Goal: Task Accomplishment & Management: Complete application form

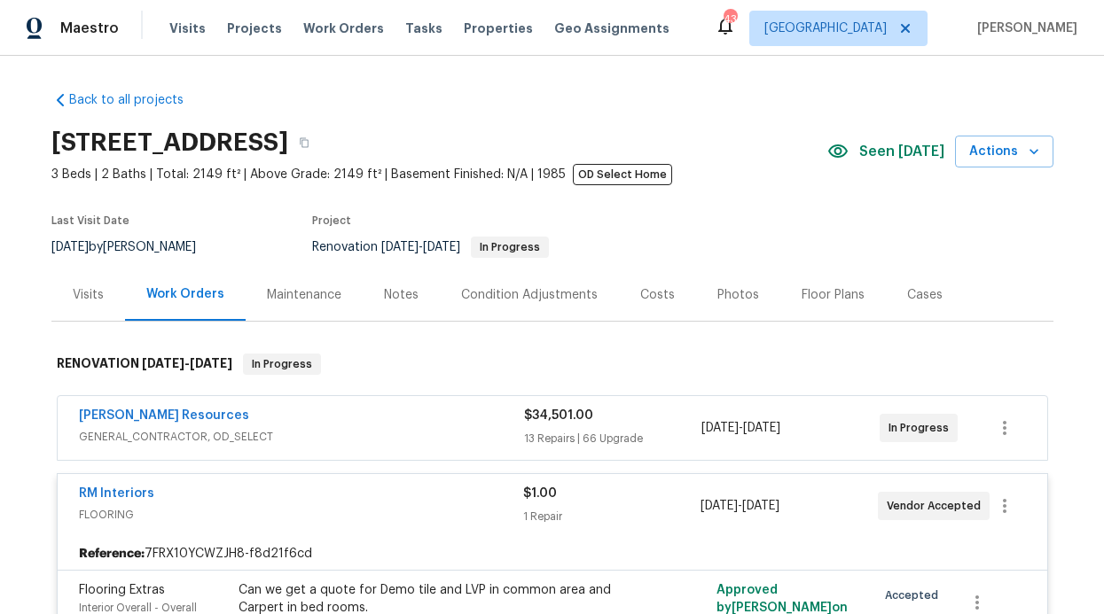
click at [440, 30] on div "Visits Projects Work Orders Tasks Properties Geo Assignments" at bounding box center [429, 28] width 521 height 35
click at [478, 19] on div "Visits Projects Work Orders Tasks Properties Geo Assignments" at bounding box center [429, 28] width 521 height 35
click at [477, 20] on span "Properties" at bounding box center [498, 29] width 69 height 18
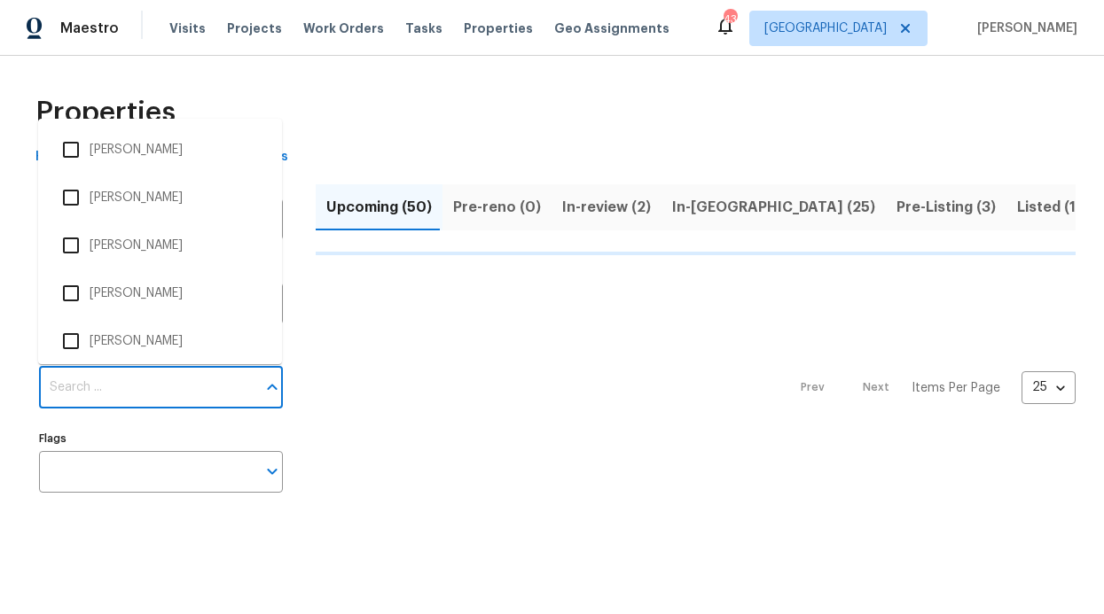
click at [155, 403] on input "Individuals" at bounding box center [147, 388] width 217 height 42
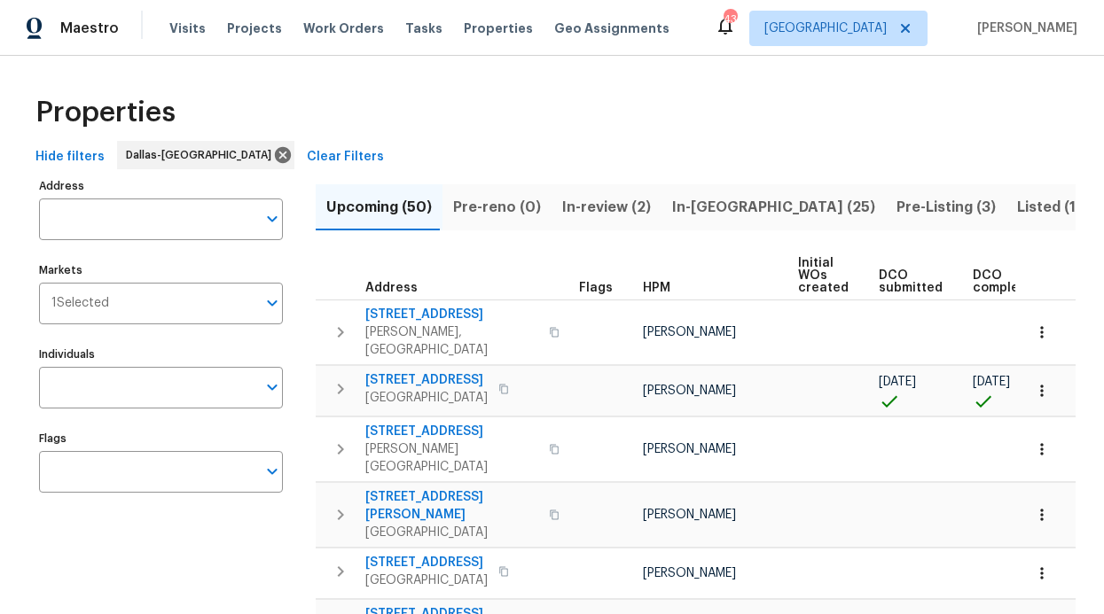
click at [146, 395] on input "Individuals" at bounding box center [147, 388] width 217 height 42
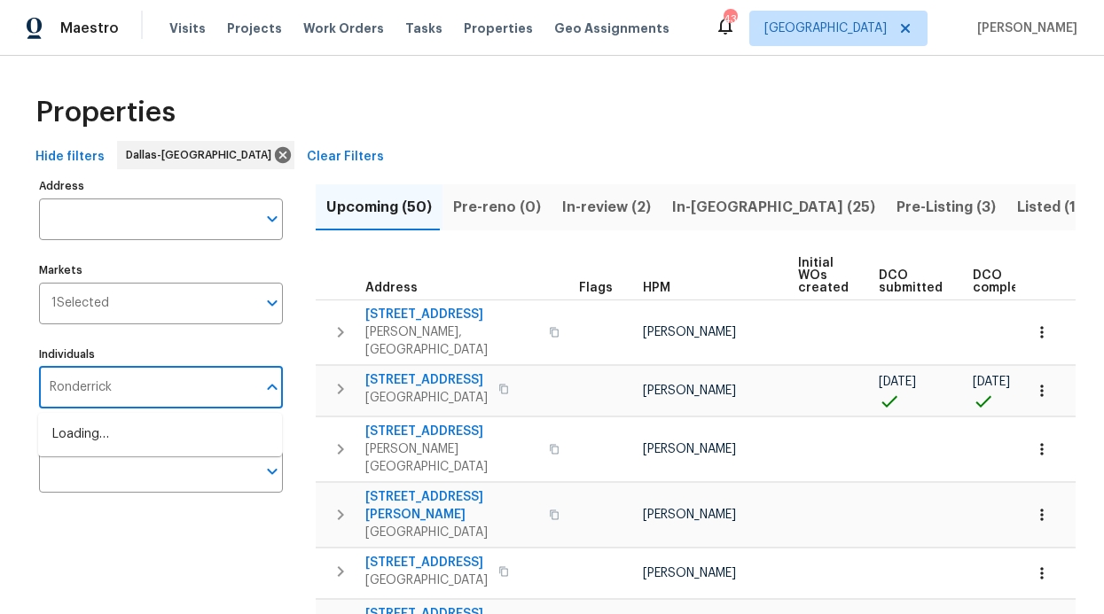
type input "Ronderrick"
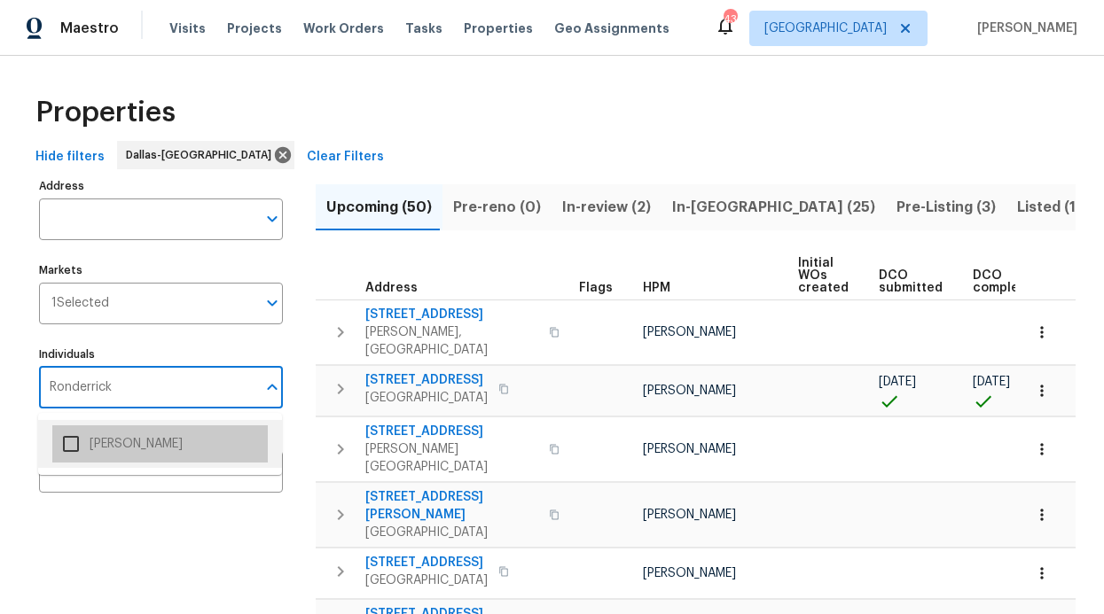
click at [156, 452] on li "[PERSON_NAME]" at bounding box center [159, 444] width 215 height 37
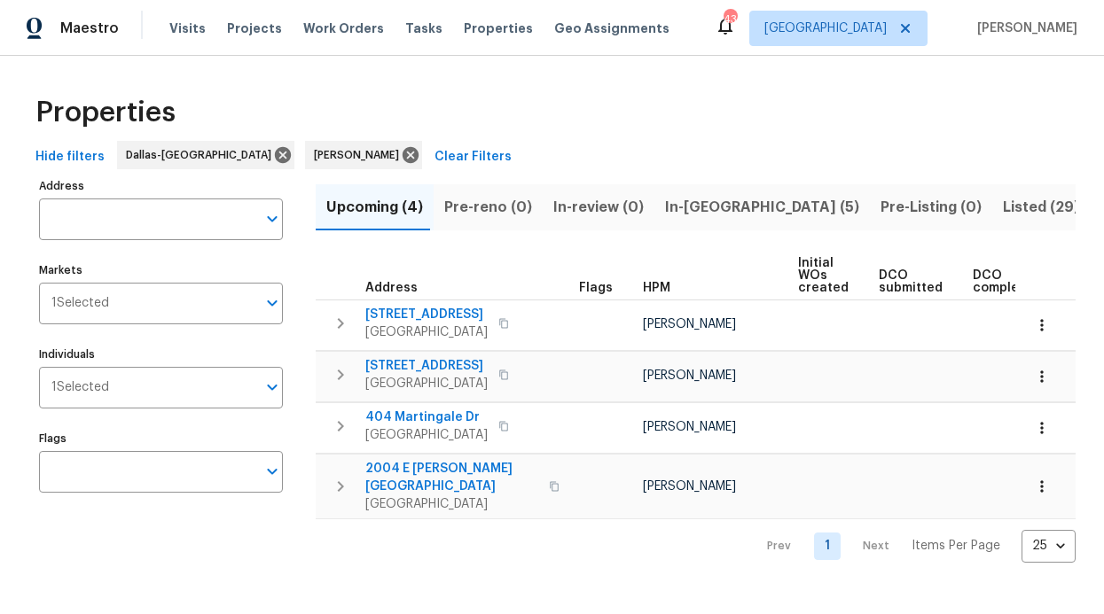
click at [667, 212] on span "In-[GEOGRAPHIC_DATA] (5)" at bounding box center [762, 207] width 194 height 25
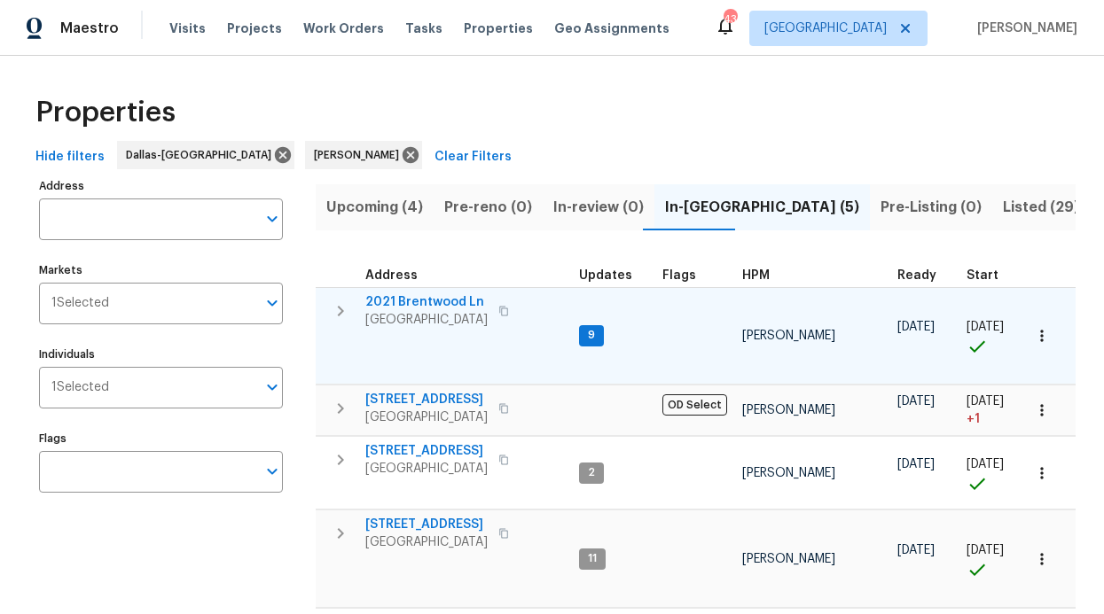
click at [458, 290] on td "[STREET_ADDRESS]" at bounding box center [444, 311] width 256 height 46
click at [451, 296] on span "2021 Brentwood Ln" at bounding box center [426, 302] width 122 height 18
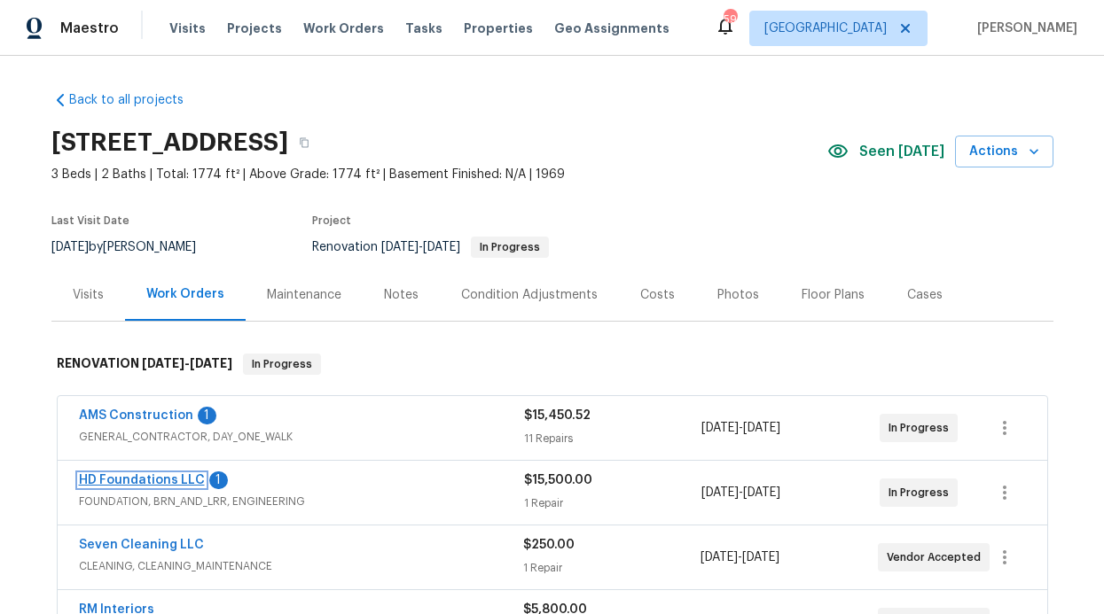
click at [138, 482] on link "HD Foundations LLC" at bounding box center [142, 480] width 126 height 12
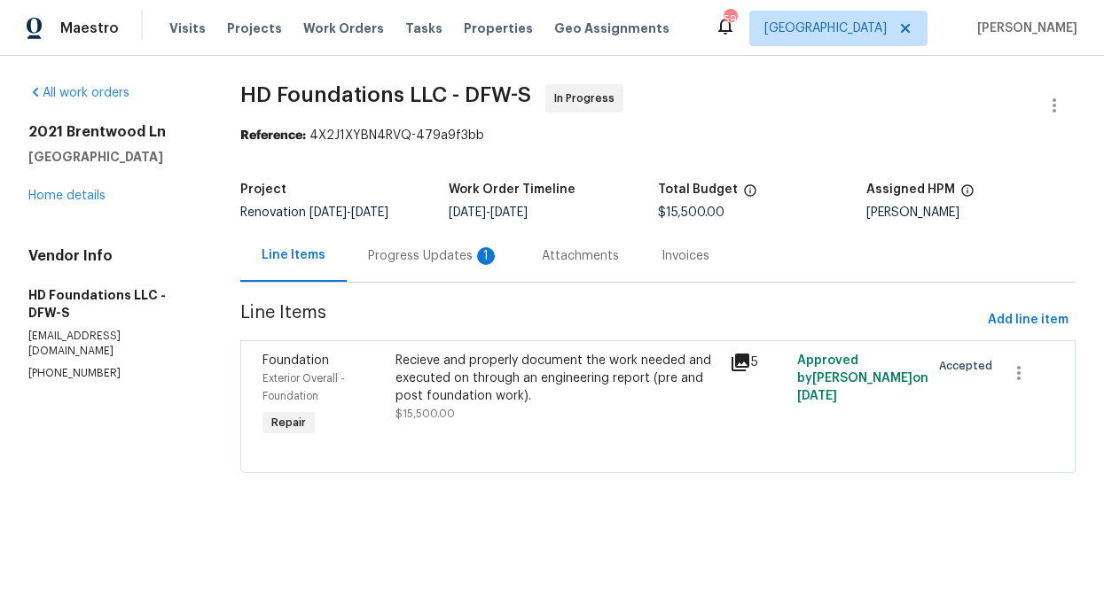
click at [434, 261] on div "Progress Updates 1" at bounding box center [433, 256] width 131 height 18
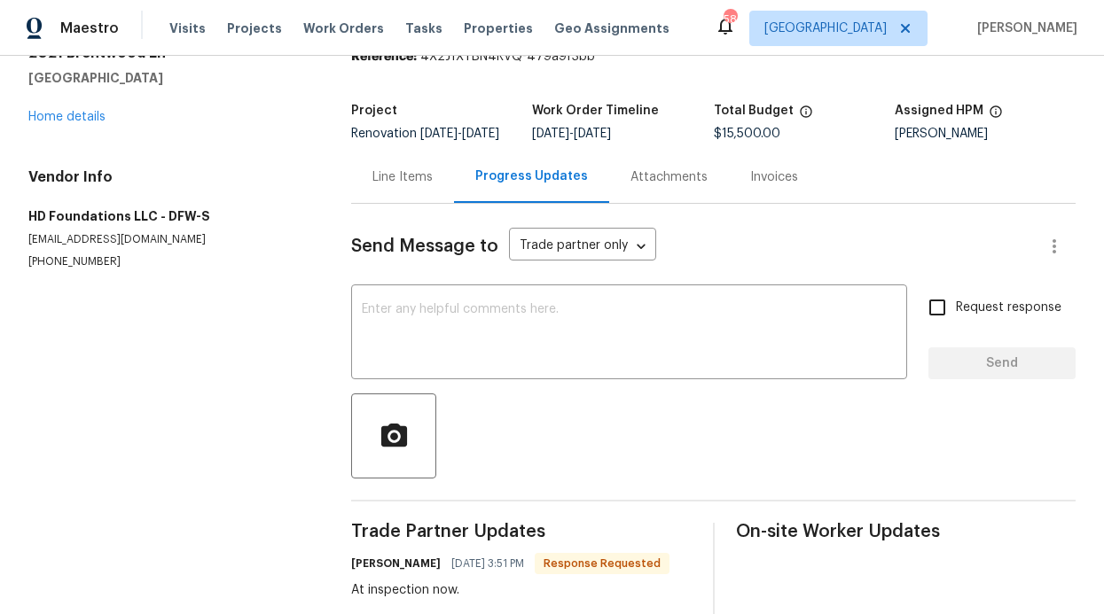
scroll to position [50, 0]
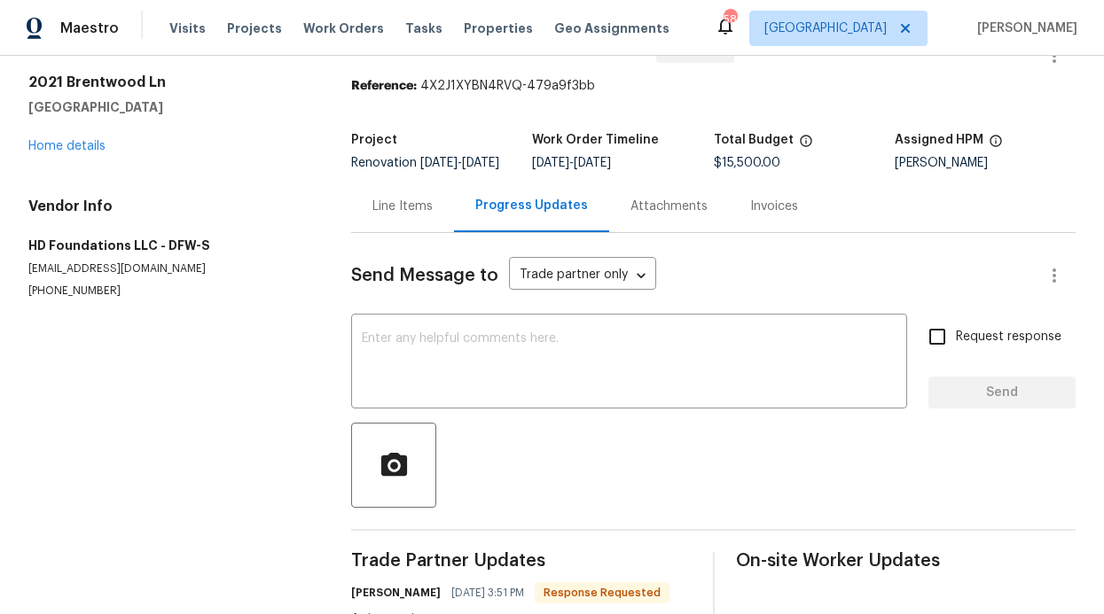
click at [375, 231] on div "Line Items" at bounding box center [402, 206] width 103 height 52
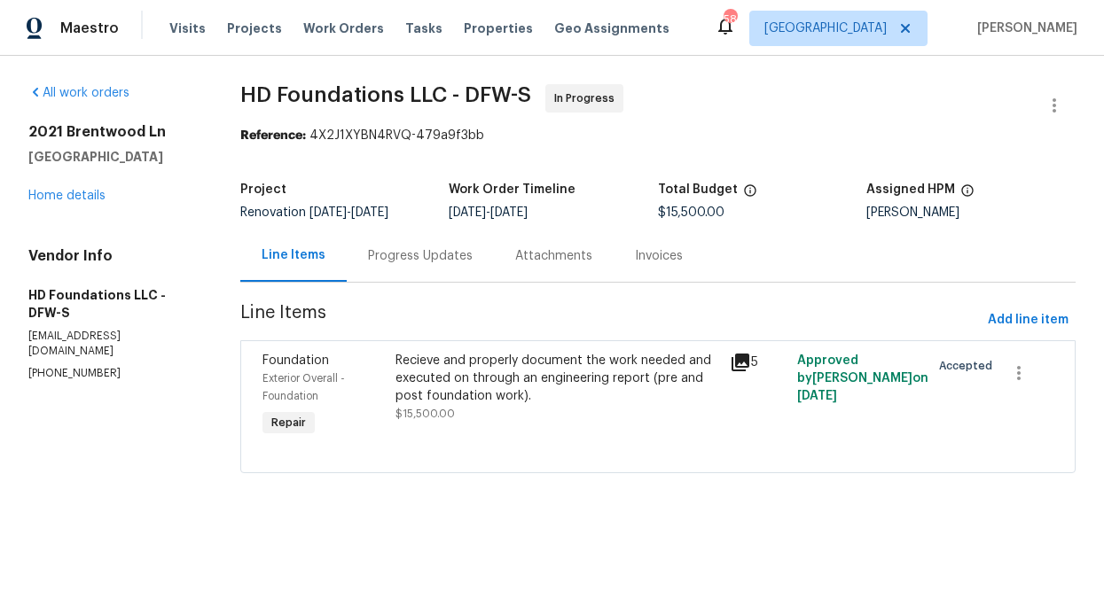
click at [509, 381] on div "Recieve and properly document the work needed and executed on through an engine…" at bounding box center [557, 378] width 324 height 53
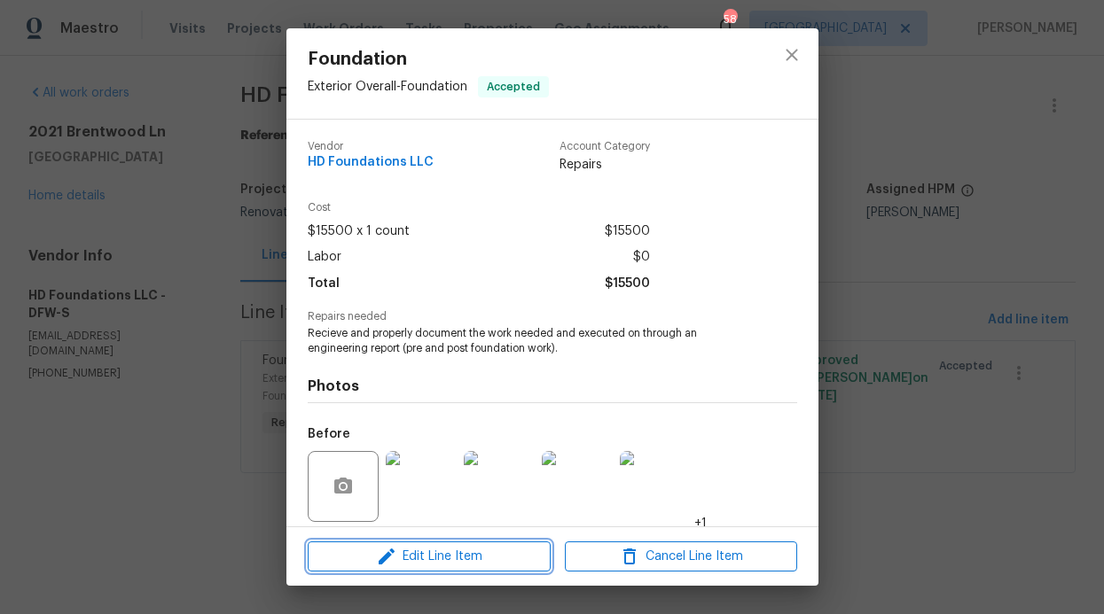
click at [396, 564] on icon "button" at bounding box center [386, 556] width 21 height 21
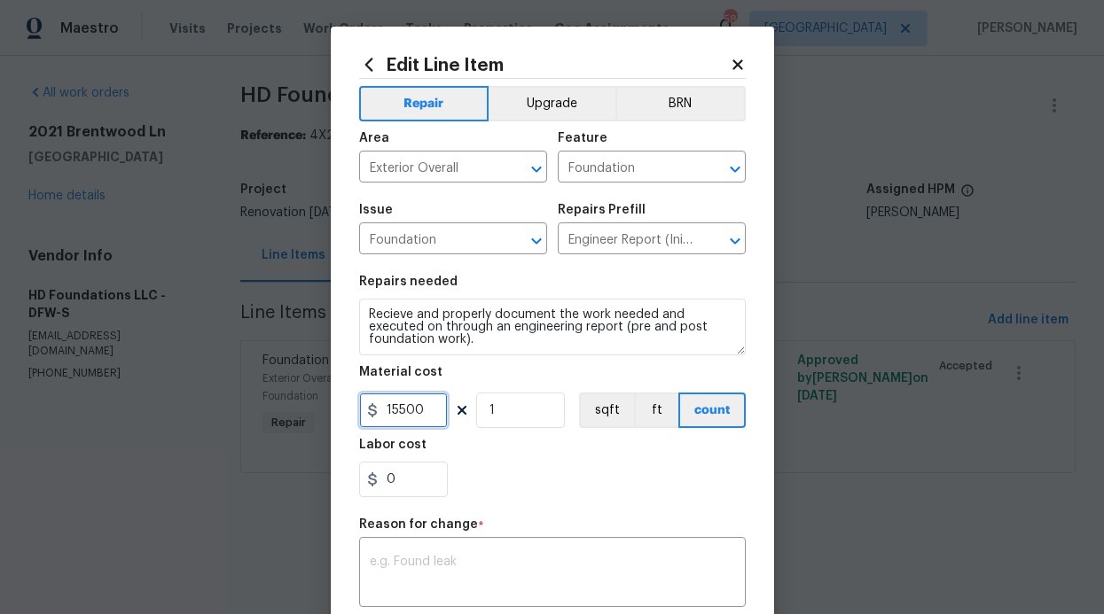
drag, startPoint x: 397, startPoint y: 411, endPoint x: 367, endPoint y: 411, distance: 30.2
click at [367, 411] on div "15500" at bounding box center [403, 410] width 89 height 35
type input "14800"
click at [521, 473] on div "0" at bounding box center [552, 479] width 387 height 35
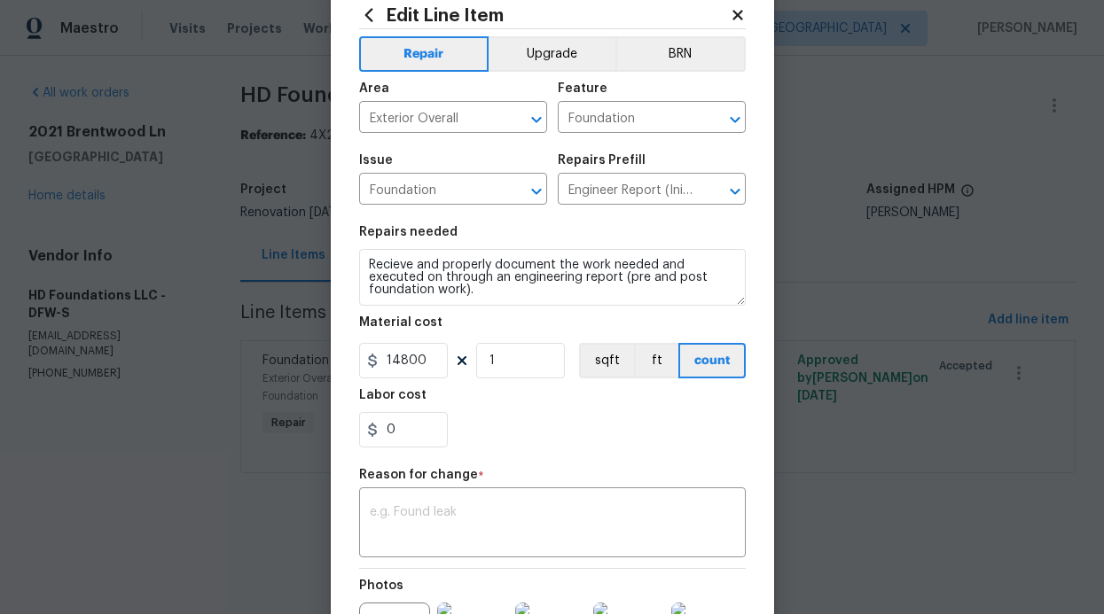
scroll to position [278, 0]
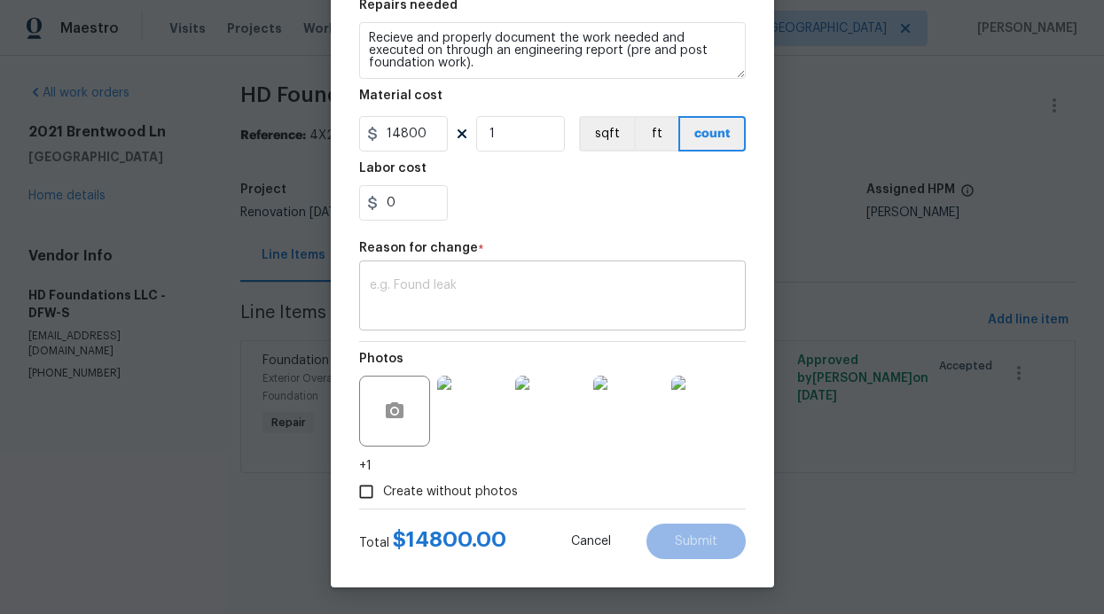
click at [465, 303] on textarea at bounding box center [552, 297] width 365 height 37
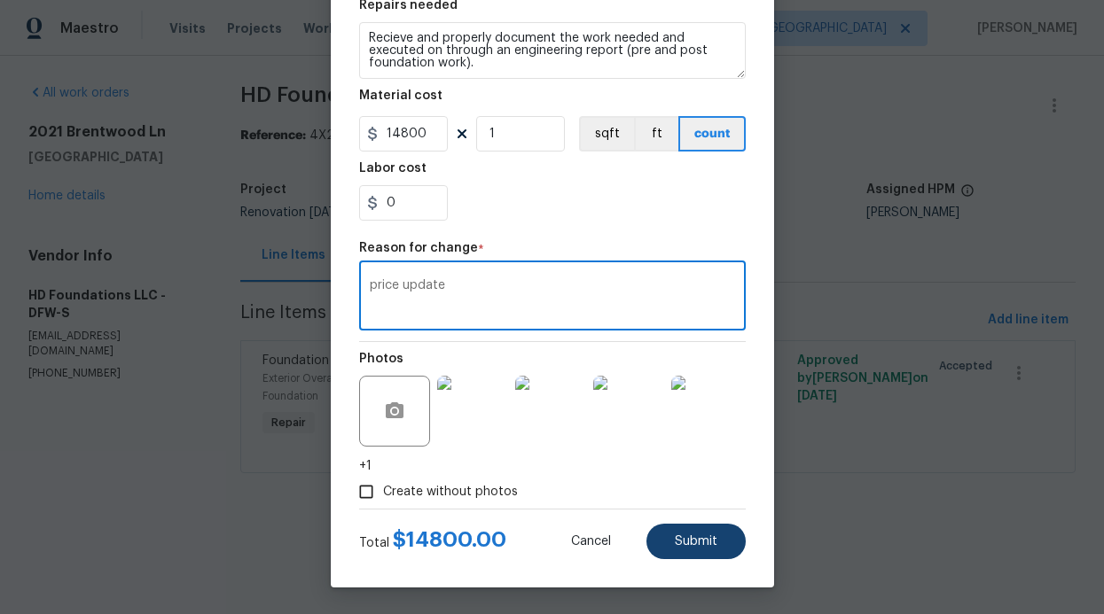
type textarea "price update"
click at [705, 554] on button "Submit" at bounding box center [695, 541] width 99 height 35
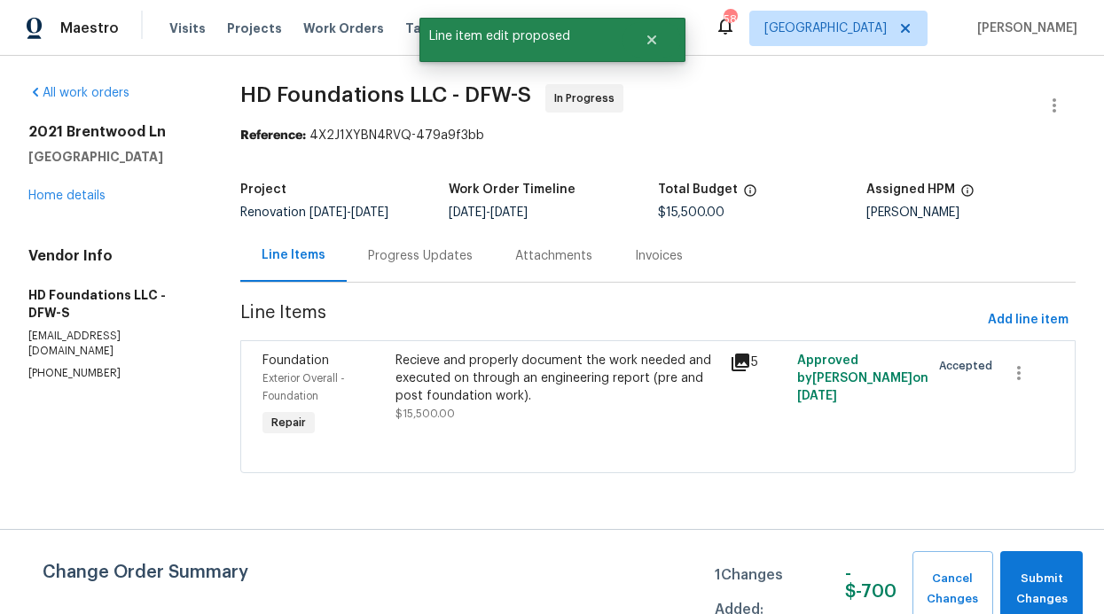
scroll to position [0, 0]
click at [1073, 595] on span "Submit Changes" at bounding box center [1041, 589] width 65 height 41
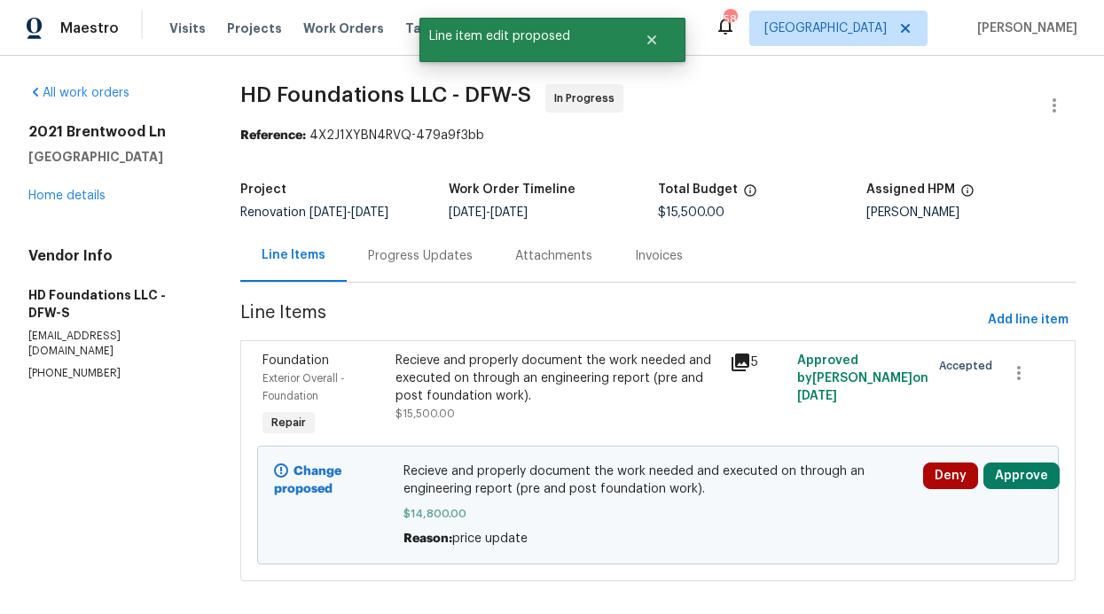
click at [105, 202] on div "2021 Brentwood Ln Carrollton, TX 75006 Home details" at bounding box center [112, 164] width 169 height 82
click at [96, 199] on link "Home details" at bounding box center [66, 196] width 77 height 12
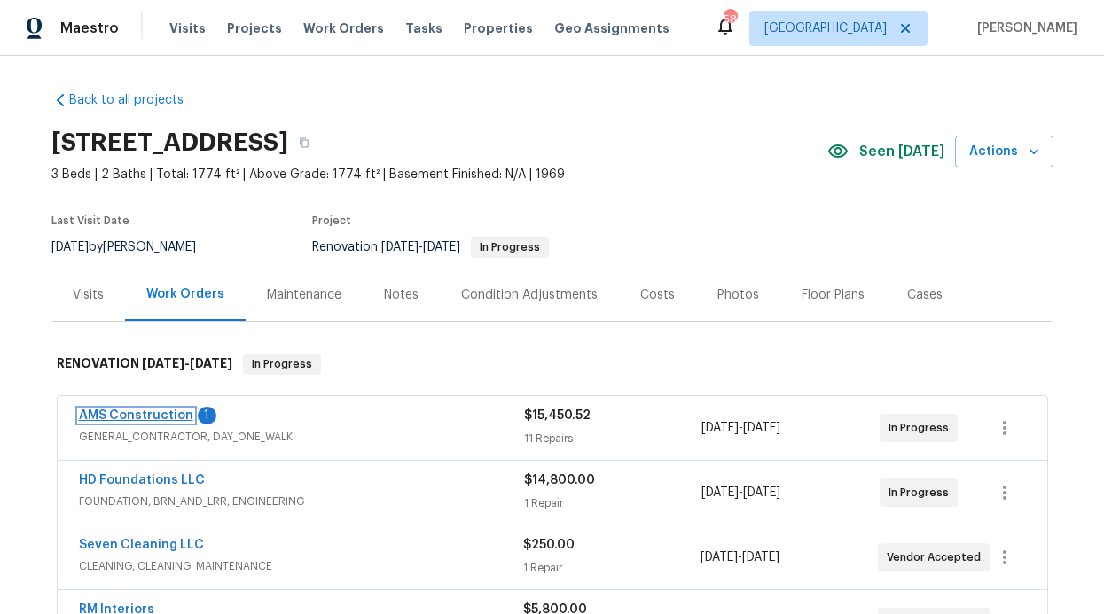
click at [151, 417] on link "AMS Construction" at bounding box center [136, 416] width 114 height 12
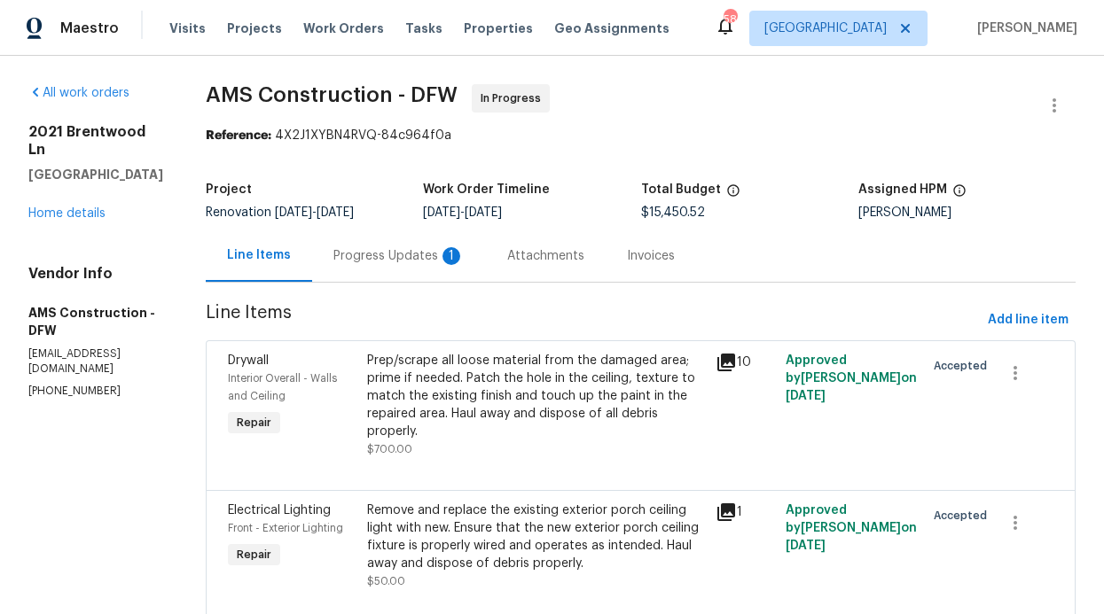
click at [442, 261] on div "1" at bounding box center [451, 256] width 18 height 18
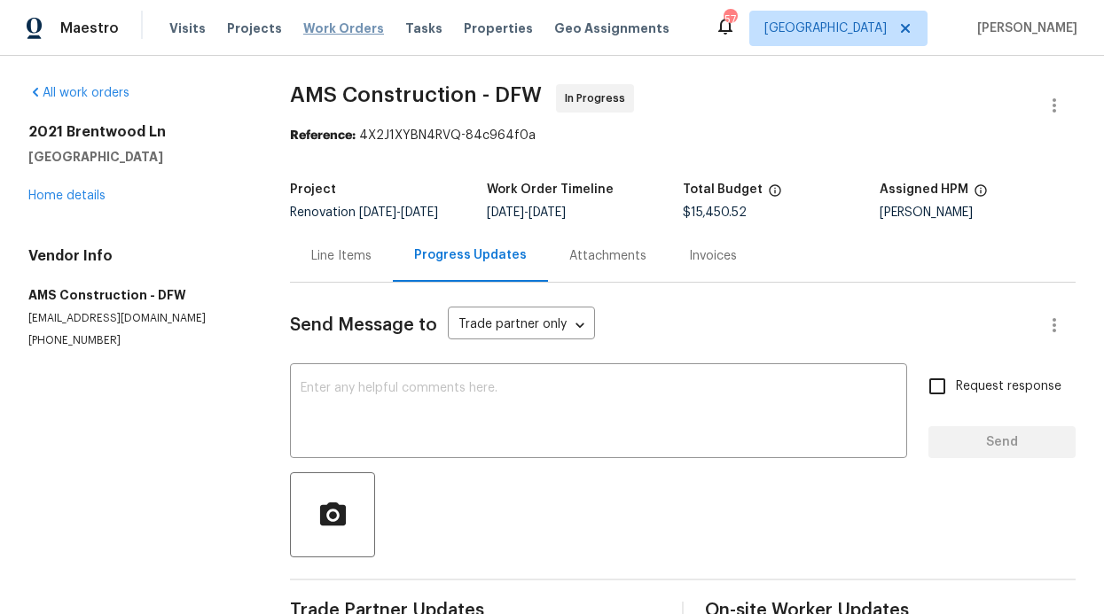
click at [359, 36] on span "Work Orders" at bounding box center [343, 29] width 81 height 18
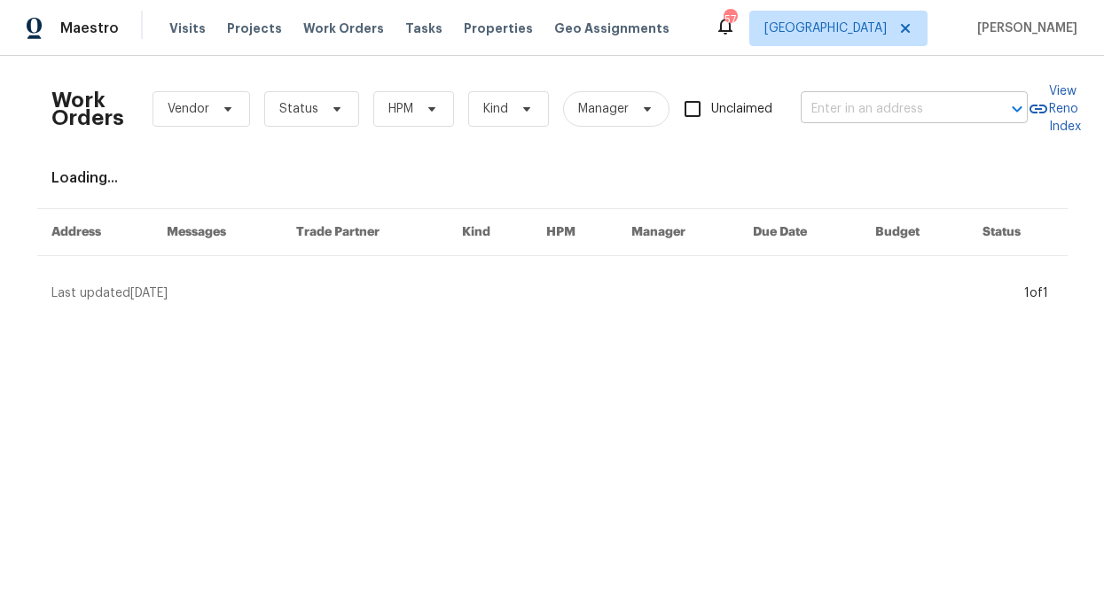
click at [890, 122] on body "Maestro Visits Projects Work Orders Tasks Properties Geo Assignments 57 Dallas …" at bounding box center [552, 158] width 1104 height 317
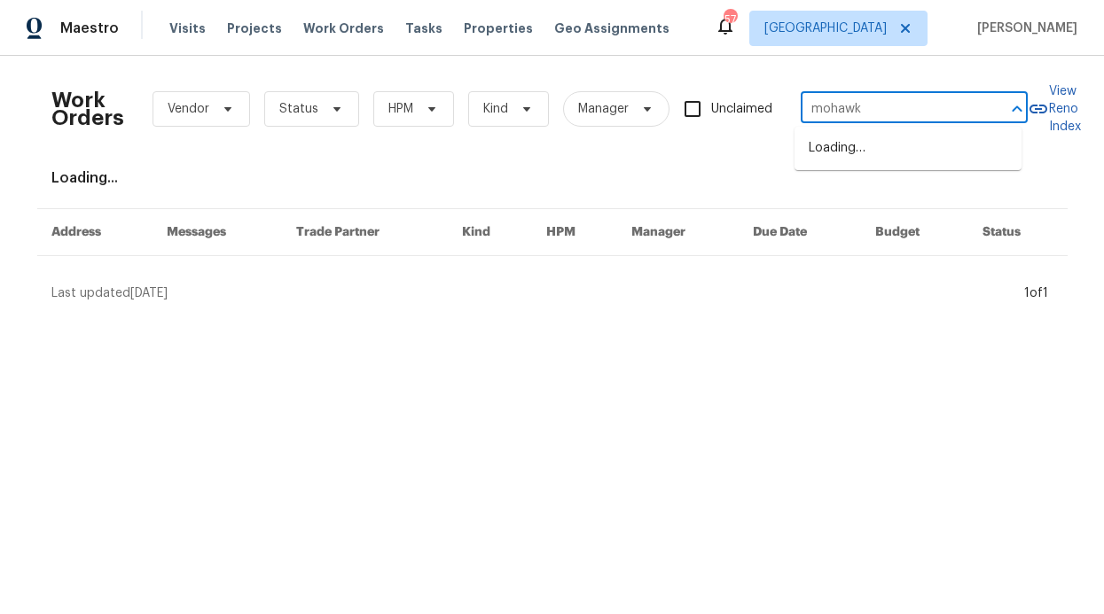
type input "mohawk"
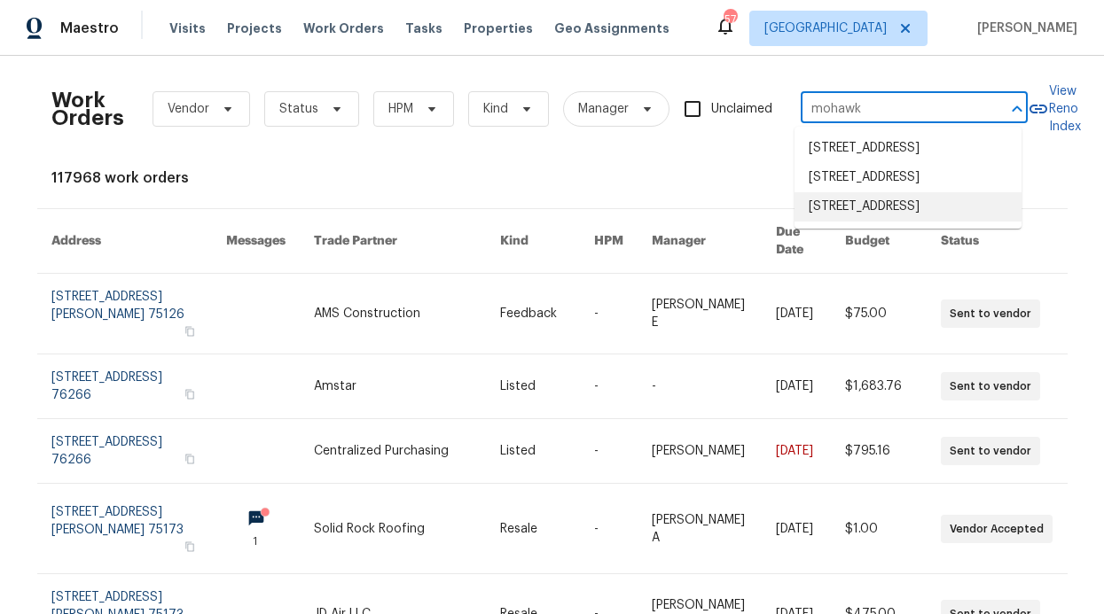
click at [882, 221] on li "5413 Mohawk Ct, The Colony, TX 75056" at bounding box center [907, 206] width 227 height 29
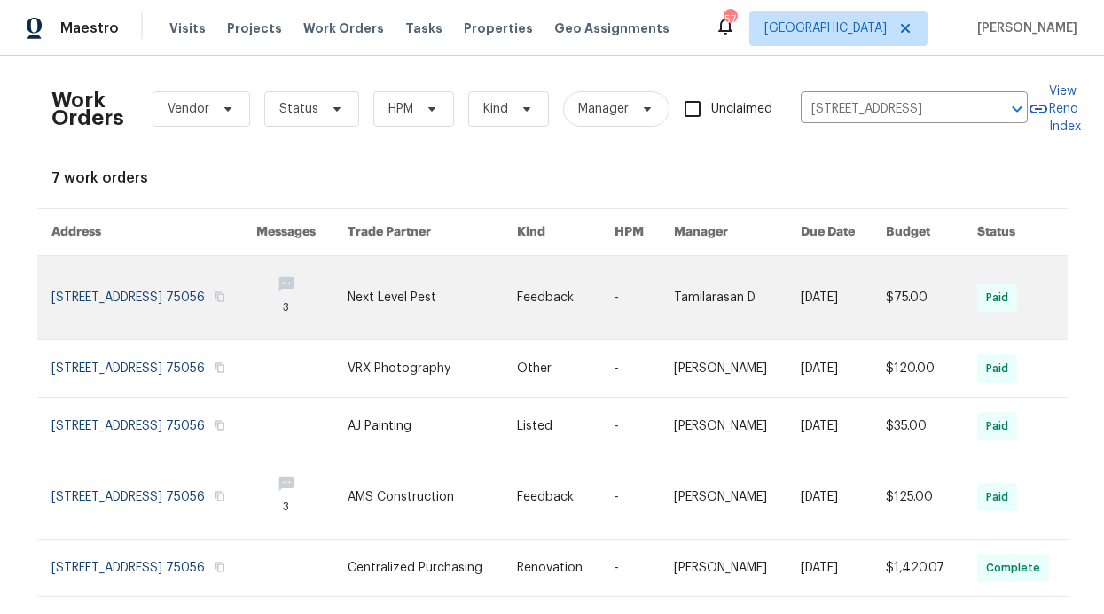
click at [160, 286] on link at bounding box center [154, 297] width 206 height 83
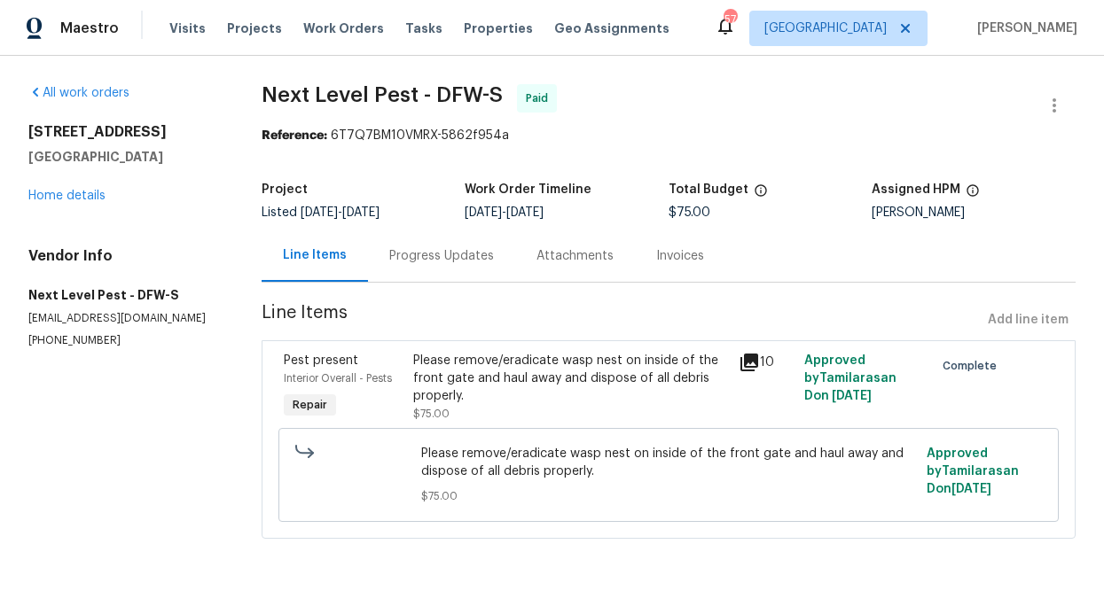
click at [418, 273] on div "Progress Updates" at bounding box center [441, 256] width 147 height 52
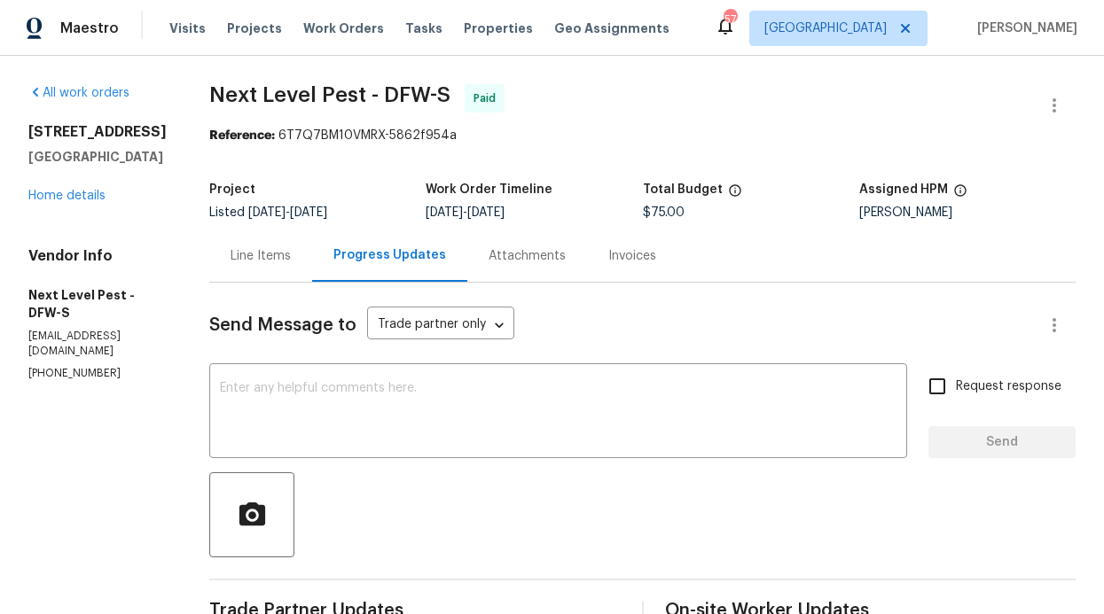
click at [247, 256] on div "Line Items" at bounding box center [261, 256] width 60 height 18
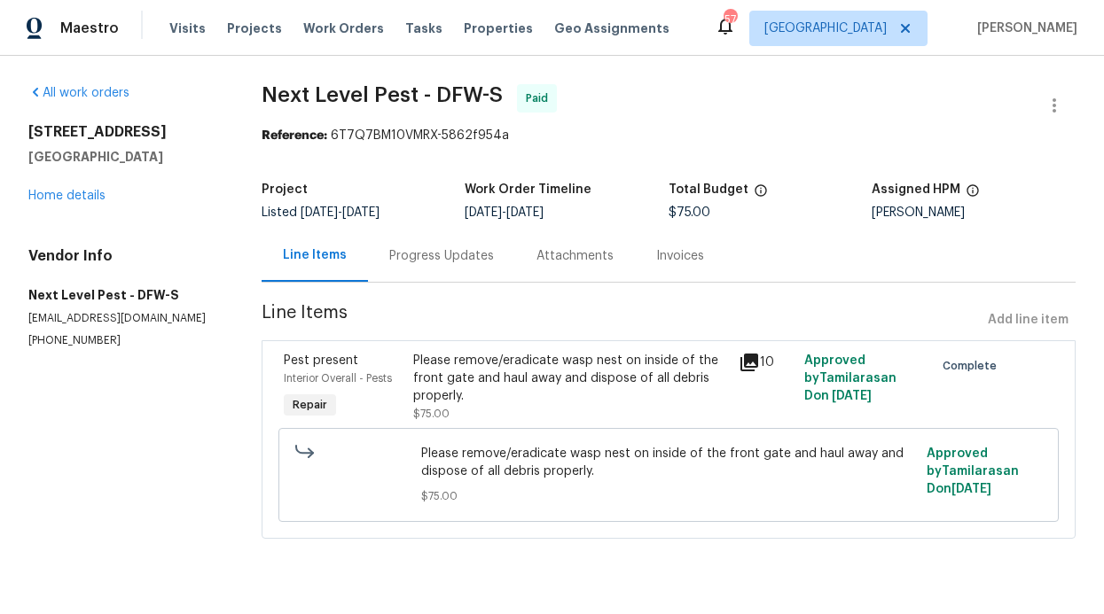
click at [750, 387] on div "10" at bounding box center [765, 388] width 65 height 82
click at [747, 379] on div "10" at bounding box center [765, 388] width 65 height 82
click at [744, 363] on icon at bounding box center [749, 362] width 21 height 21
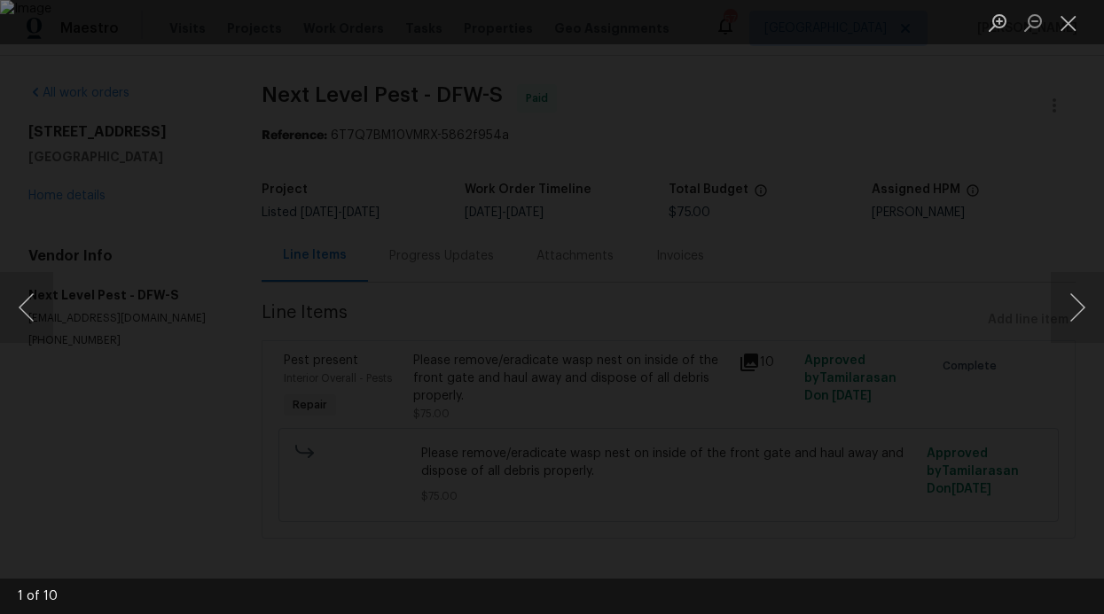
drag, startPoint x: 1036, startPoint y: 312, endPoint x: 1046, endPoint y: 311, distance: 10.7
click at [1037, 311] on div "Lightbox" at bounding box center [552, 307] width 1104 height 614
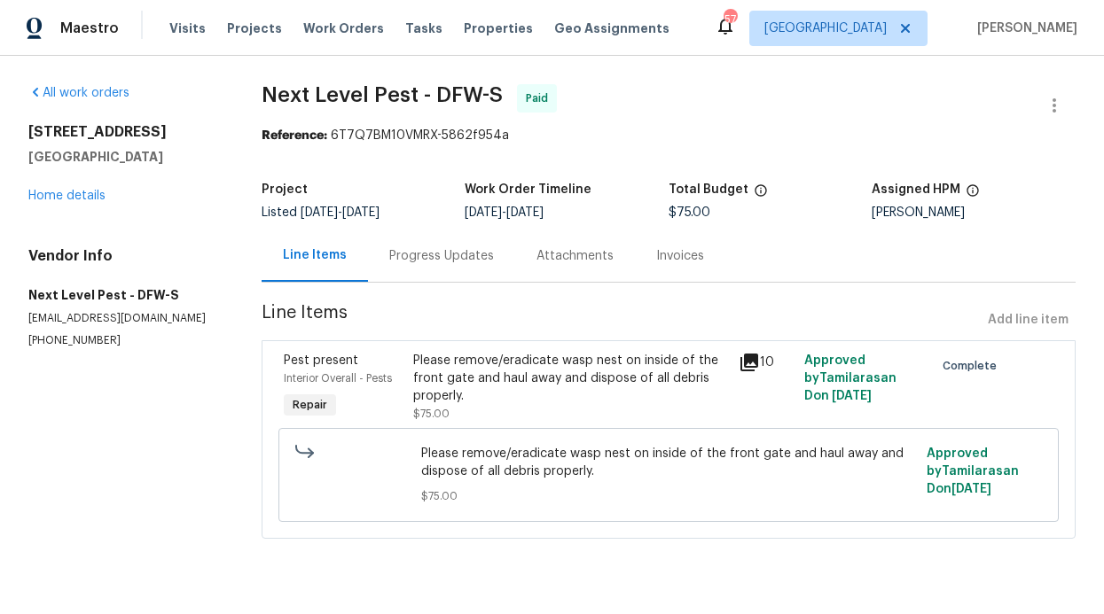
click at [596, 365] on div "Please remove/eradicate wasp nest on inside of the front gate and haul away and…" at bounding box center [570, 378] width 315 height 53
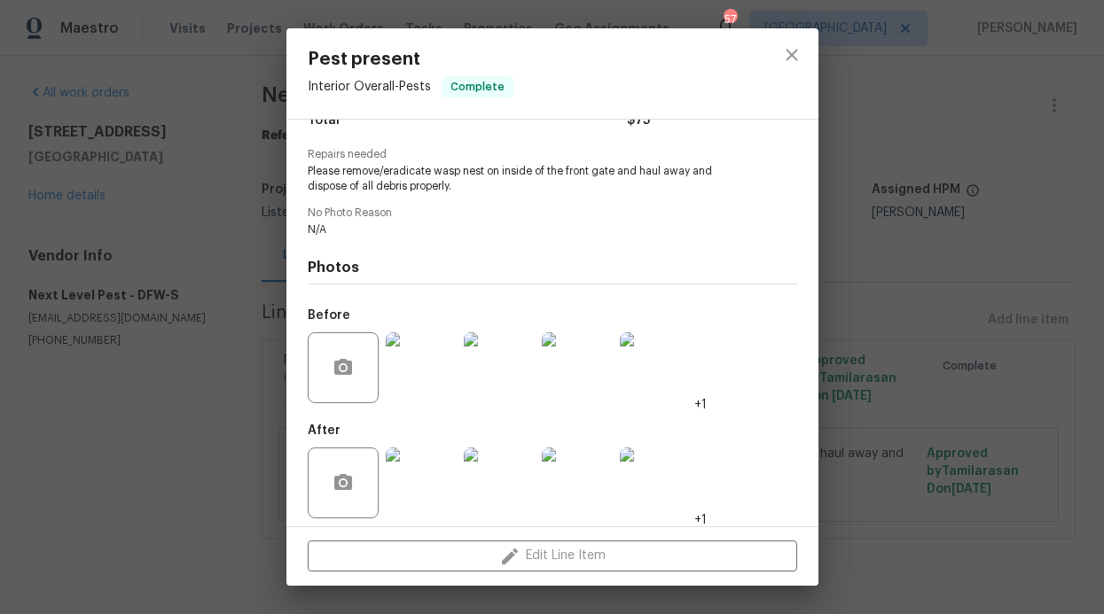
scroll to position [172, 0]
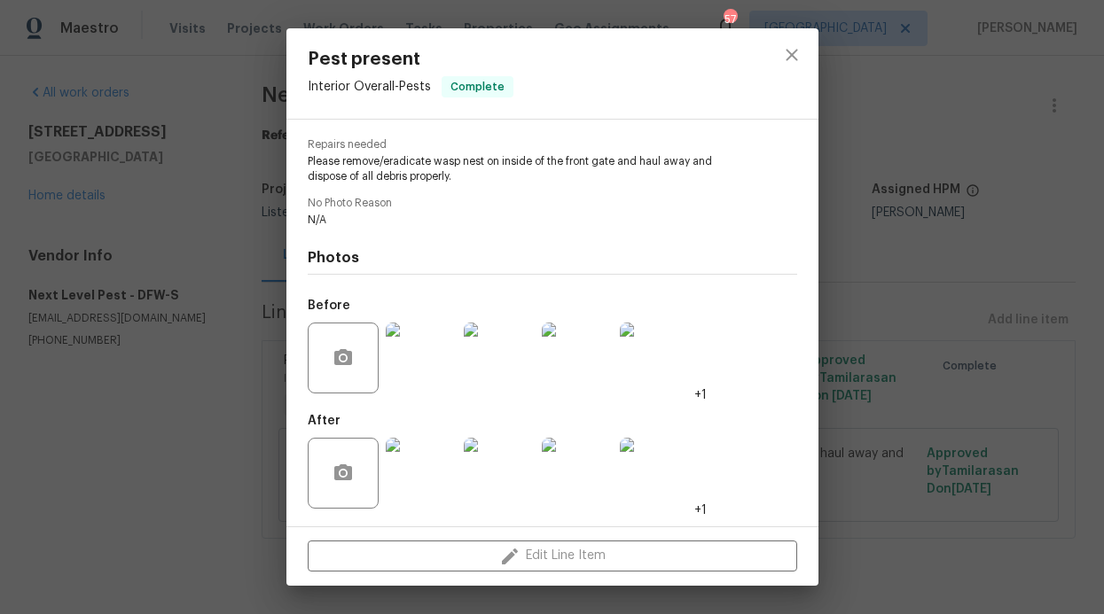
click at [572, 463] on img at bounding box center [577, 473] width 71 height 71
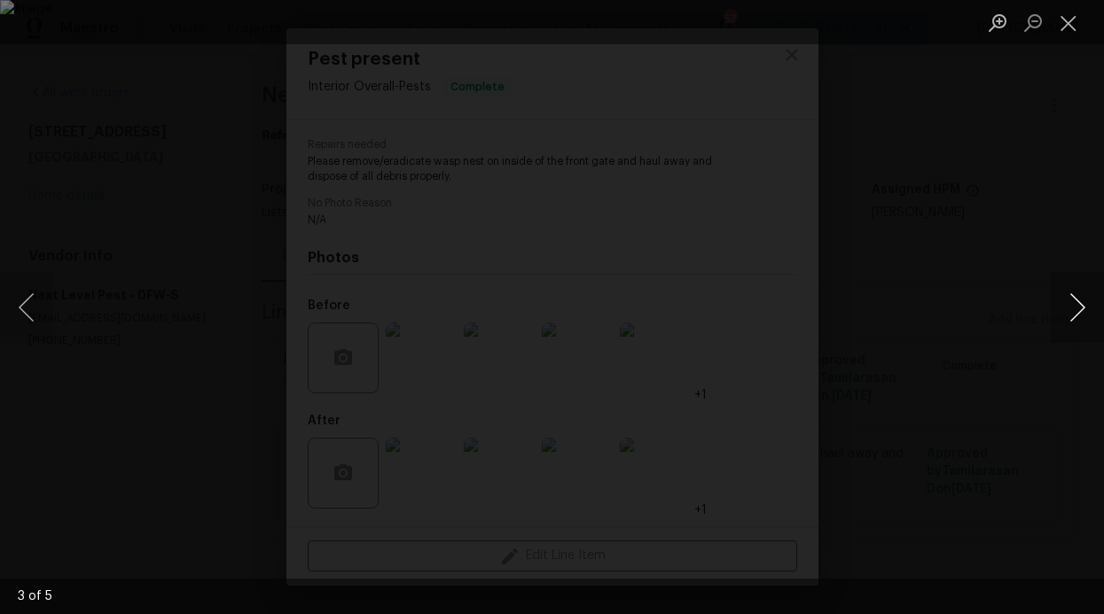
click at [1061, 300] on button "Next image" at bounding box center [1077, 307] width 53 height 71
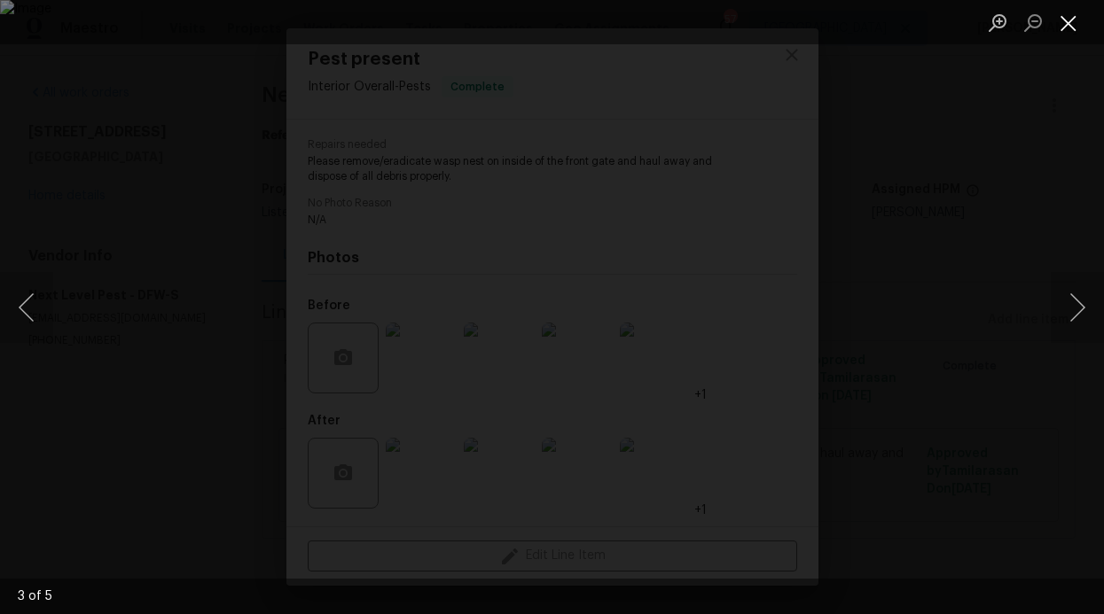
click at [1084, 37] on button "Close lightbox" at bounding box center [1068, 22] width 35 height 31
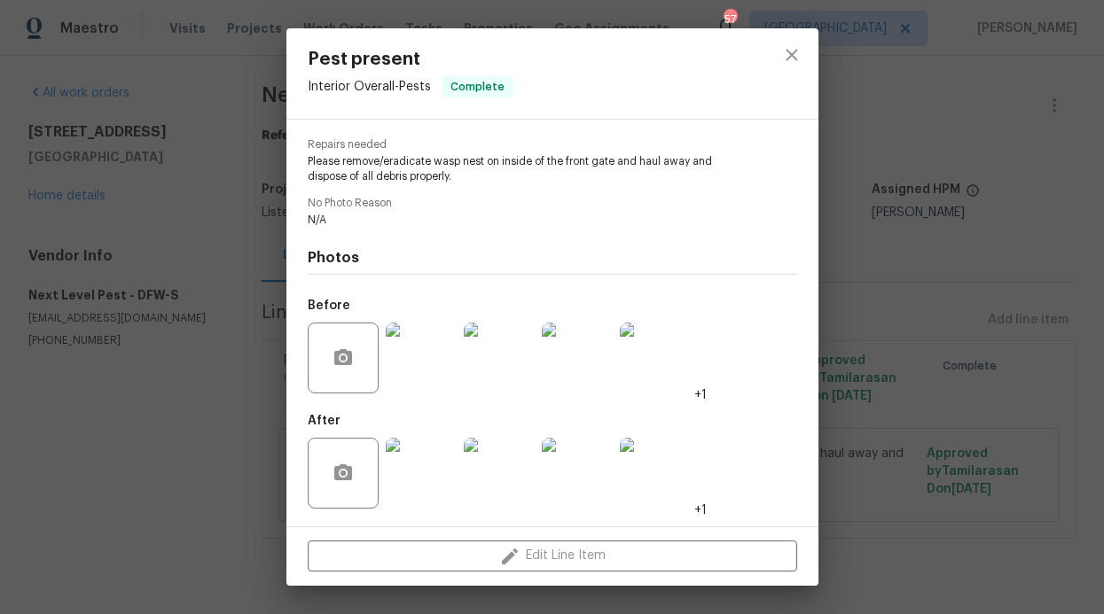
click at [98, 212] on div "Pest present Interior Overall - Pests Complete Vendor Next Level Pest Account C…" at bounding box center [552, 307] width 1104 height 614
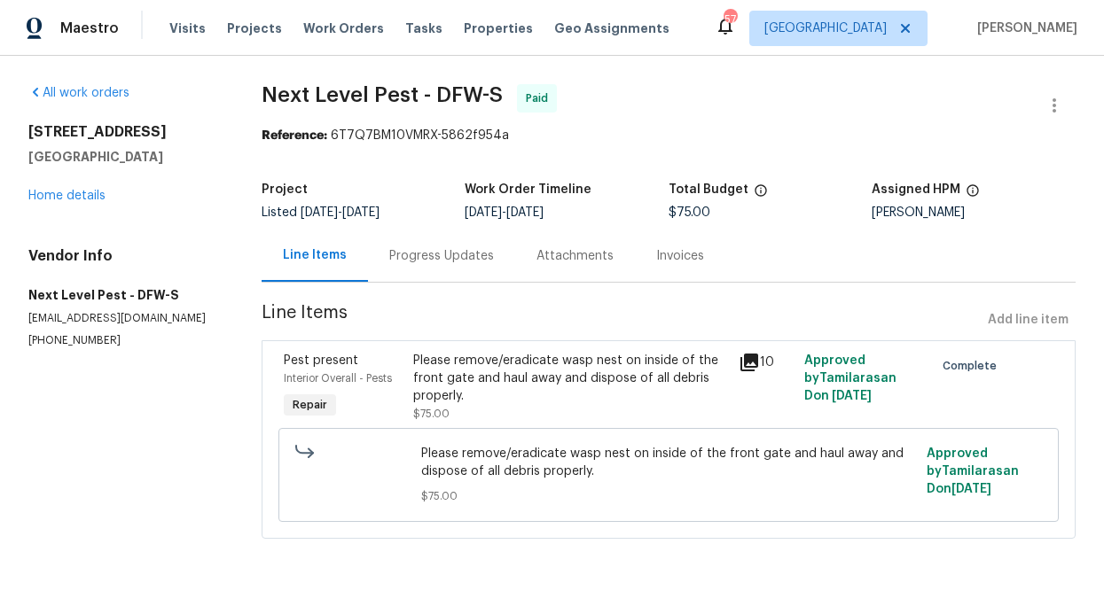
click at [107, 199] on div "5413 Mohawk Ct The Colony, TX 75056 Home details" at bounding box center [123, 164] width 191 height 82
click at [47, 197] on link "Home details" at bounding box center [66, 196] width 77 height 12
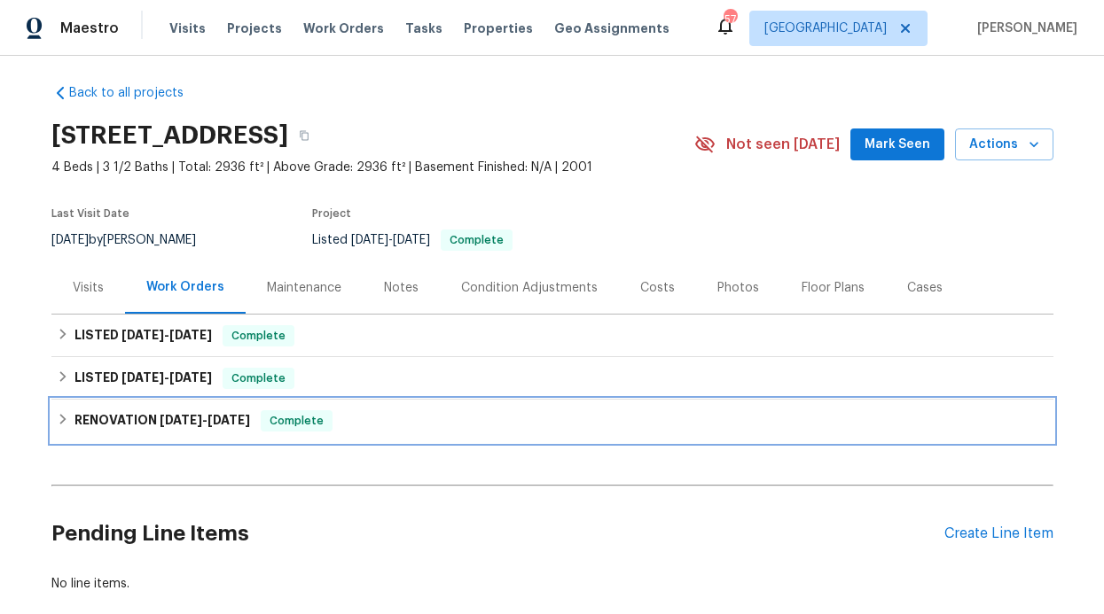
click at [168, 414] on span "6/2/25" at bounding box center [181, 420] width 43 height 12
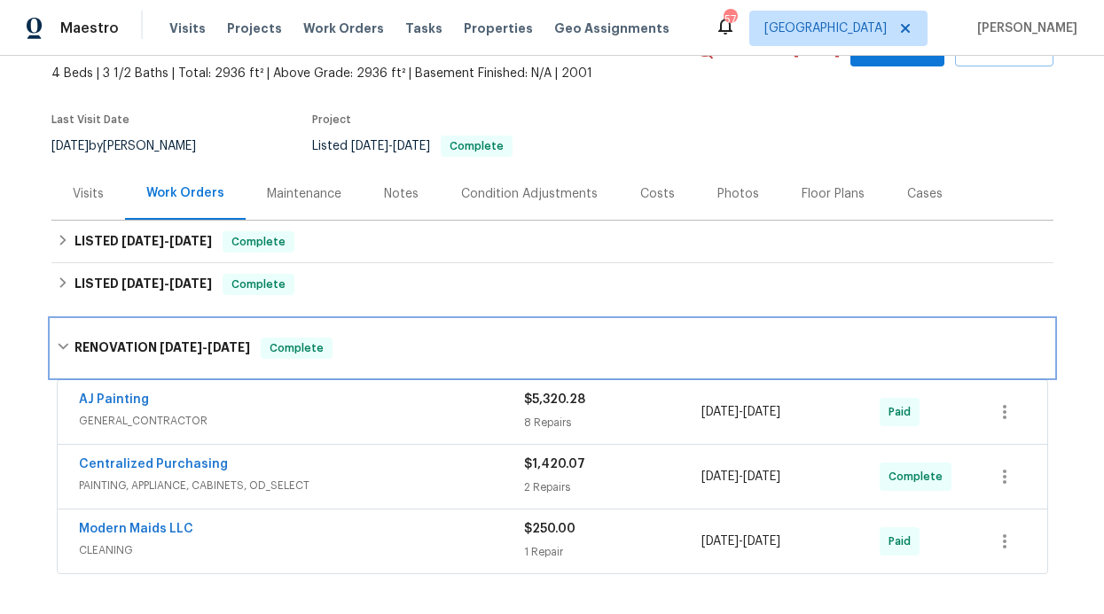
scroll to position [351, 0]
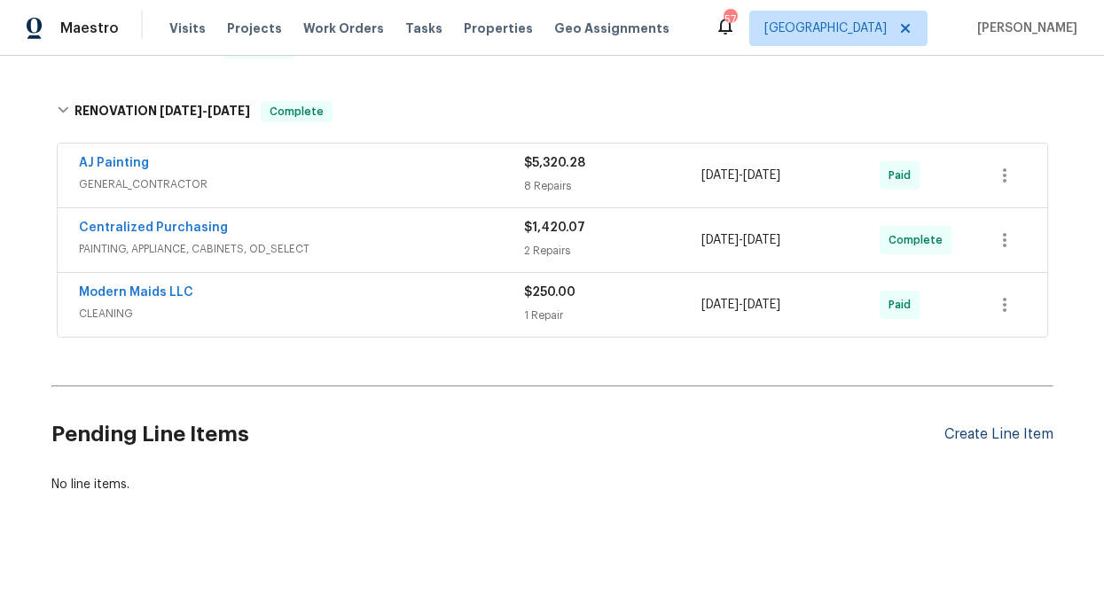
click at [954, 427] on div "Create Line Item" at bounding box center [998, 435] width 109 height 17
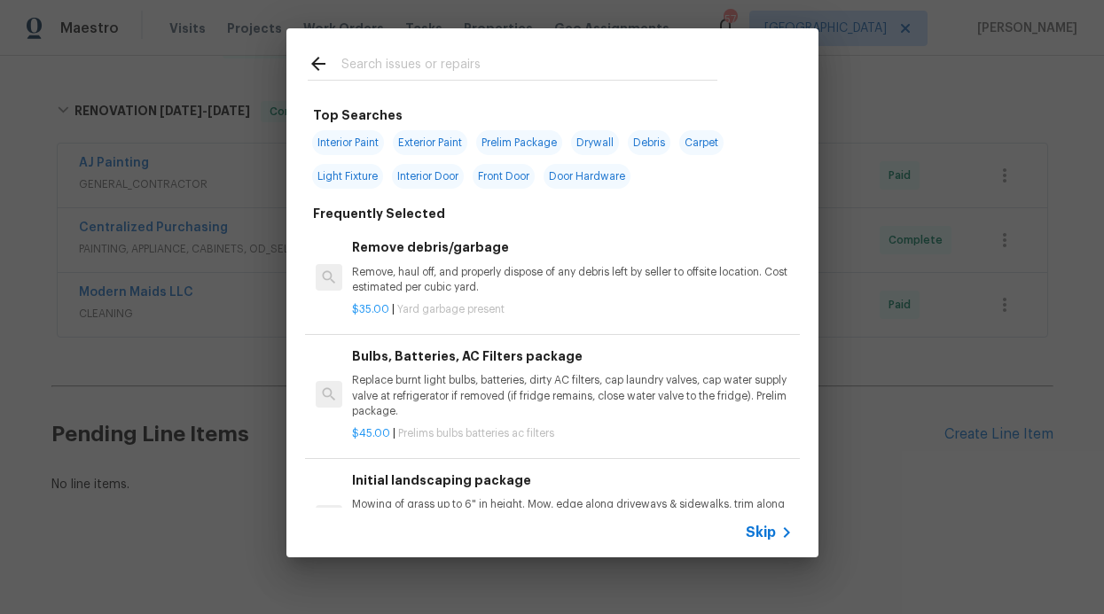
click at [770, 536] on span "Skip" at bounding box center [761, 533] width 30 height 18
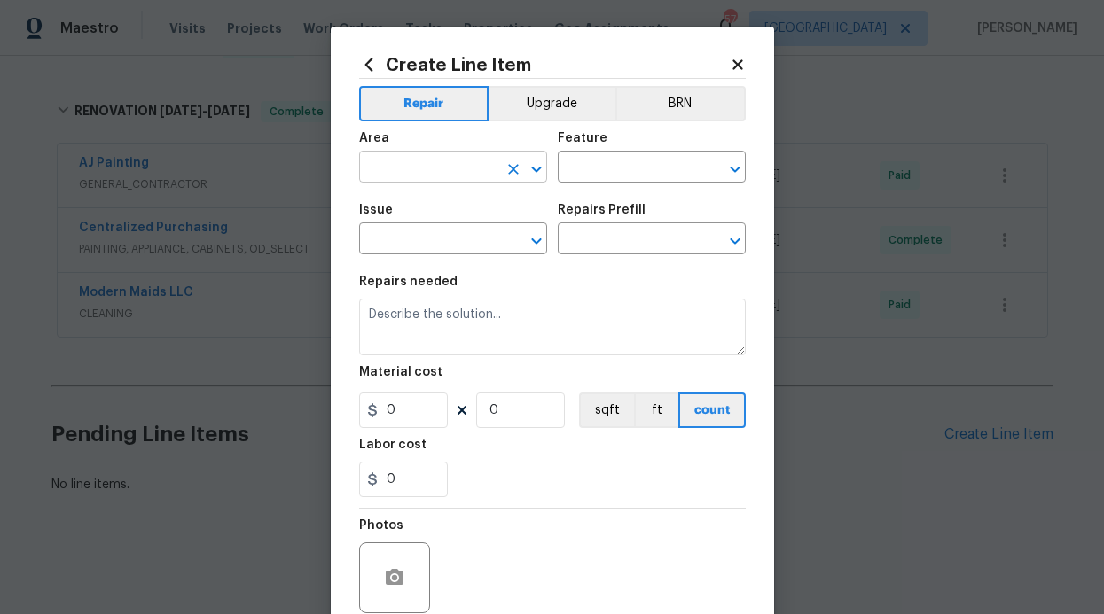
click at [456, 174] on input "text" at bounding box center [428, 168] width 138 height 27
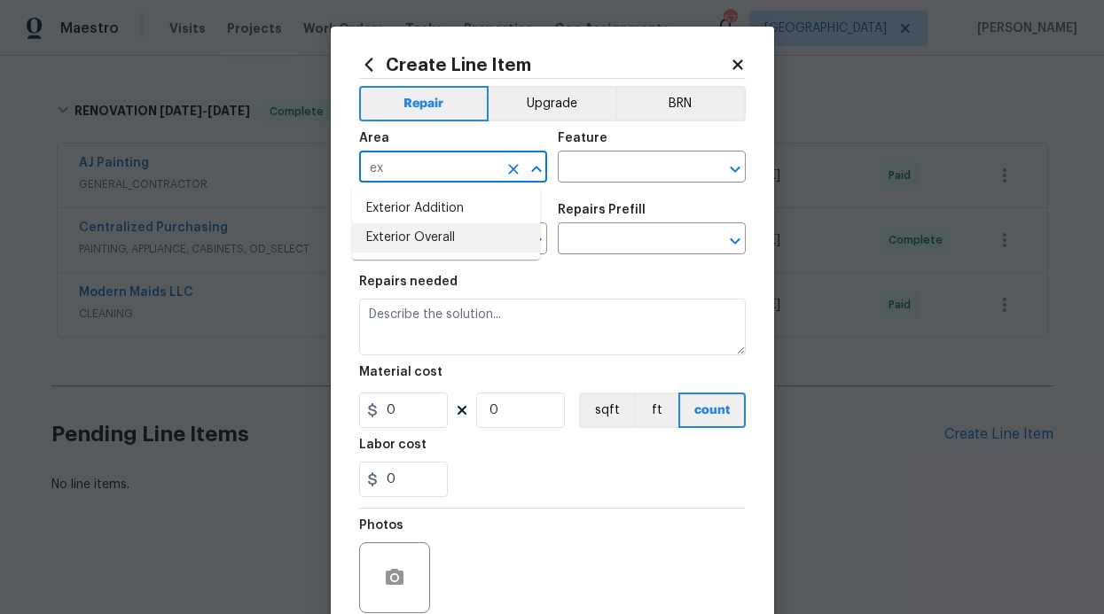
click at [444, 251] on li "Exterior Overall" at bounding box center [446, 237] width 188 height 29
type input "Exterior Overall"
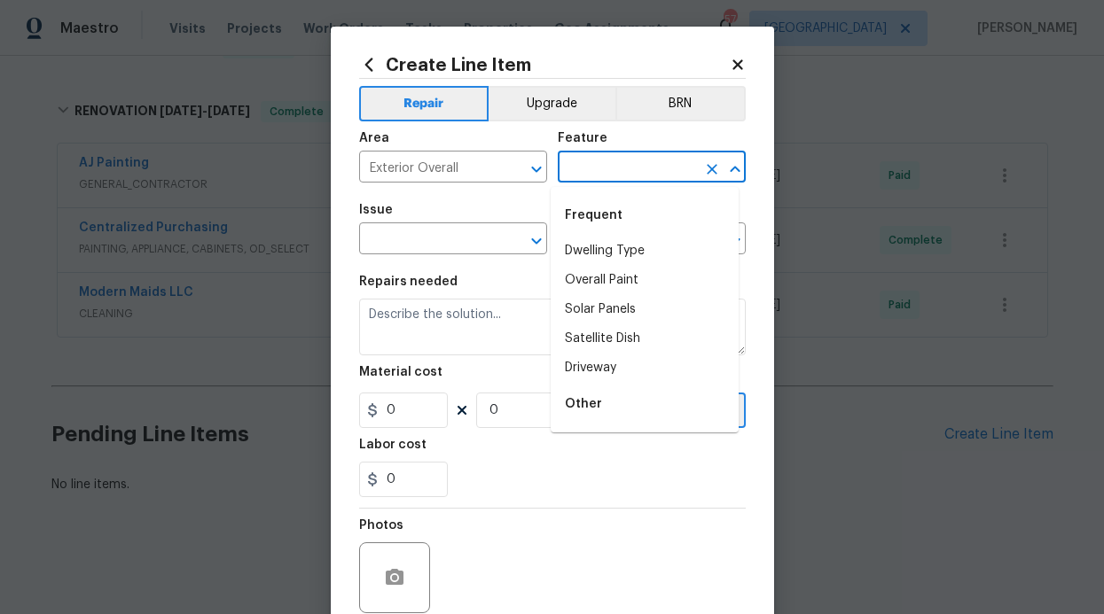
click at [573, 164] on input "text" at bounding box center [627, 168] width 138 height 27
type input "f"
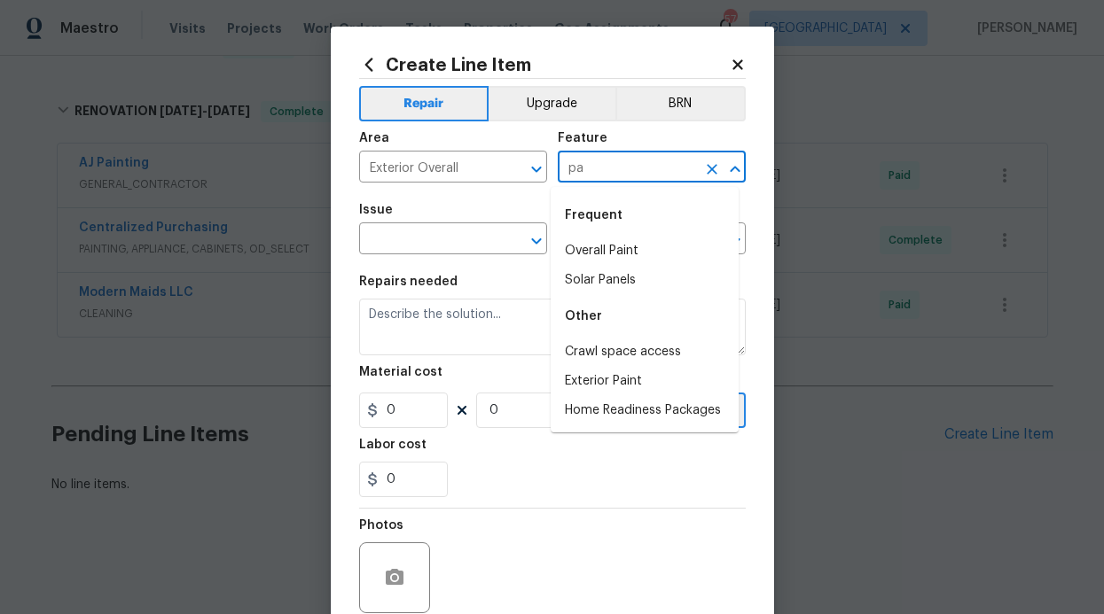
type input "p"
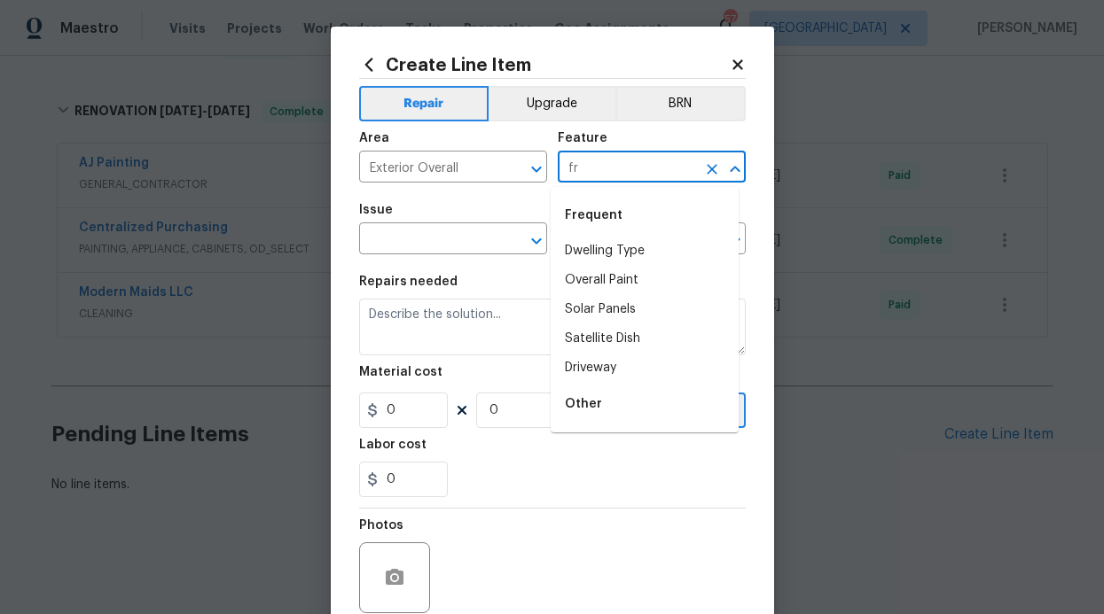
type input "f"
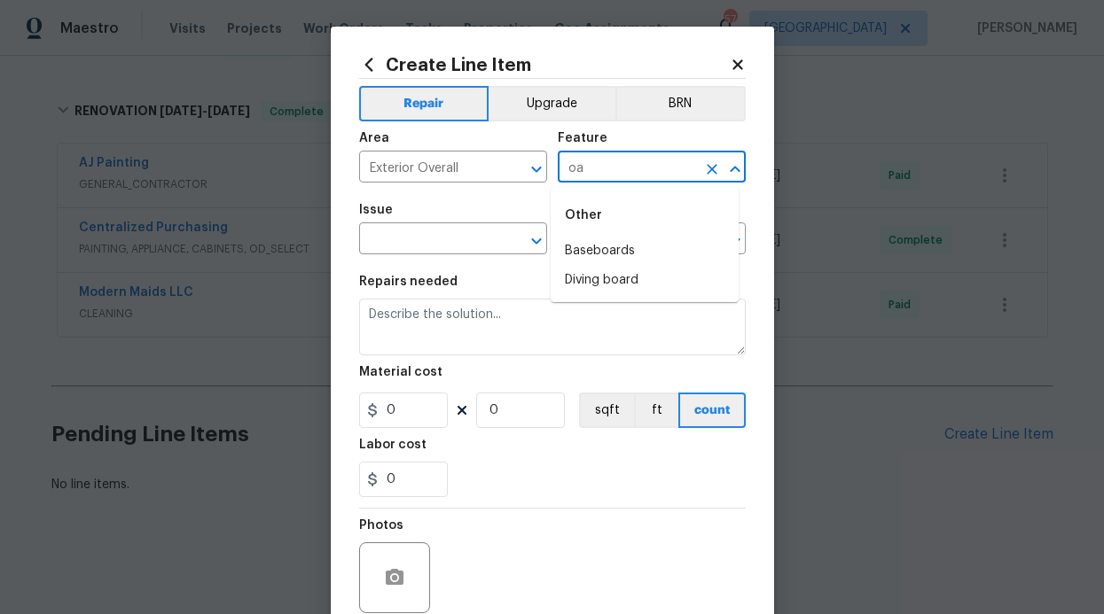
type input "o"
click at [581, 321] on li "Exterior Paint" at bounding box center [645, 323] width 188 height 29
type input "Exterior Paint"
click at [453, 273] on section "Repairs needed Material cost 0 0 sqft ft count Labor cost 0" at bounding box center [552, 386] width 387 height 243
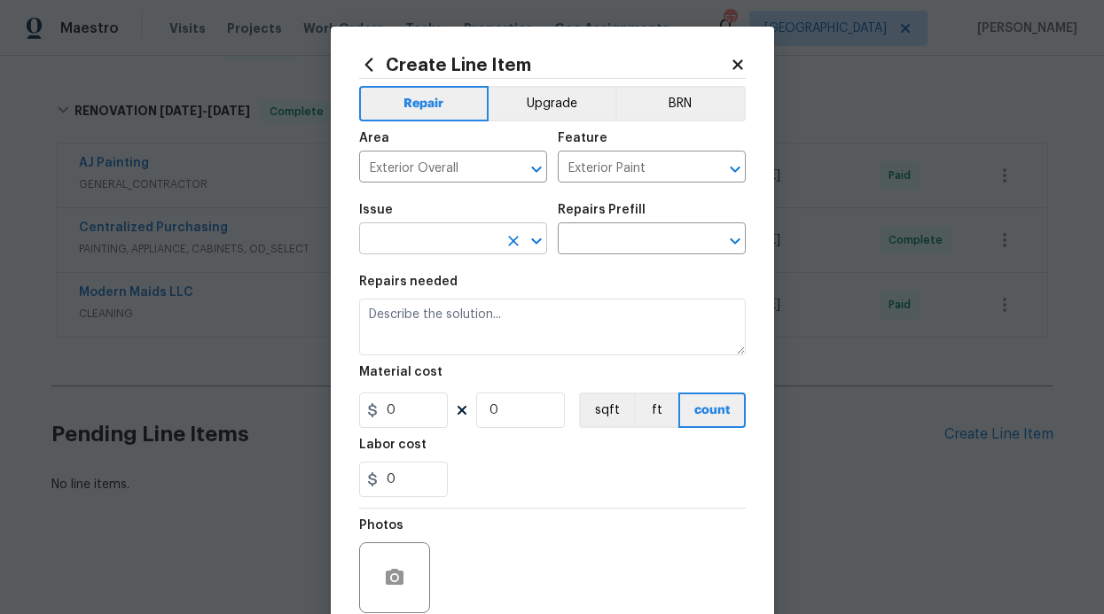
click at [444, 231] on input "text" at bounding box center [428, 240] width 138 height 27
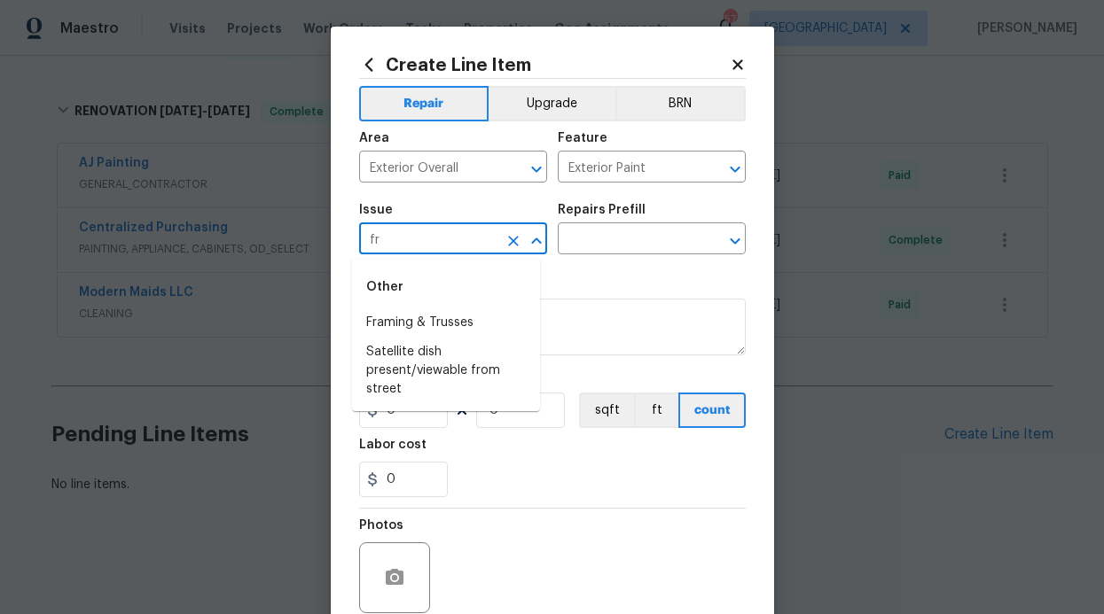
type input "f"
click at [442, 314] on li "Decks and Patios" at bounding box center [446, 323] width 188 height 29
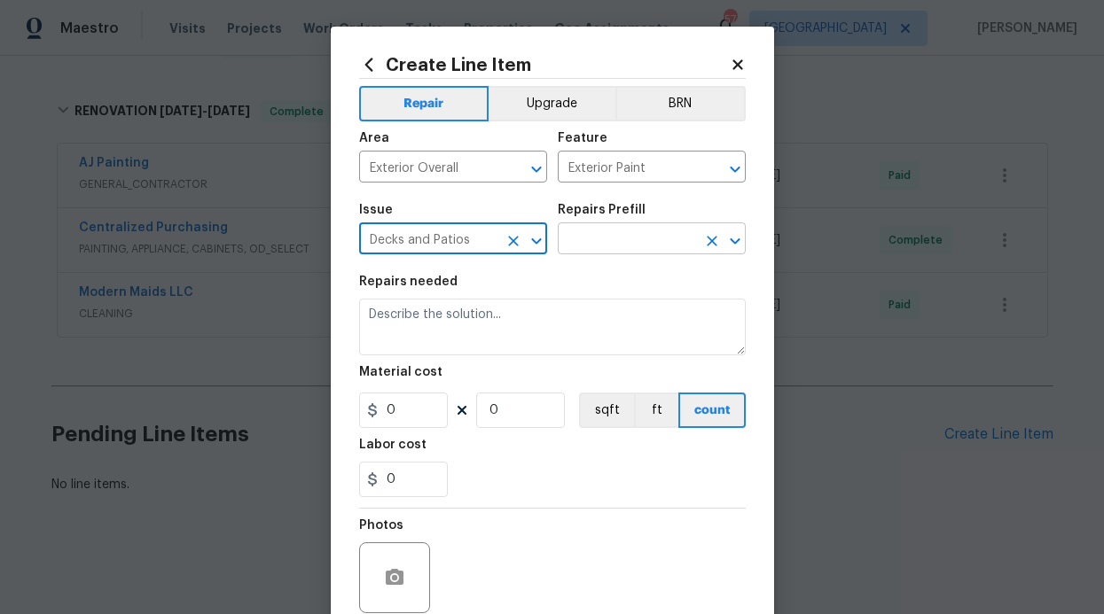
type input "Decks and Patios"
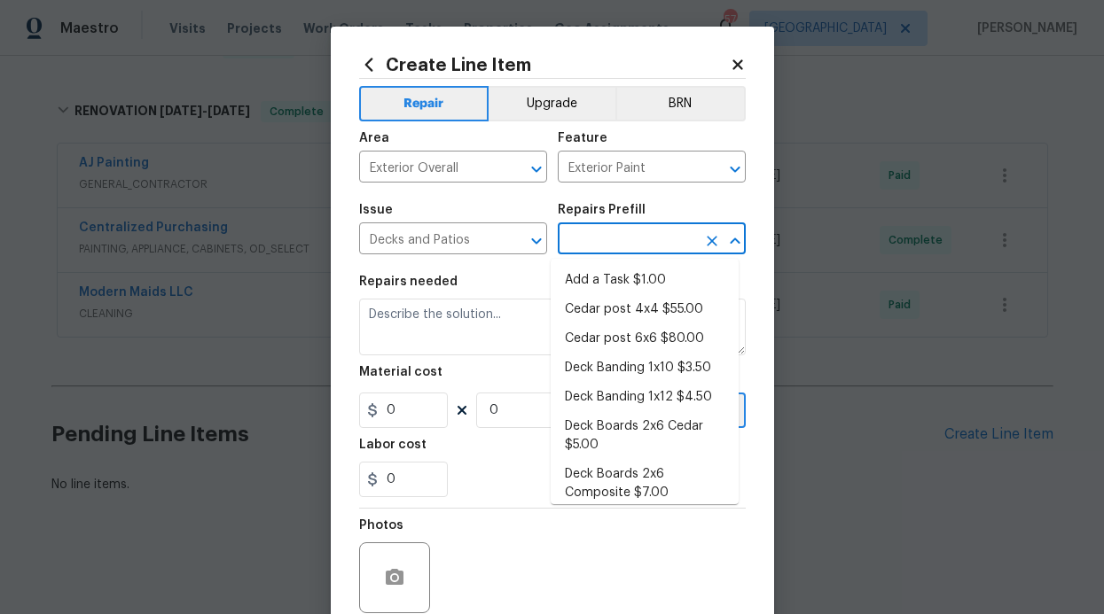
click at [592, 242] on input "text" at bounding box center [627, 240] width 138 height 27
click at [607, 277] on li "Add a Task $1.00" at bounding box center [645, 280] width 188 height 29
type input "Deck"
type textarea "HPM to detail"
type input "1"
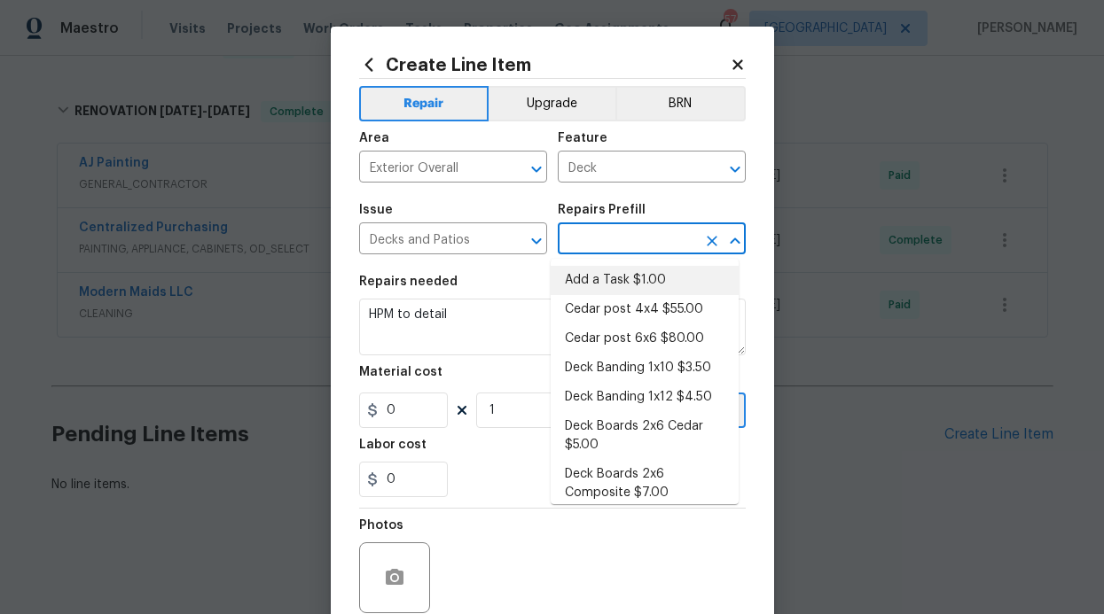
type input "Add a Task $1.00"
type input "1"
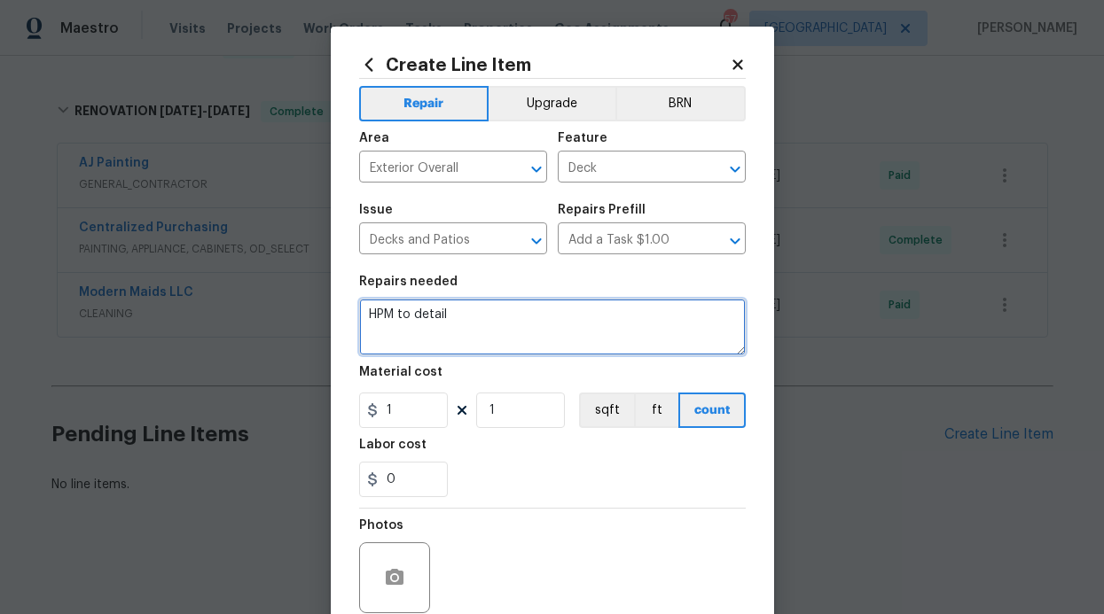
drag, startPoint x: 466, startPoint y: 307, endPoint x: 358, endPoint y: 310, distance: 107.3
click at [359, 310] on textarea "HPM to detail" at bounding box center [552, 327] width 387 height 57
drag, startPoint x: 458, startPoint y: 325, endPoint x: 358, endPoint y: 311, distance: 100.3
click at [359, 311] on textarea "HPM to detail" at bounding box center [552, 327] width 387 height 57
type textarea "c"
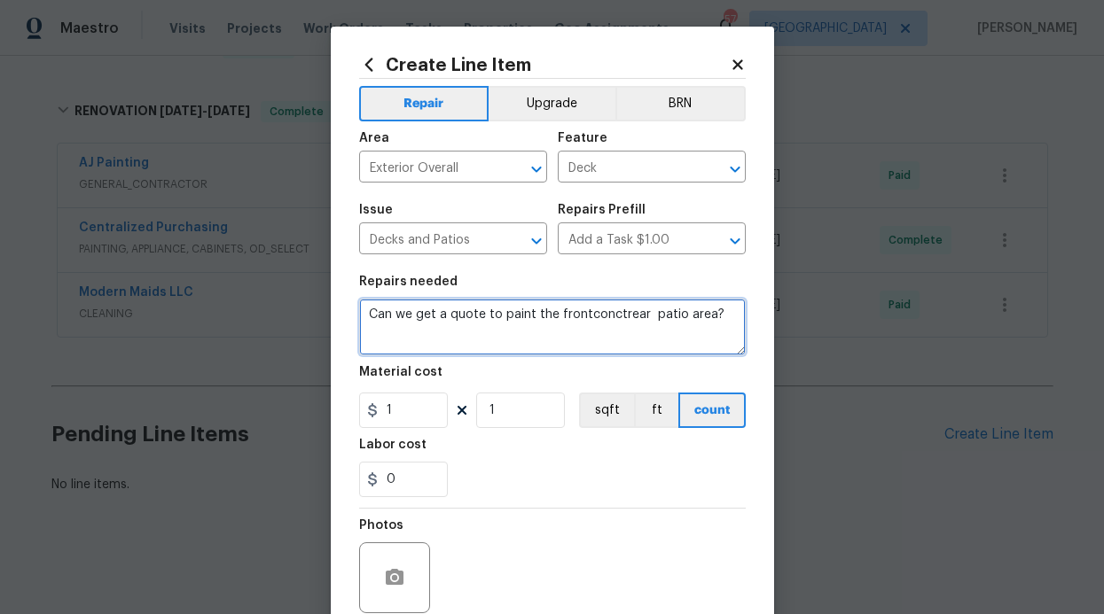
click at [579, 317] on textarea "Can we get a quote to paint the frontconctrear patio area?" at bounding box center [552, 327] width 387 height 57
click at [578, 317] on textarea "Can we get a quote to paint the frontconcreate patio area?" at bounding box center [552, 327] width 387 height 57
click at [659, 344] on textarea "Can we get a quote to paint the front concreate patio area?" at bounding box center [552, 327] width 387 height 57
click at [599, 321] on textarea "Can we get a quote to paint the front concreate patio area?" at bounding box center [552, 327] width 387 height 57
click at [711, 327] on textarea "Can we get a quote to paint the front concrte patio area?" at bounding box center [552, 327] width 387 height 57
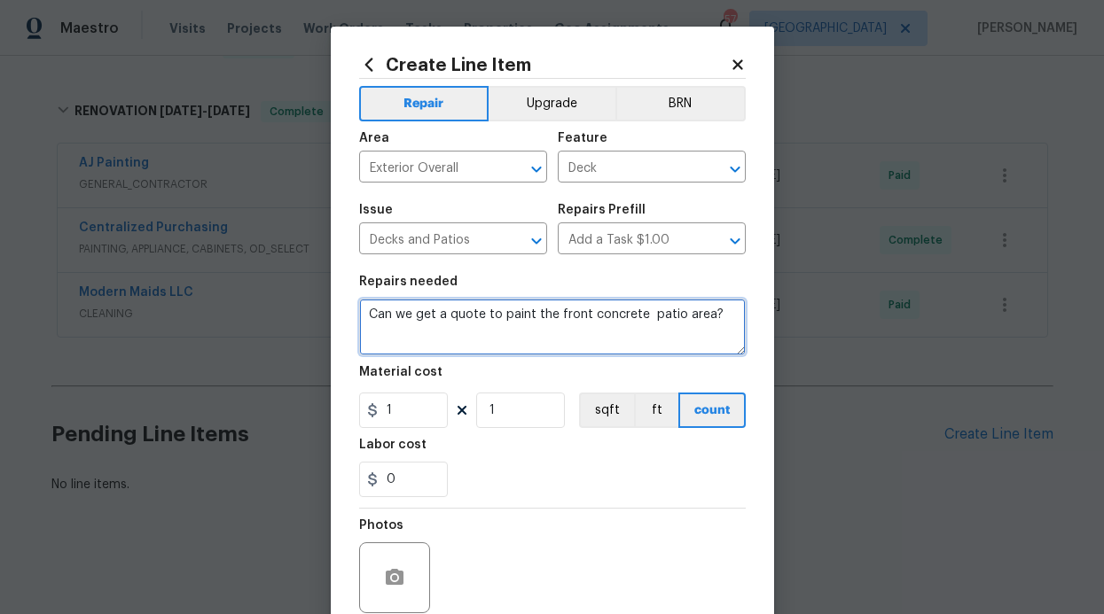
scroll to position [4, 0]
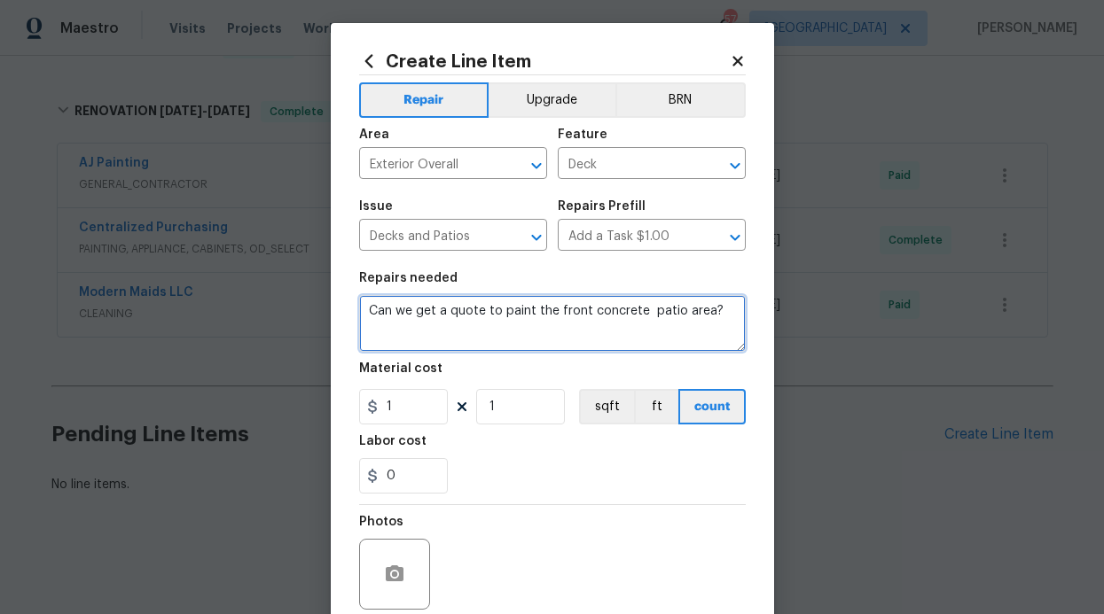
type textarea "Can we get a quote to paint the front concrete patio area?"
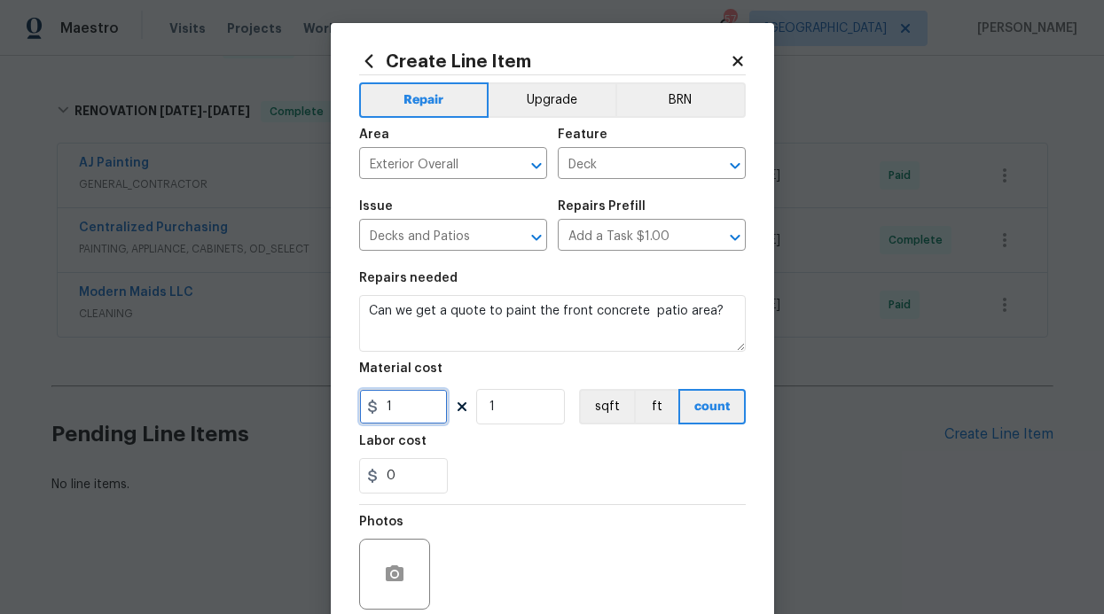
click at [401, 419] on input "1" at bounding box center [403, 406] width 89 height 35
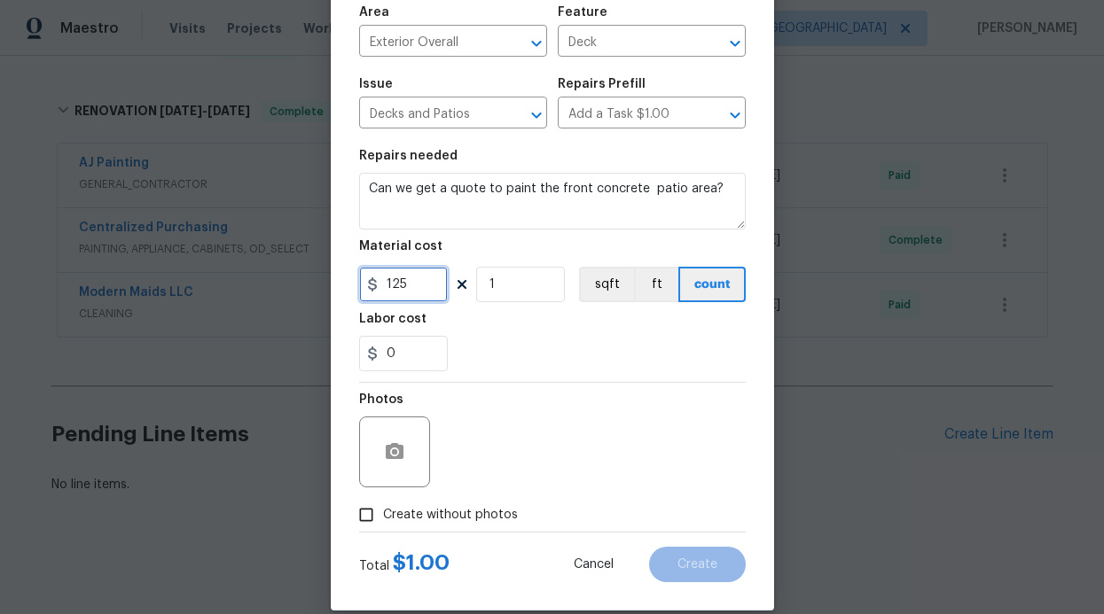
scroll to position [150, 0]
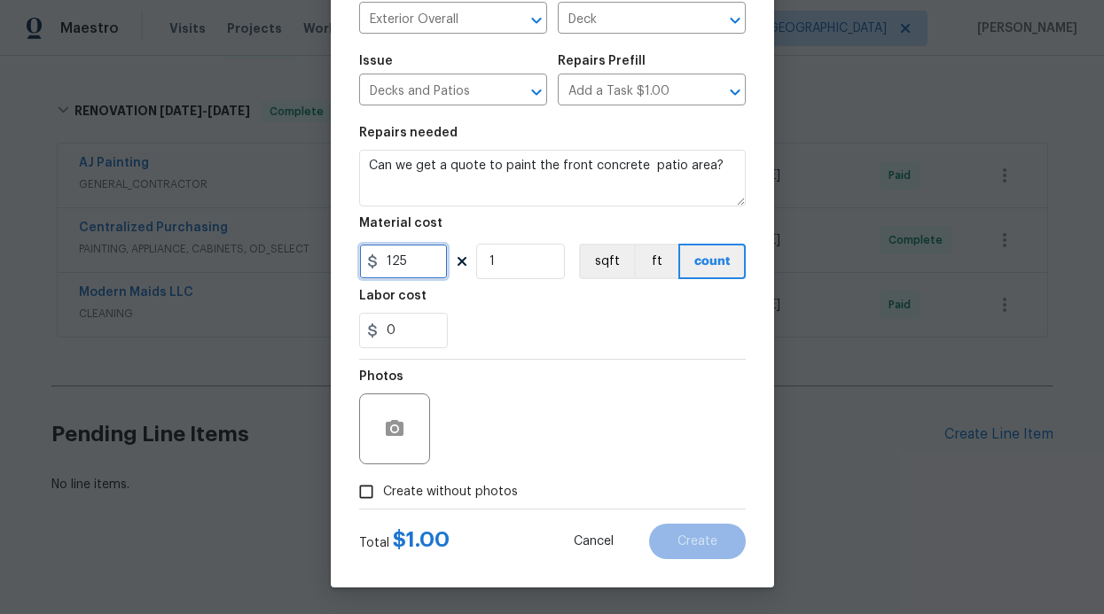
type input "125"
click at [411, 496] on span "Create without photos" at bounding box center [450, 492] width 135 height 19
click at [383, 496] on input "Create without photos" at bounding box center [366, 492] width 34 height 34
checkbox input "true"
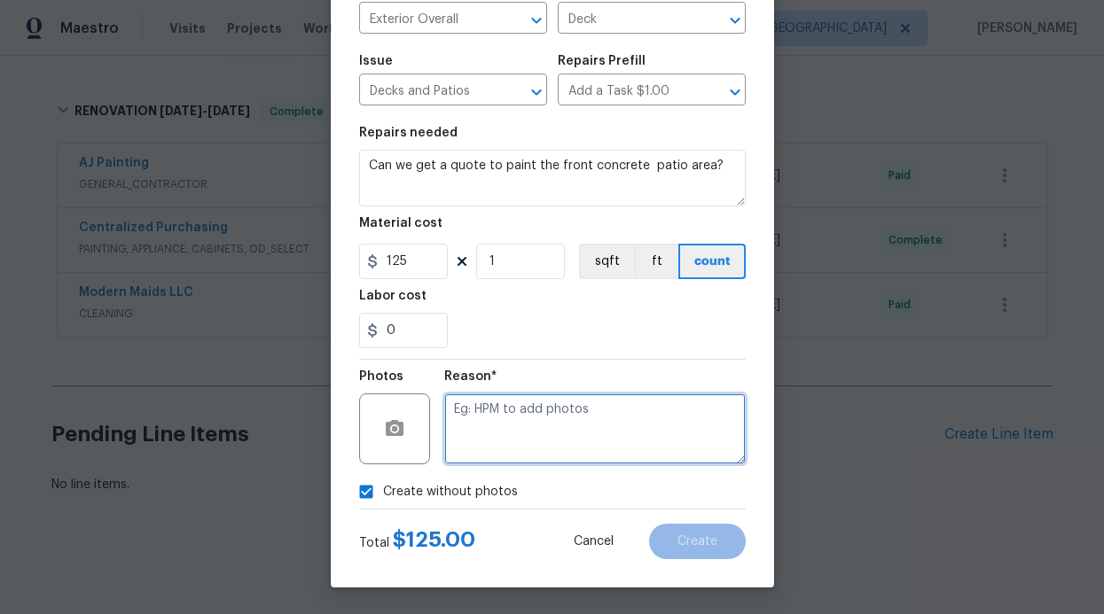
click at [524, 425] on textarea at bounding box center [594, 429] width 301 height 71
click at [600, 454] on textarea at bounding box center [594, 429] width 301 height 71
type textarea "Will add photos"
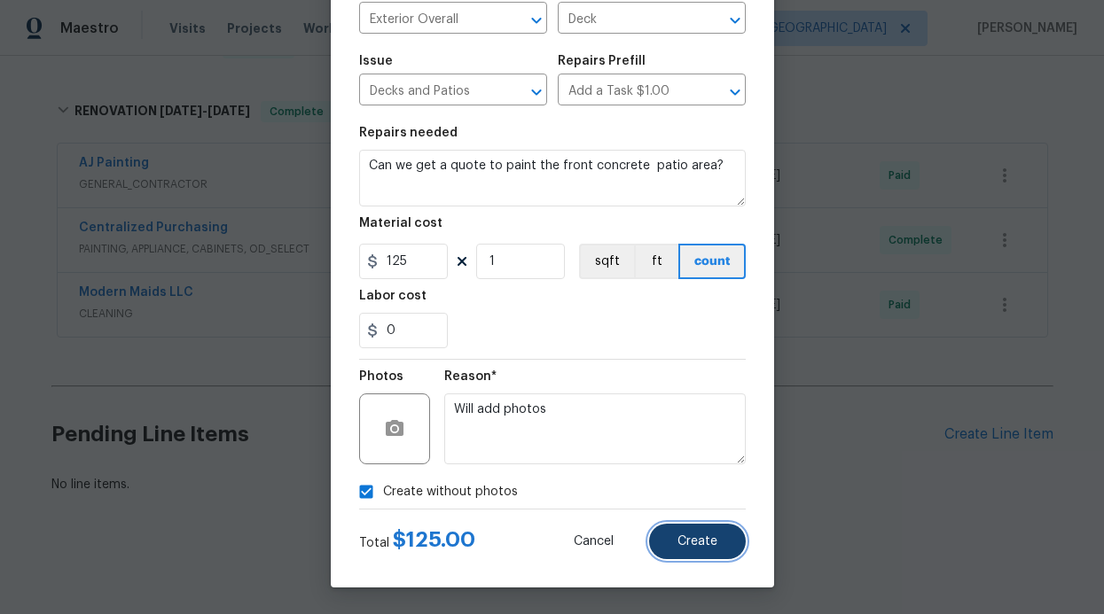
click at [727, 543] on button "Create" at bounding box center [697, 541] width 97 height 35
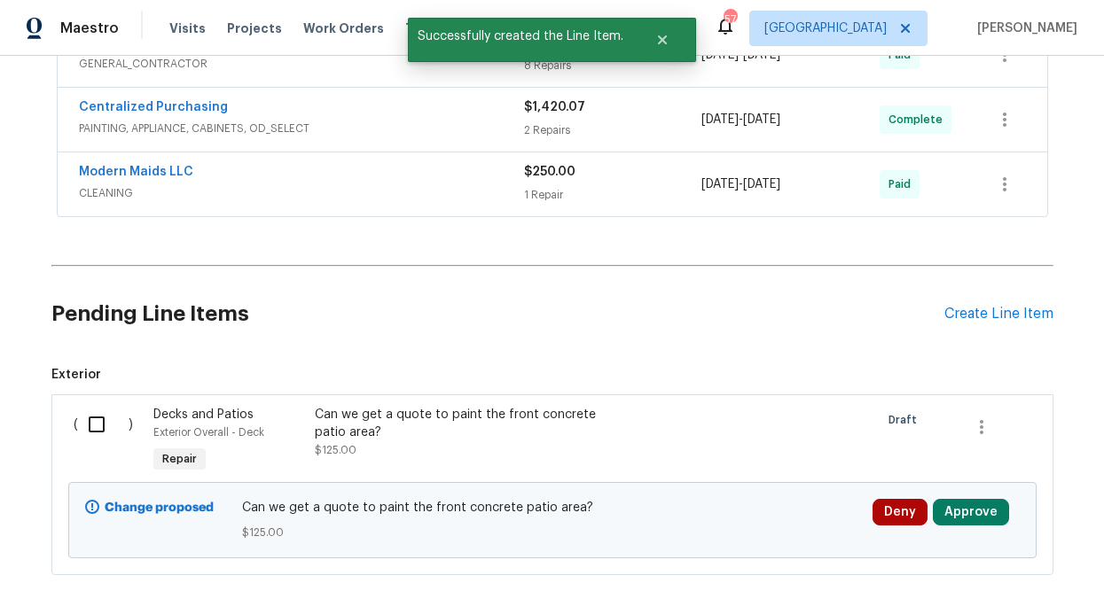
scroll to position [553, 0]
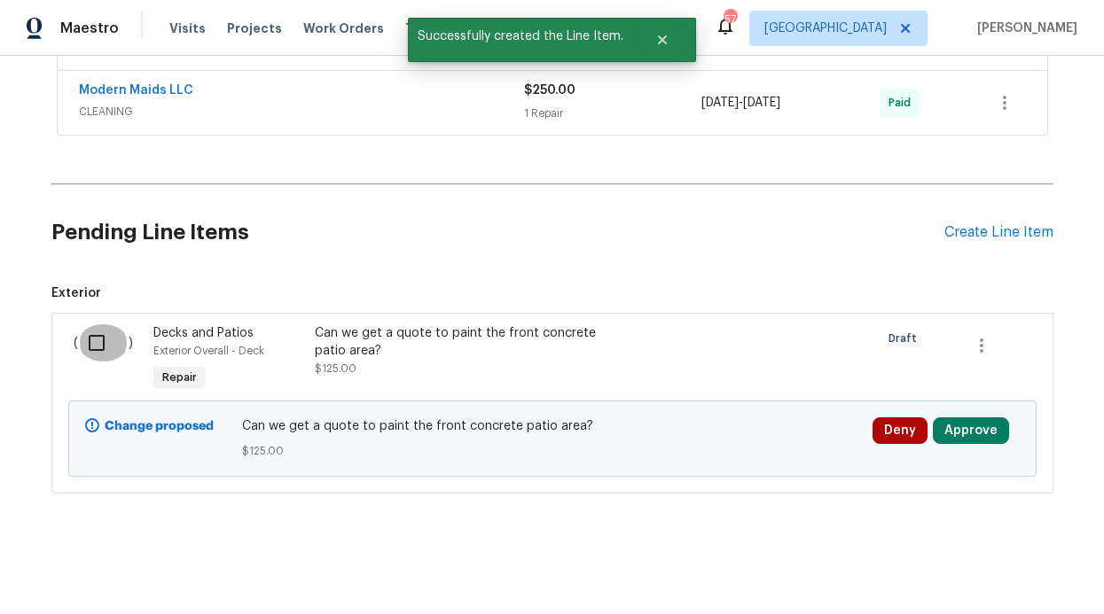
click at [82, 328] on input "checkbox" at bounding box center [103, 343] width 51 height 37
checkbox input "true"
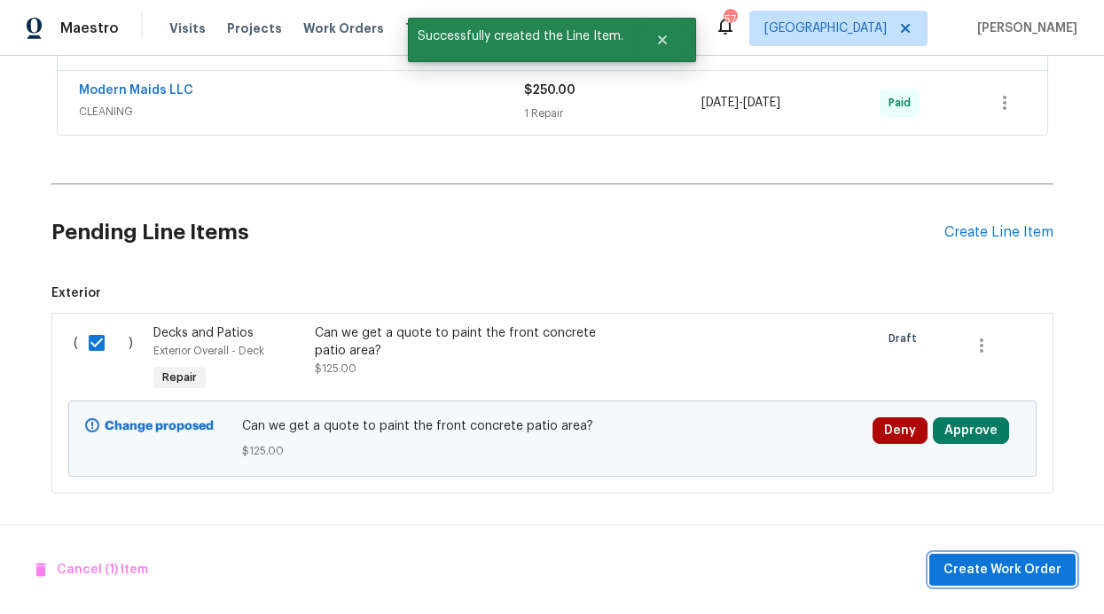
click at [1025, 561] on span "Create Work Order" at bounding box center [1002, 571] width 118 height 22
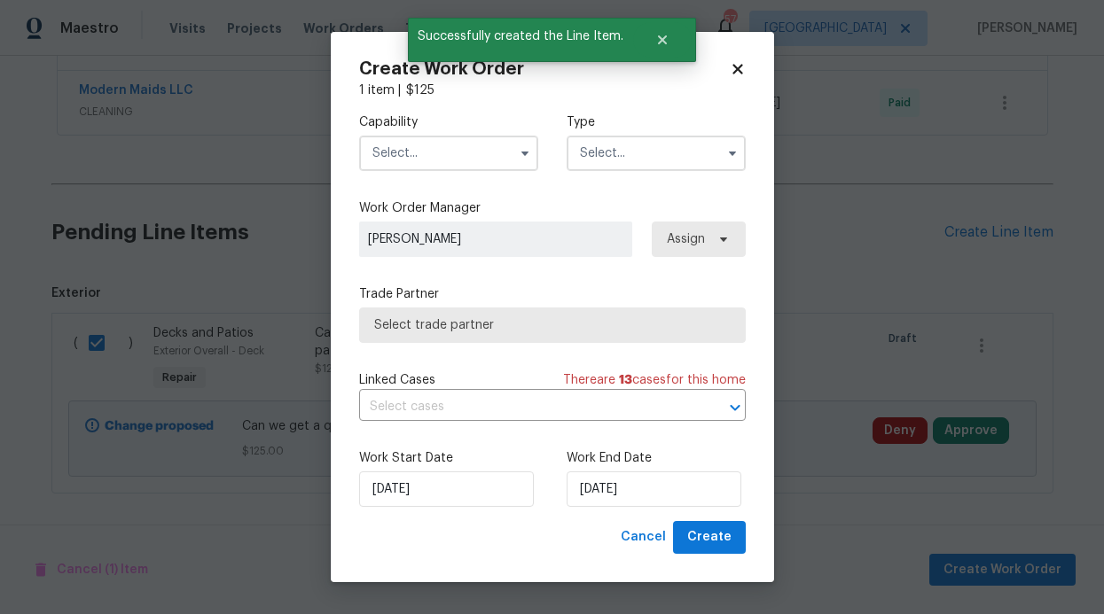
click at [510, 143] on input "text" at bounding box center [448, 153] width 179 height 35
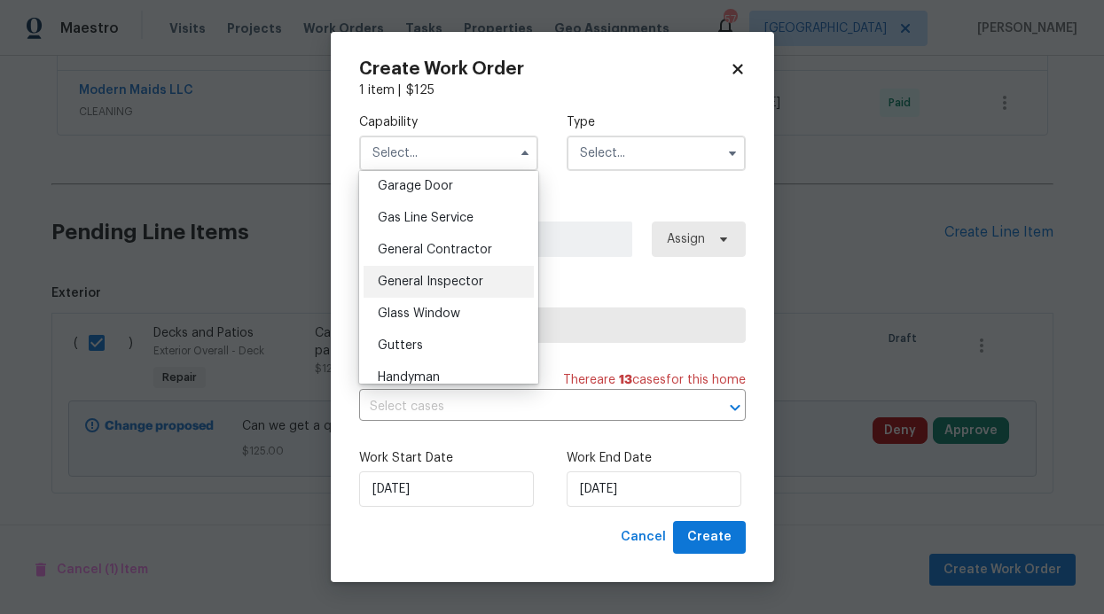
scroll to position [824, 0]
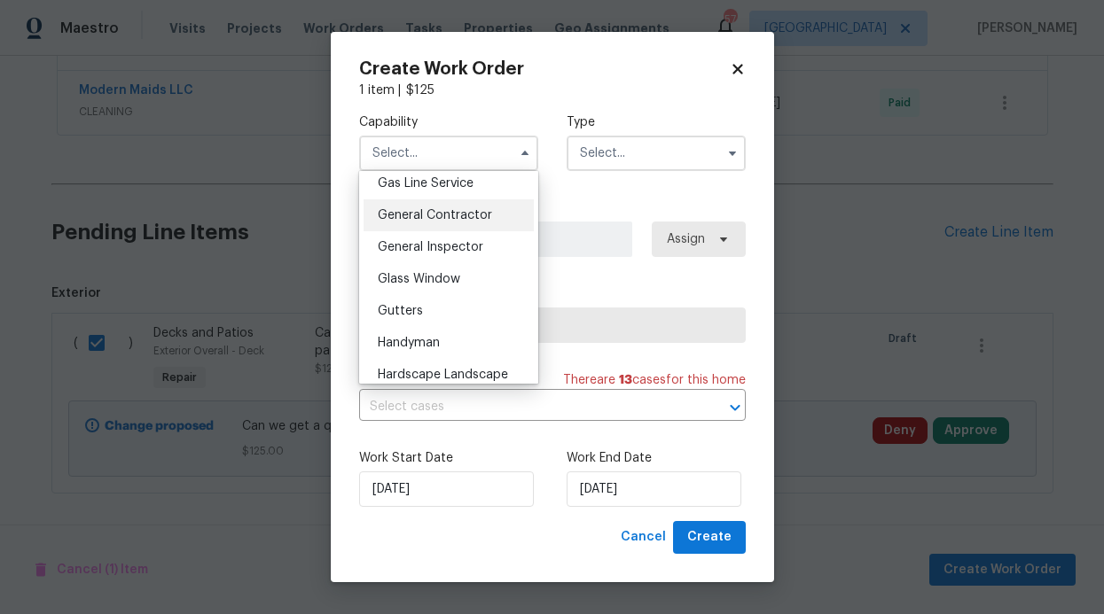
click at [476, 222] on span "General Contractor" at bounding box center [435, 215] width 114 height 12
type input "General Contractor"
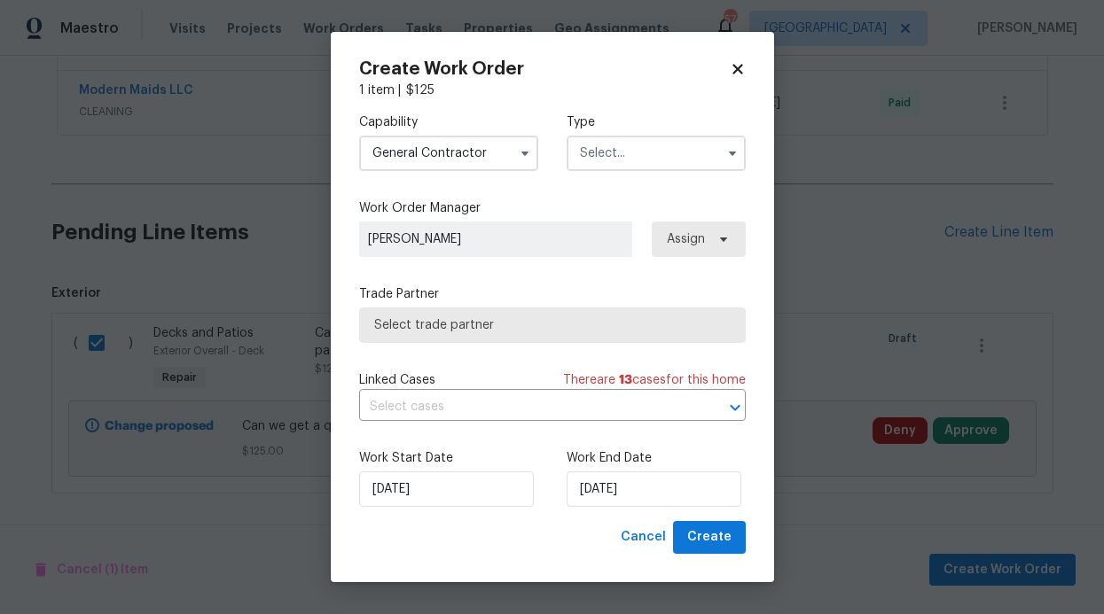
click at [662, 139] on input "text" at bounding box center [656, 153] width 179 height 35
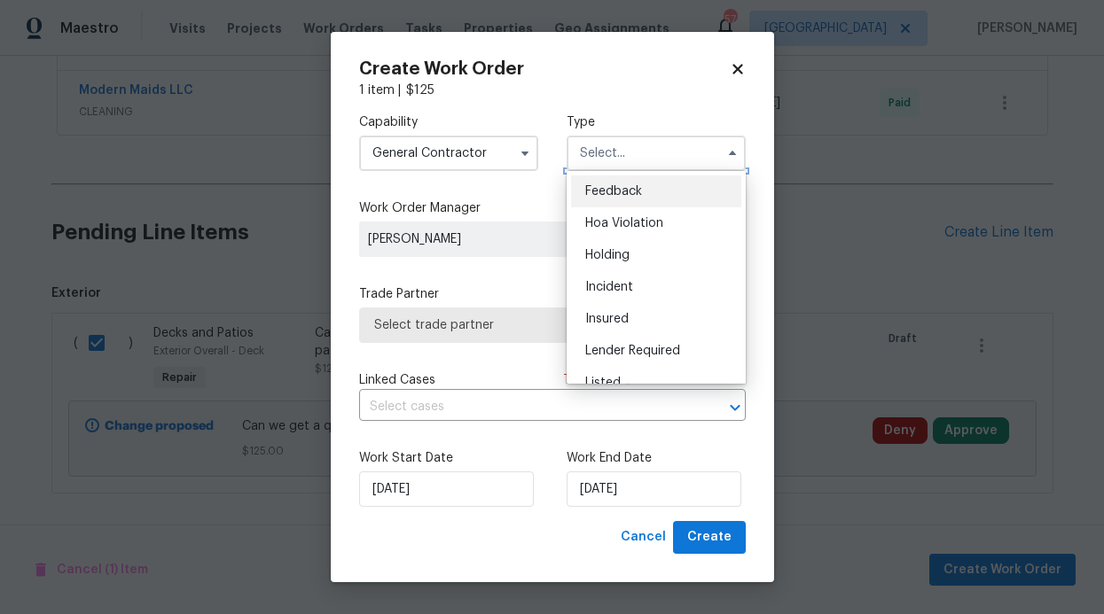
click at [663, 162] on input "text" at bounding box center [656, 153] width 179 height 35
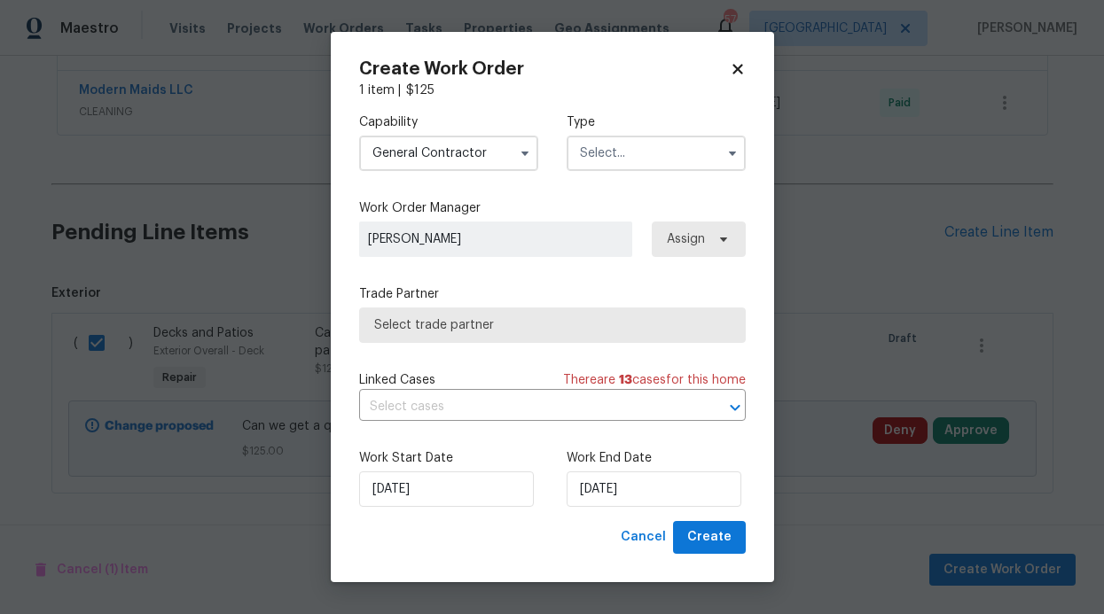
click at [663, 162] on input "text" at bounding box center [656, 153] width 179 height 35
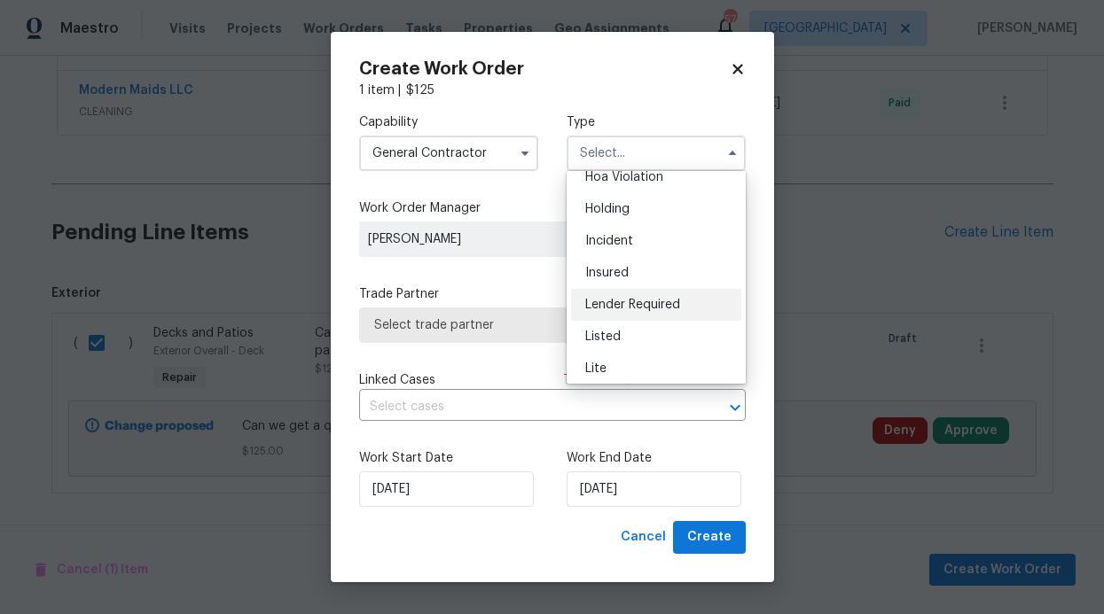
scroll to position [47, 0]
click at [614, 342] on div "Listed" at bounding box center [656, 336] width 170 height 32
type input "Listed"
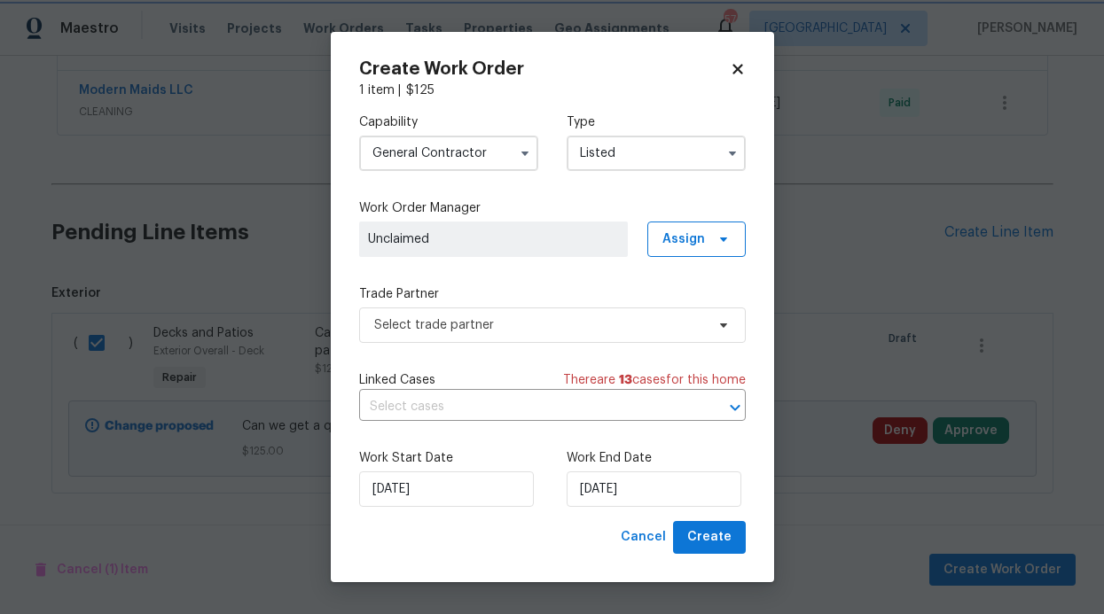
scroll to position [0, 0]
click at [548, 339] on span "Select trade partner" at bounding box center [552, 325] width 387 height 35
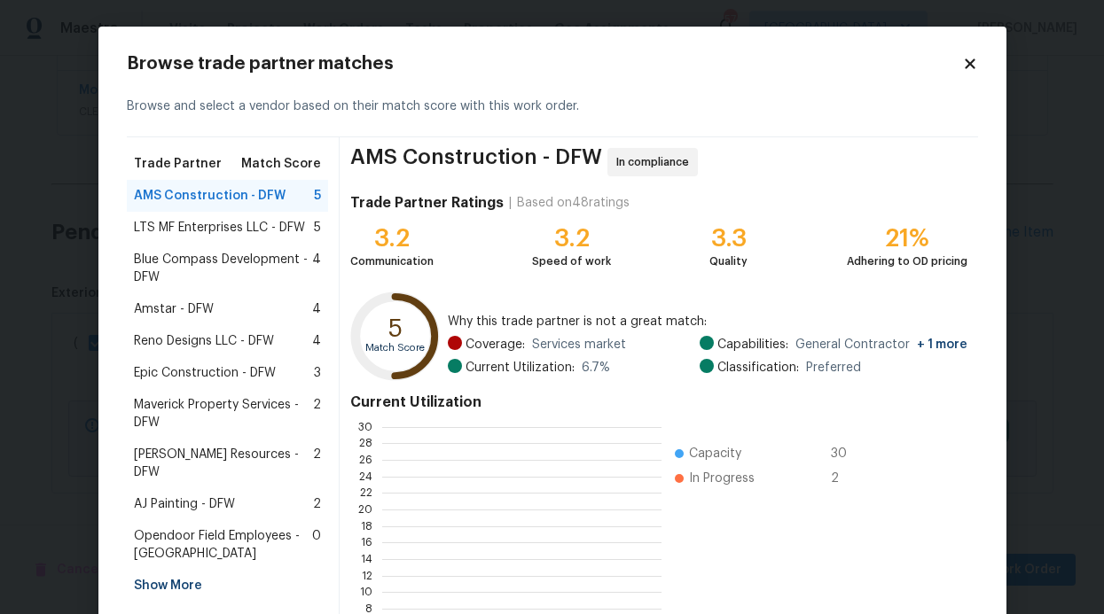
scroll to position [235, 265]
click at [248, 496] on div "AJ Painting - DFW 2" at bounding box center [228, 505] width 188 height 18
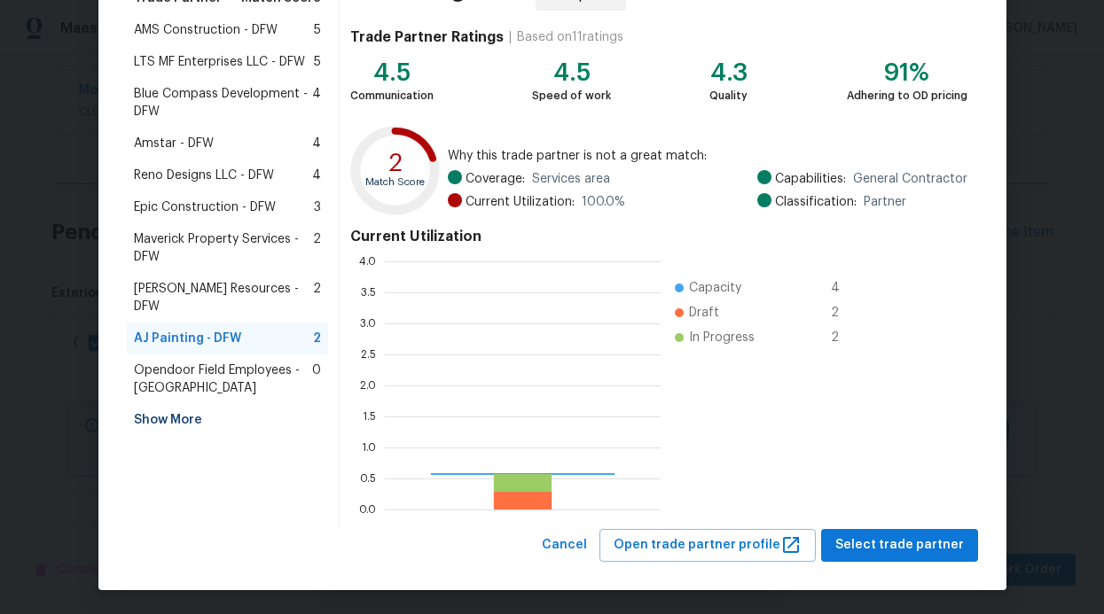
scroll to position [235, 262]
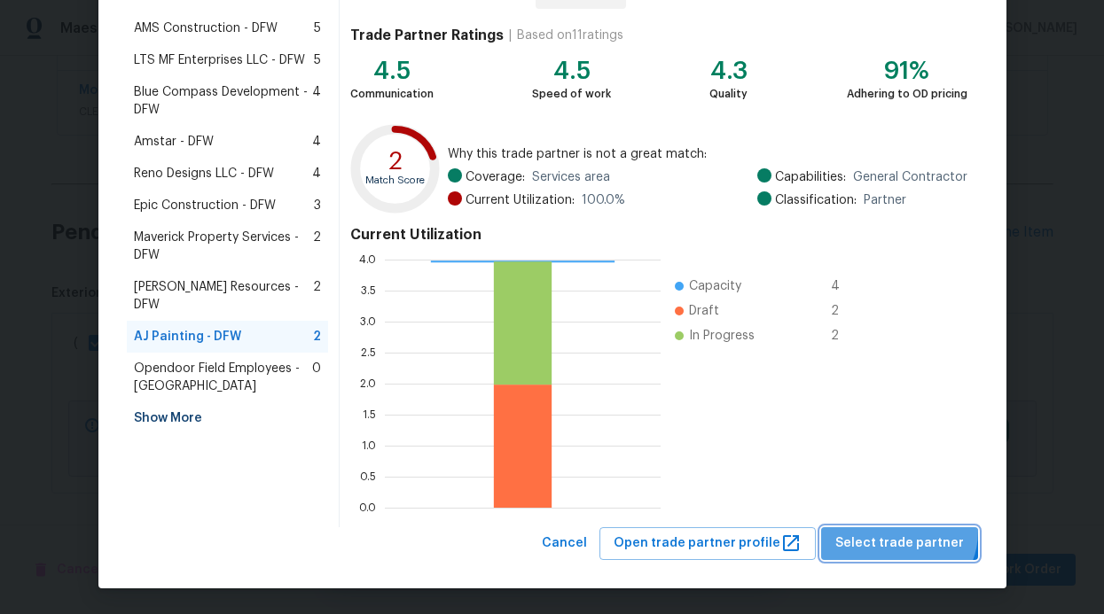
click at [899, 533] on span "Select trade partner" at bounding box center [899, 544] width 129 height 22
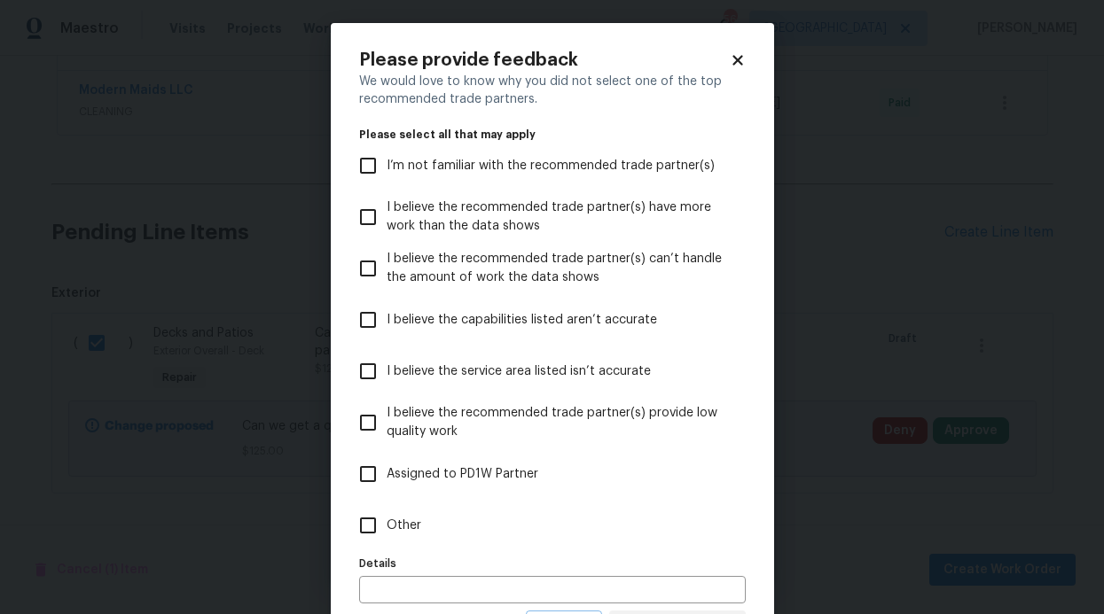
scroll to position [7, 0]
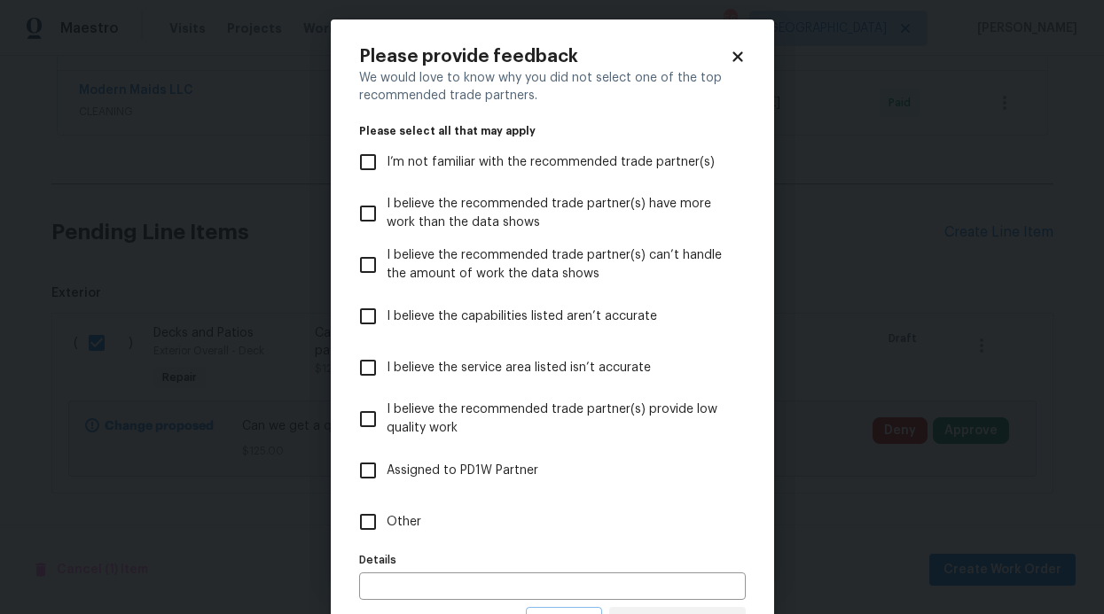
click at [449, 474] on span "Assigned to PD1W Partner" at bounding box center [463, 471] width 152 height 19
click at [387, 474] on input "Assigned to PD1W Partner" at bounding box center [367, 470] width 37 height 37
checkbox input "true"
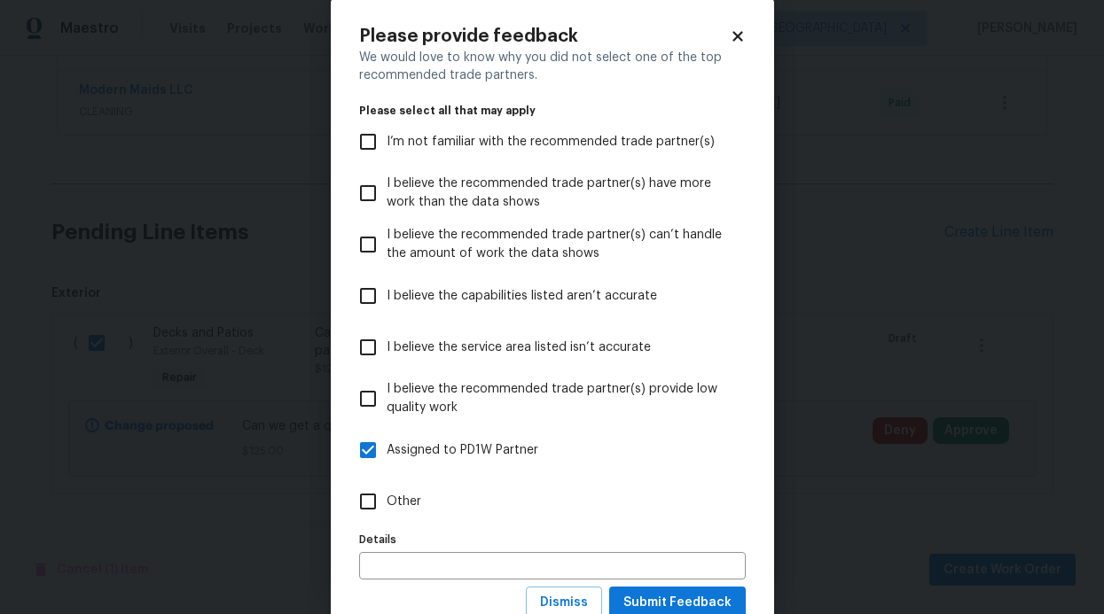
scroll to position [88, 0]
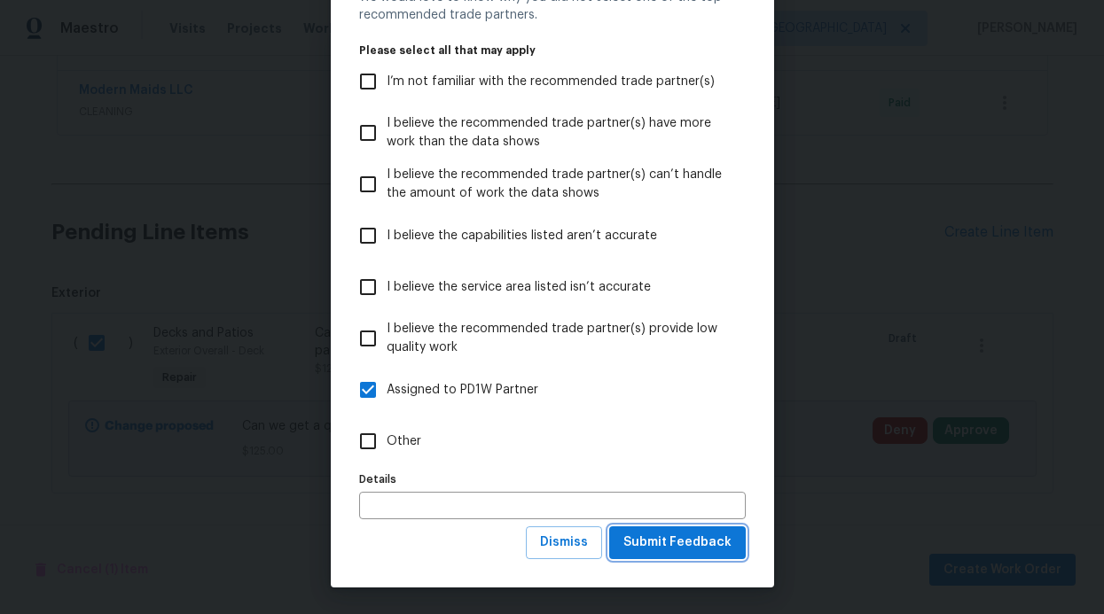
click at [724, 545] on span "Submit Feedback" at bounding box center [677, 543] width 108 height 22
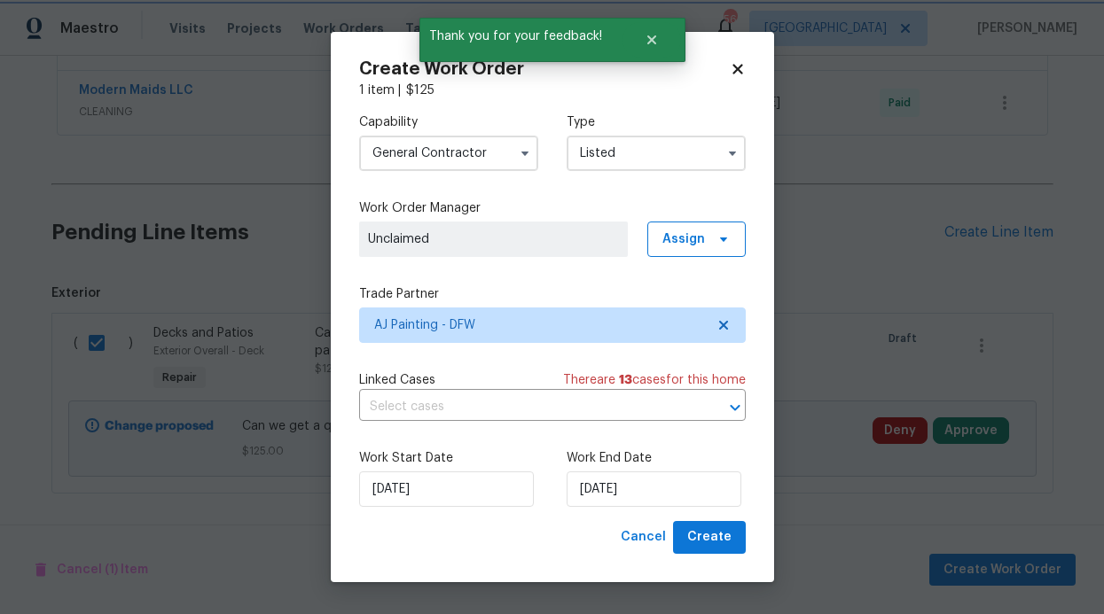
scroll to position [0, 0]
click at [701, 242] on span "Assign" at bounding box center [683, 240] width 43 height 18
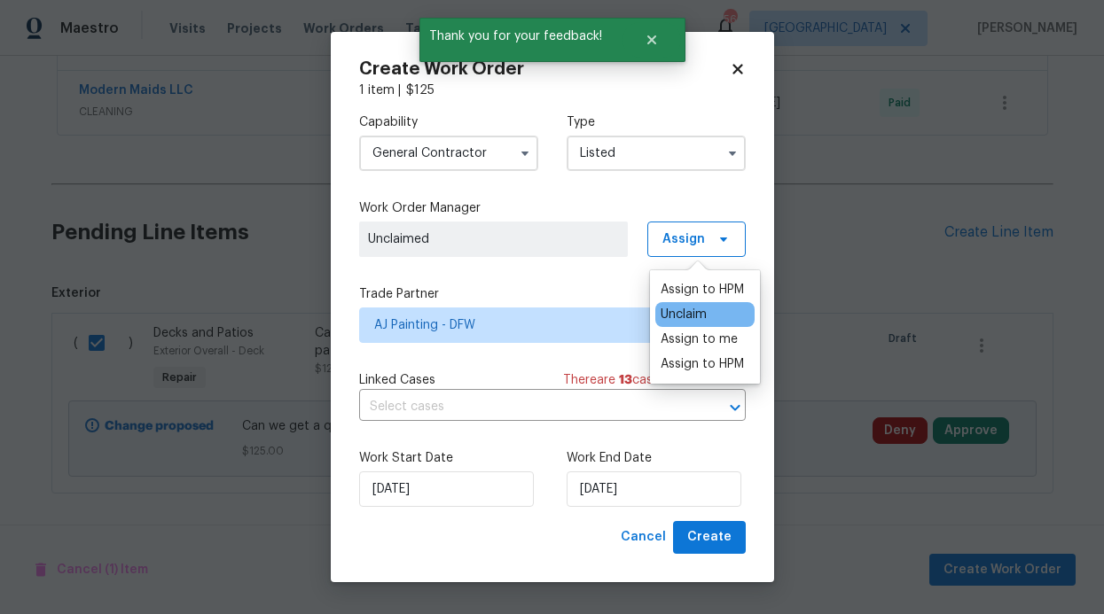
click at [685, 273] on div "Assign to HPM Unclaim Assign to me Assign to HPM" at bounding box center [705, 326] width 110 height 113
click at [686, 289] on div "Assign to HPM" at bounding box center [702, 290] width 83 height 18
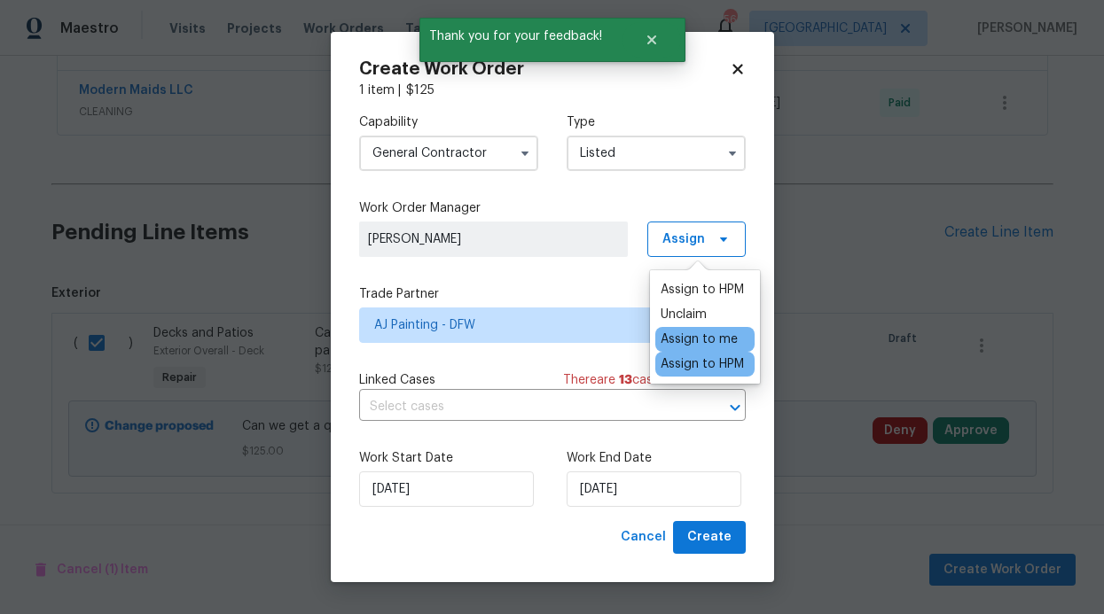
checkbox input "false"
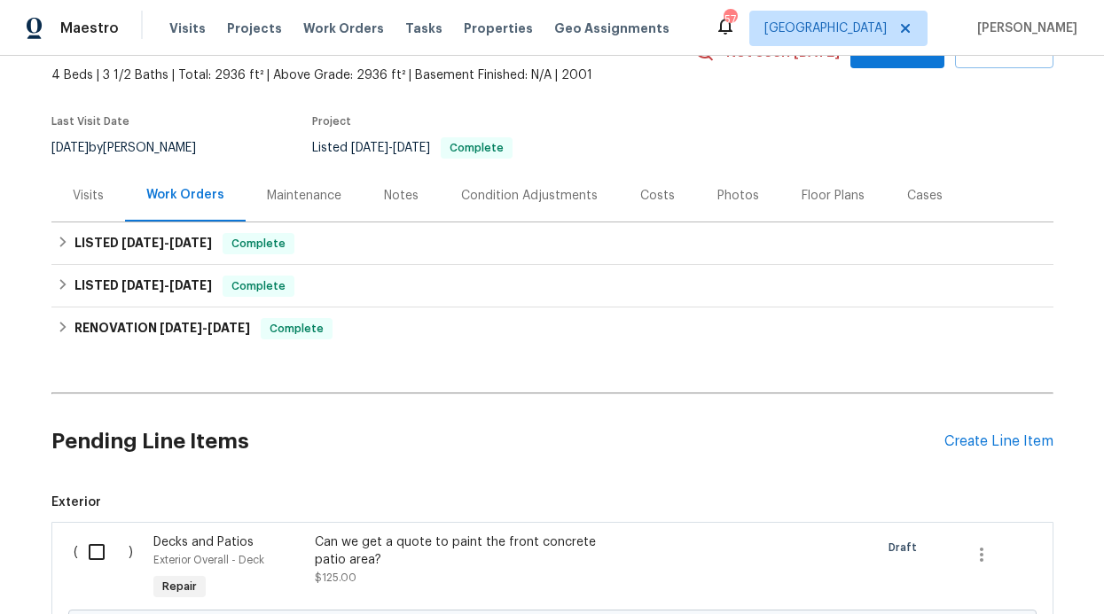
scroll to position [170, 0]
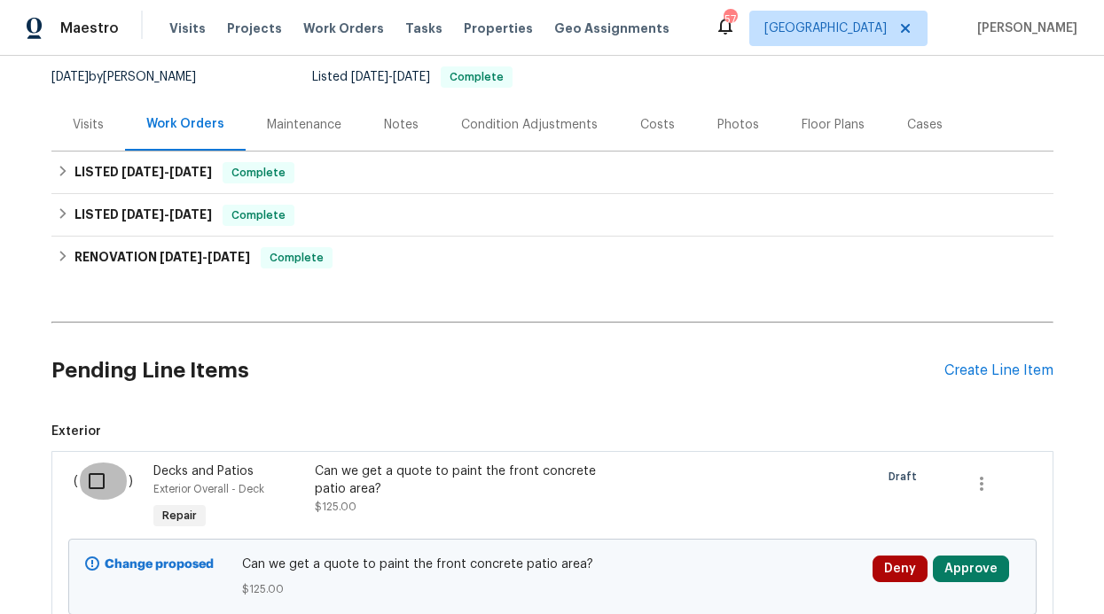
click at [90, 463] on input "checkbox" at bounding box center [103, 481] width 51 height 37
checkbox input "true"
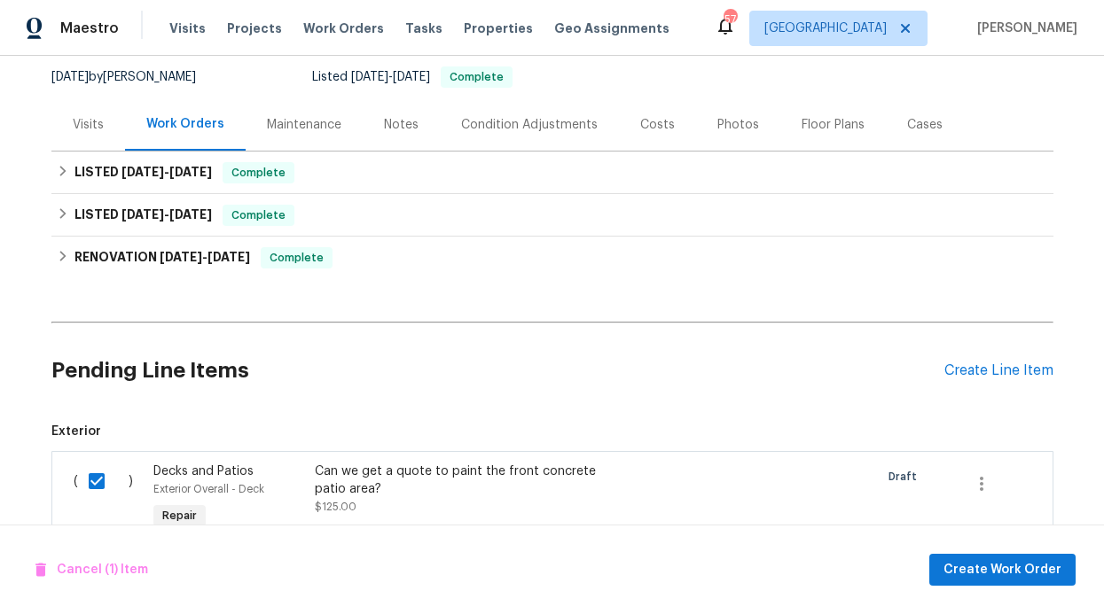
click at [1032, 600] on div "Cancel (1) Item Create Work Order" at bounding box center [552, 570] width 1104 height 90
click at [1033, 588] on div "Cancel (1) Item Create Work Order" at bounding box center [552, 570] width 1104 height 90
click at [1032, 583] on button "Create Work Order" at bounding box center [1002, 570] width 146 height 33
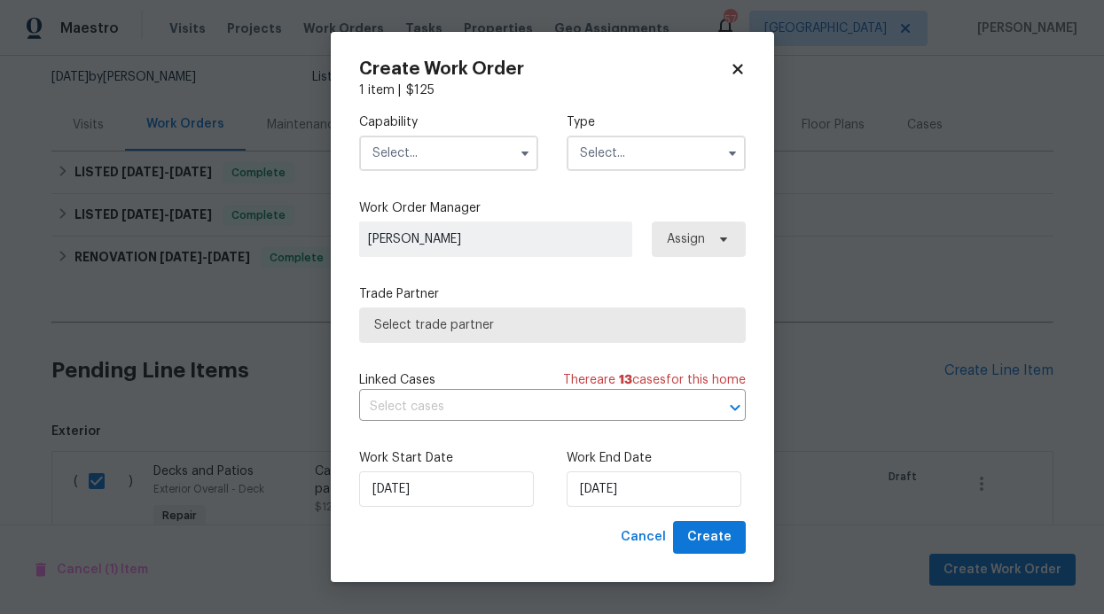
click at [715, 162] on input "text" at bounding box center [656, 153] width 179 height 35
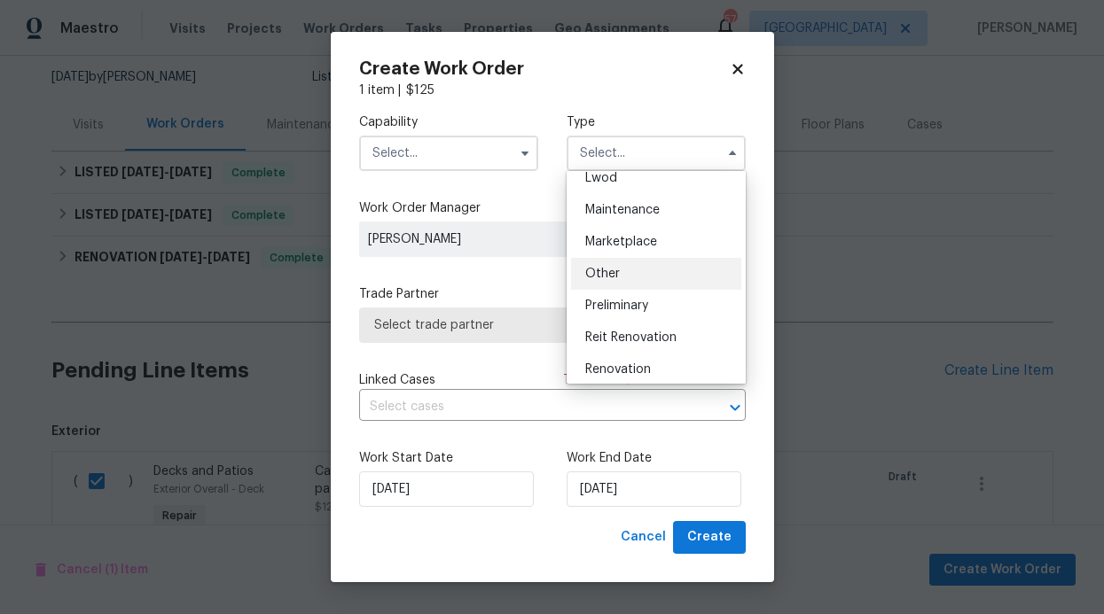
scroll to position [122, 0]
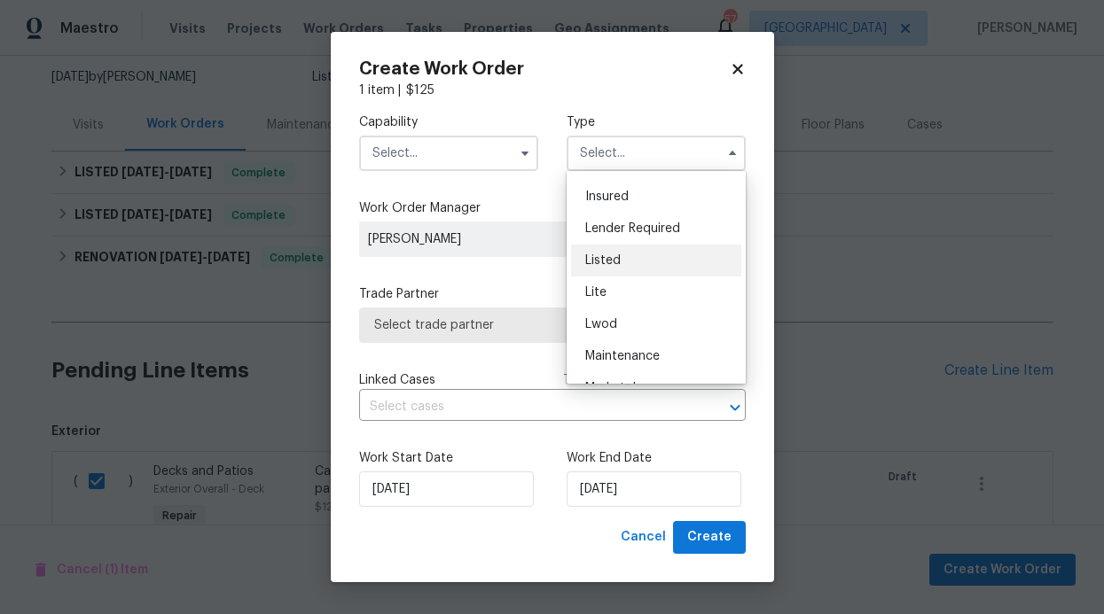
click at [625, 269] on div "Listed" at bounding box center [656, 261] width 170 height 32
type input "Listed"
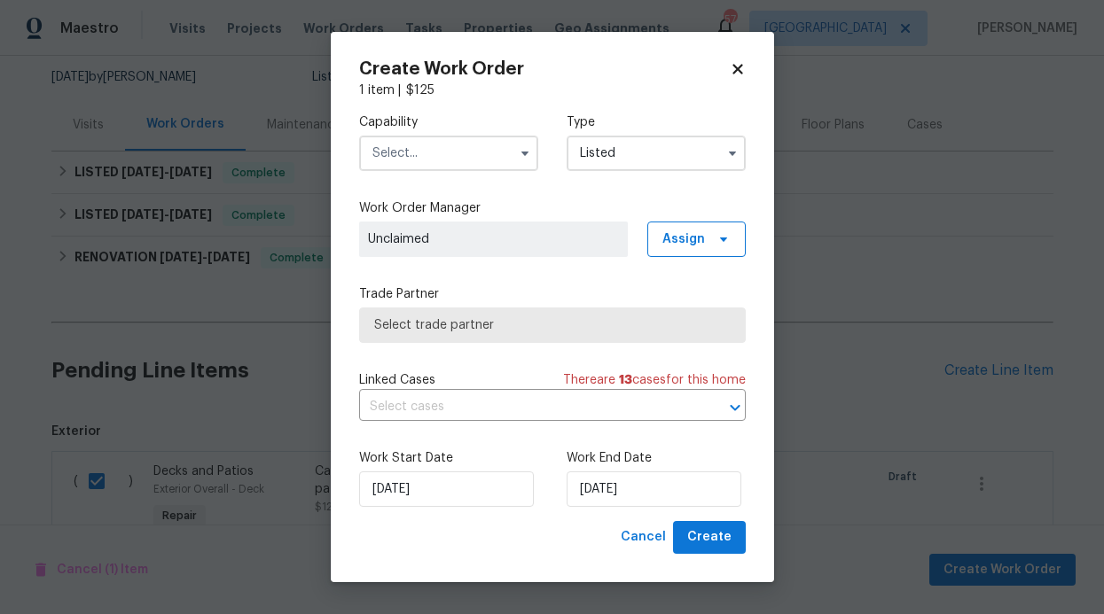
click at [502, 150] on input "text" at bounding box center [448, 153] width 179 height 35
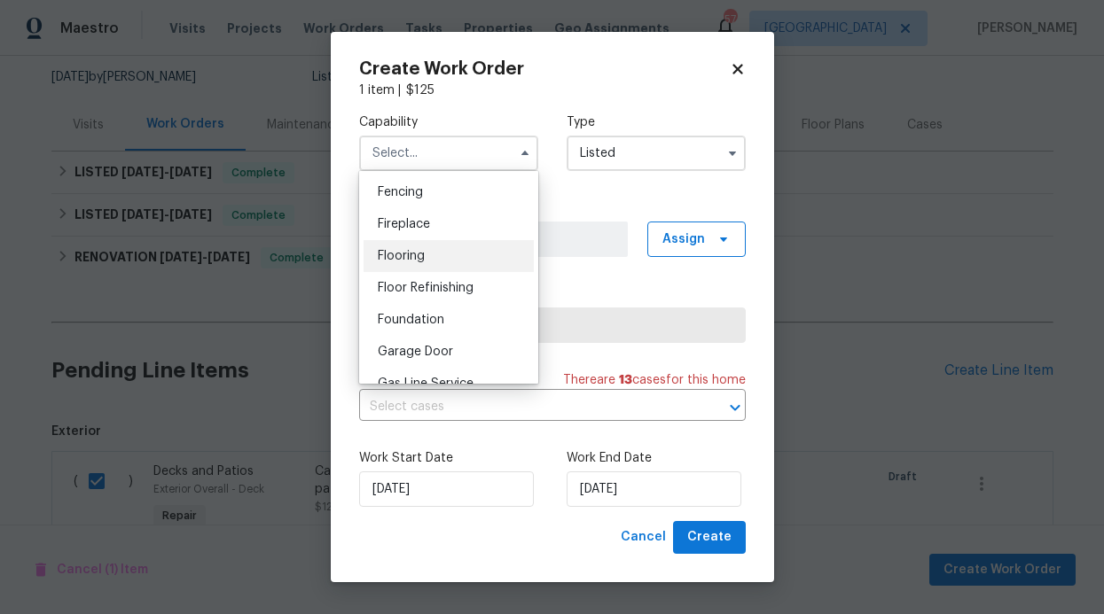
scroll to position [757, 0]
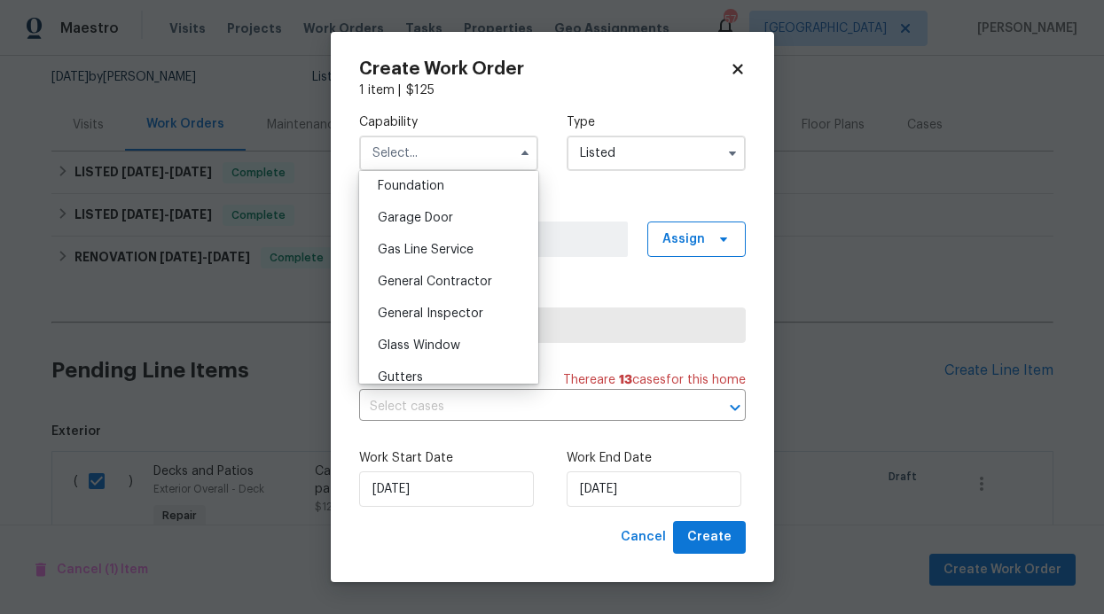
click at [451, 287] on div "General Contractor" at bounding box center [449, 282] width 170 height 32
type input "General Contractor"
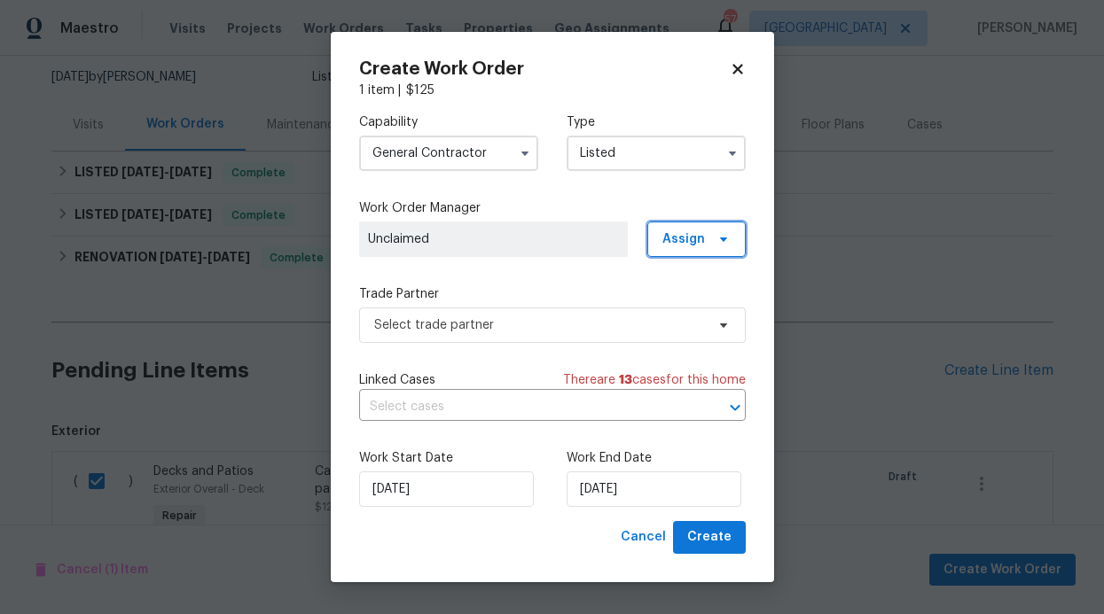
click at [703, 234] on span "Assign" at bounding box center [683, 240] width 43 height 18
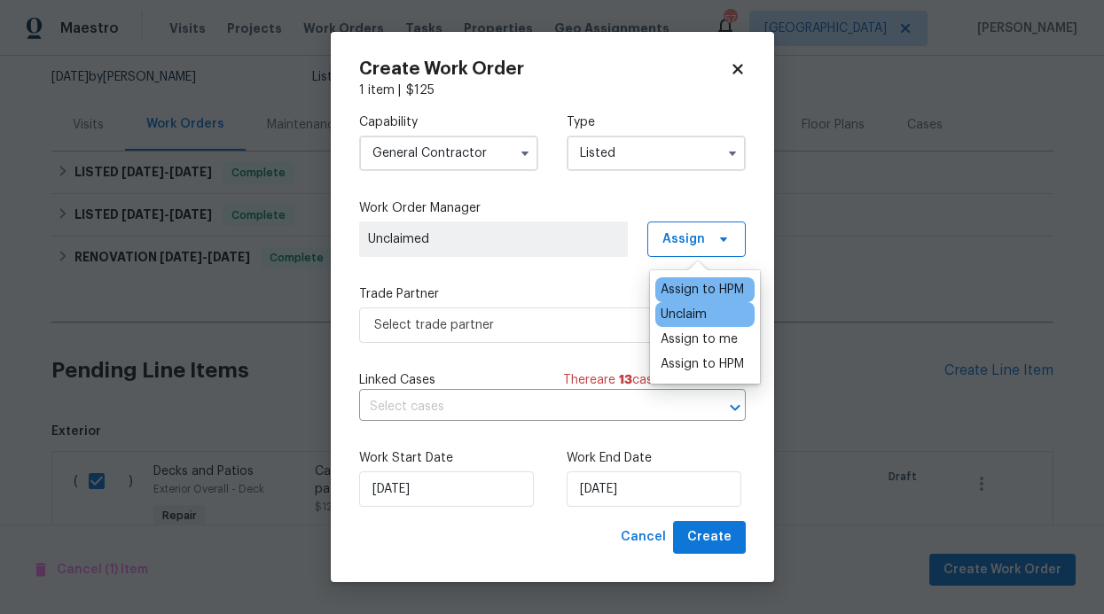
click at [690, 289] on div "Assign to HPM" at bounding box center [702, 290] width 83 height 18
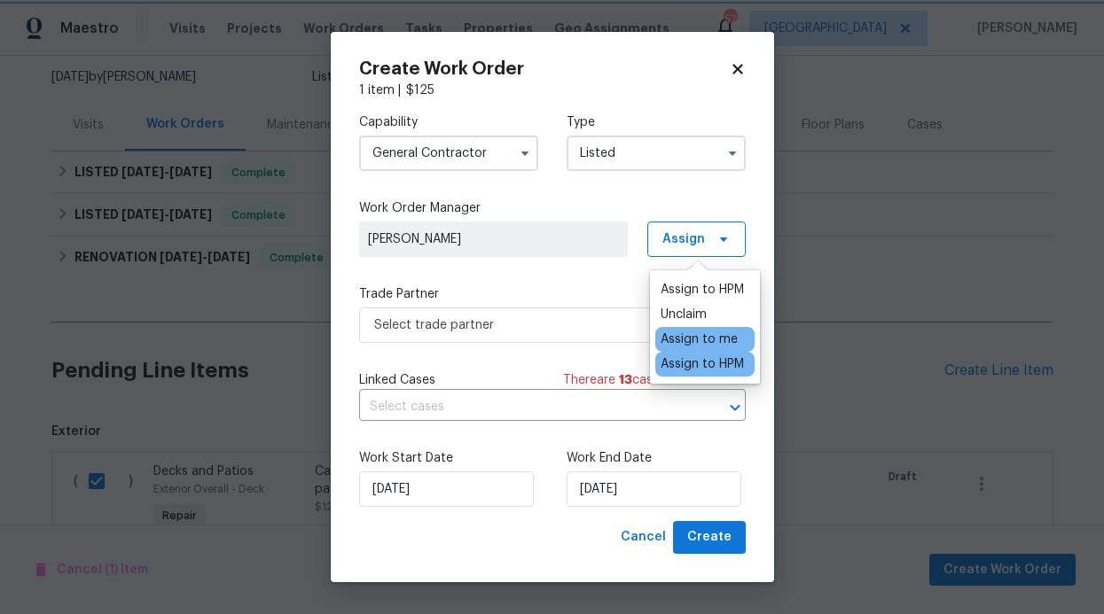
click at [610, 342] on div "Capability General Contractor Type Listed Work Order Manager RonDerrick Jackson…" at bounding box center [552, 310] width 387 height 422
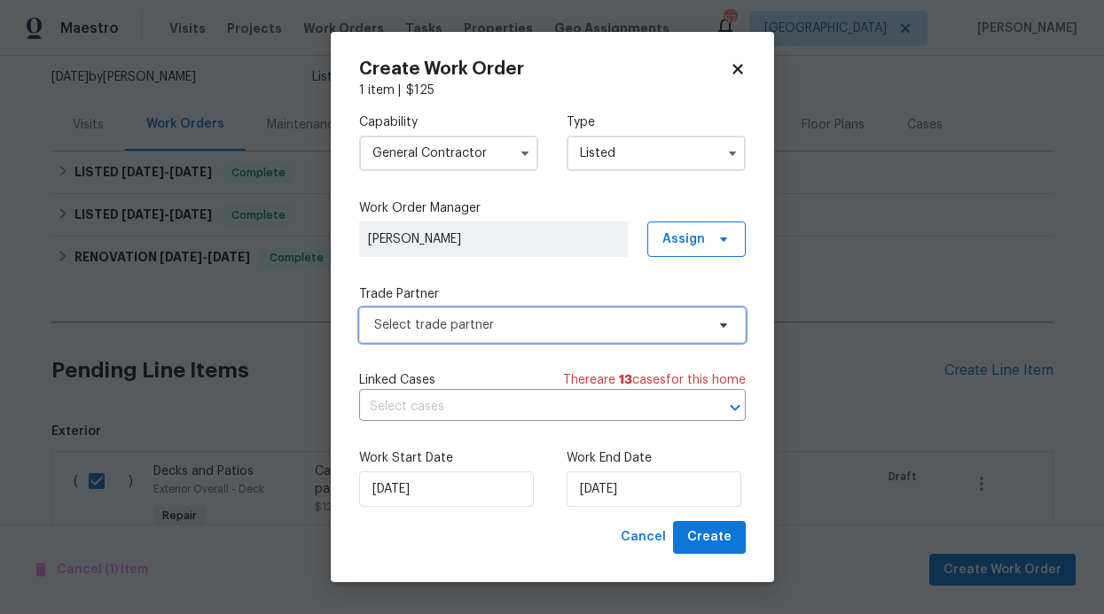
click at [613, 338] on span "Select trade partner" at bounding box center [552, 325] width 387 height 35
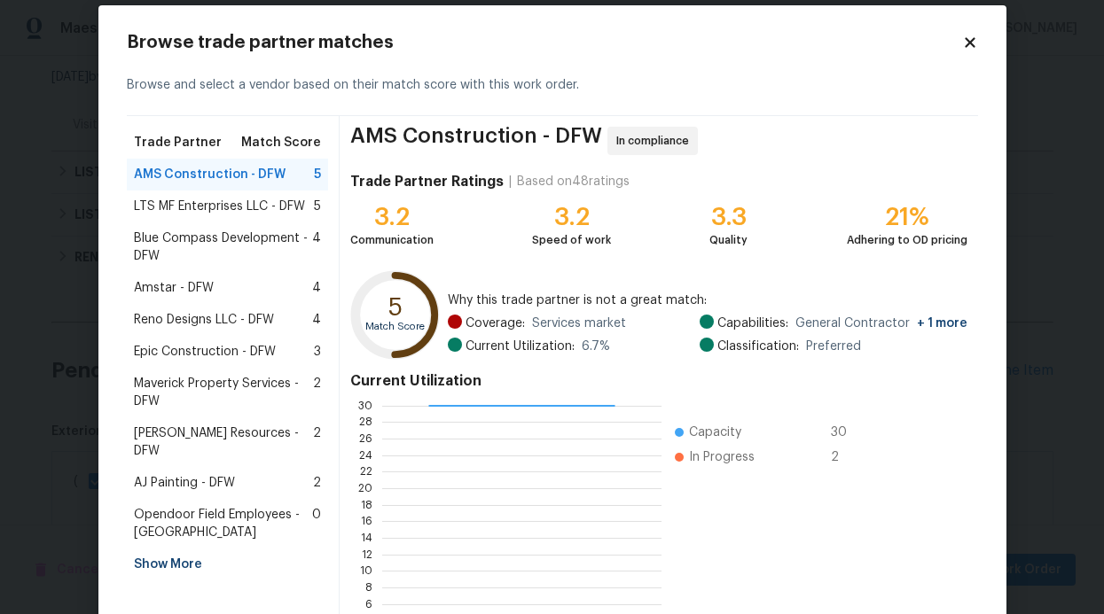
scroll to position [41, 0]
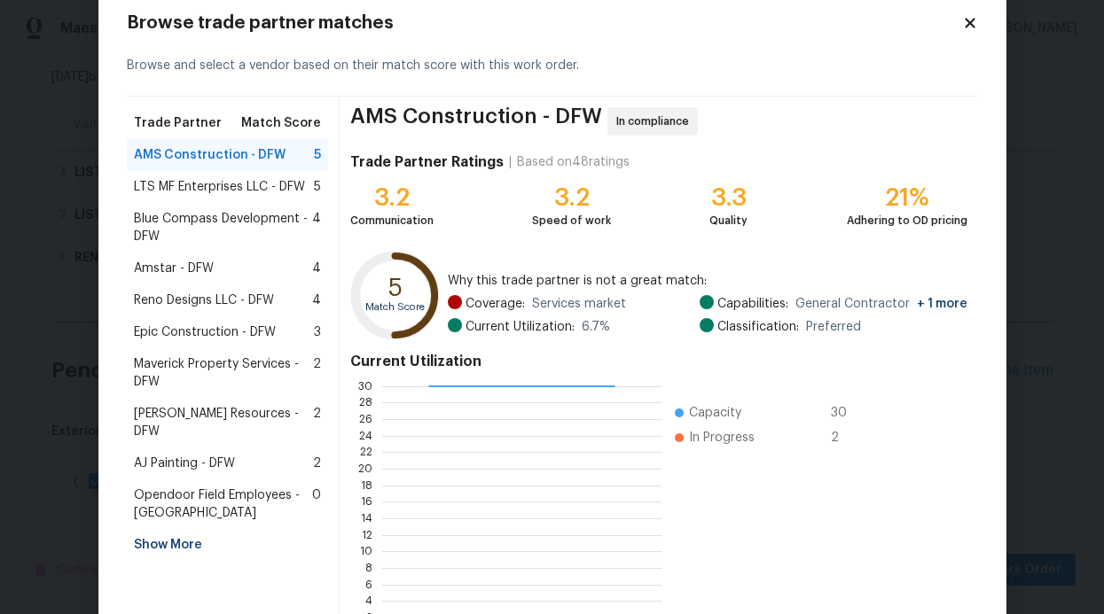
drag, startPoint x: 205, startPoint y: 455, endPoint x: 227, endPoint y: 449, distance: 23.0
click at [206, 455] on div "AJ Painting - DFW 2" at bounding box center [228, 464] width 202 height 32
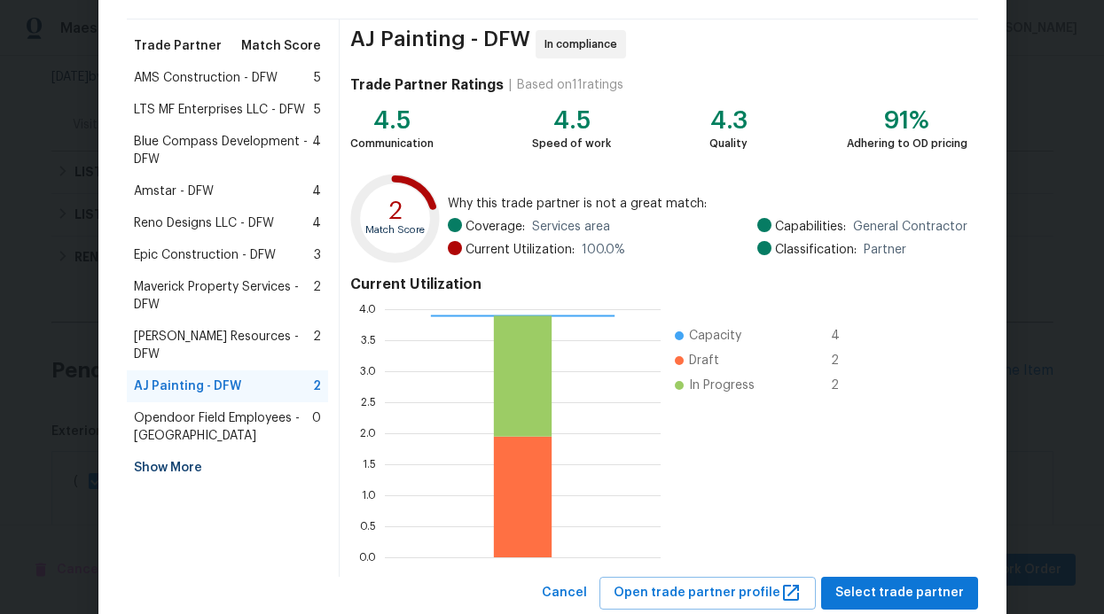
scroll to position [168, 0]
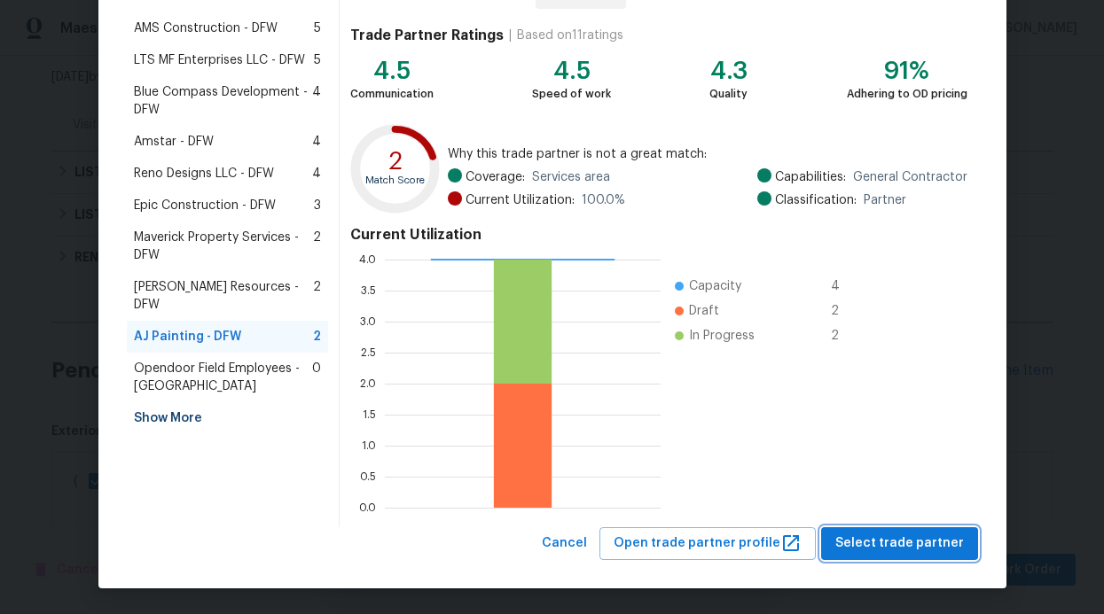
click at [901, 547] on span "Select trade partner" at bounding box center [899, 544] width 129 height 22
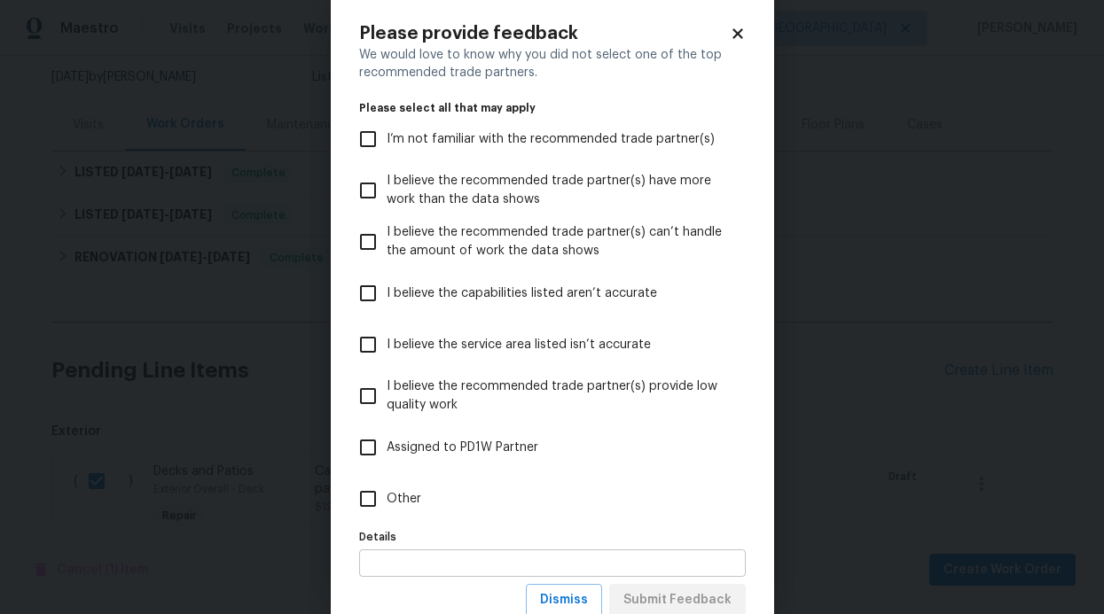
scroll to position [88, 0]
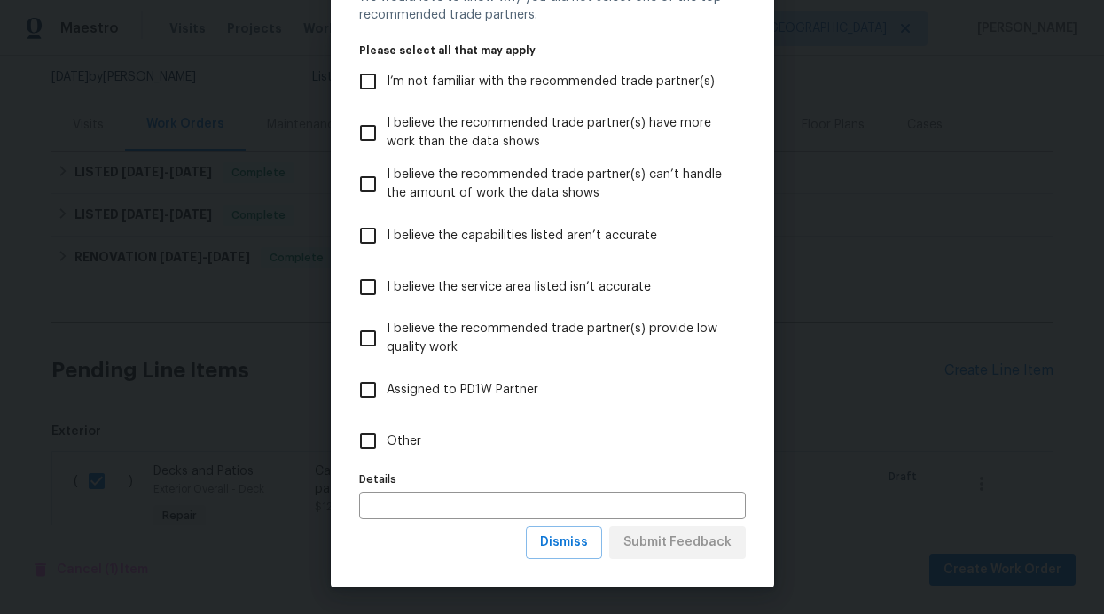
drag, startPoint x: 447, startPoint y: 372, endPoint x: 453, endPoint y: 384, distance: 13.1
click at [450, 378] on label "Assigned to PD1W Partner" at bounding box center [540, 389] width 382 height 51
click at [387, 378] on input "Assigned to PD1W Partner" at bounding box center [367, 390] width 37 height 37
checkbox input "true"
click at [669, 548] on span "Submit Feedback" at bounding box center [677, 543] width 108 height 22
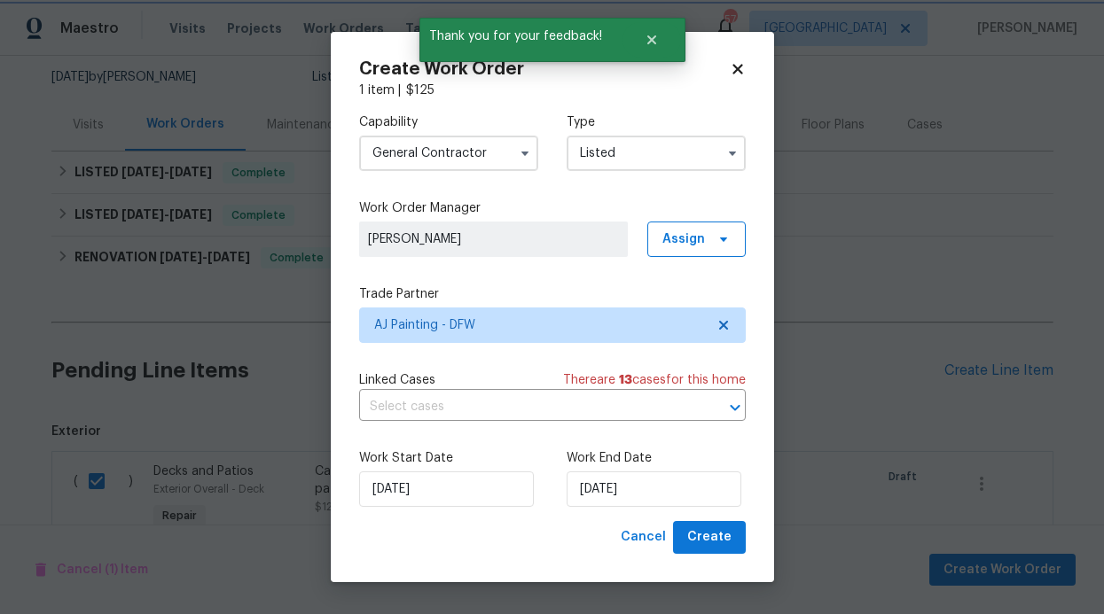
scroll to position [0, 0]
click at [705, 542] on span "Create" at bounding box center [709, 538] width 44 height 22
checkbox input "false"
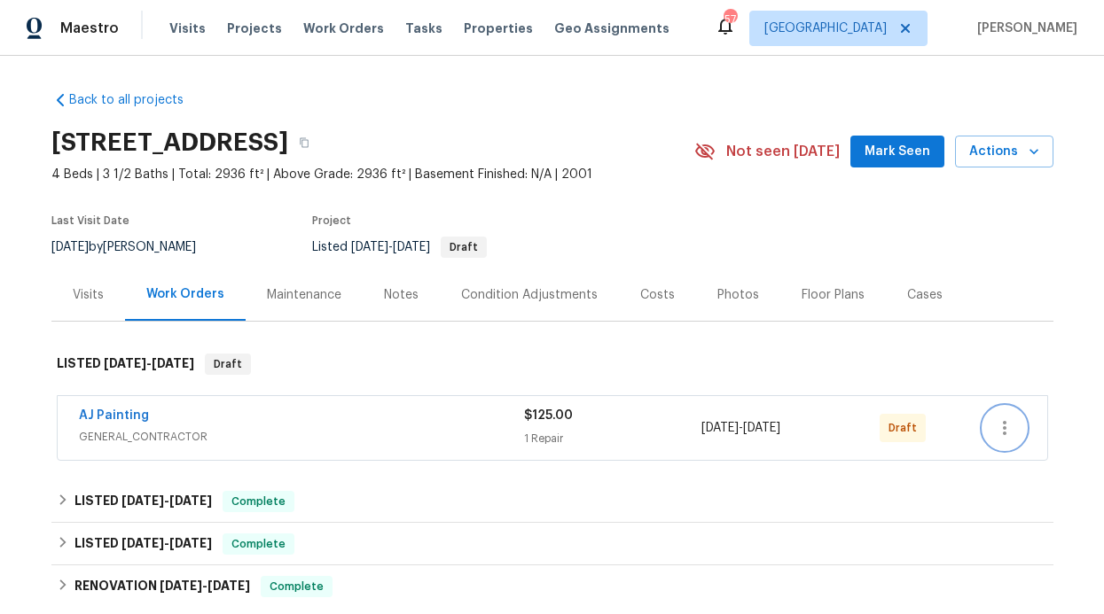
click at [1012, 425] on button "button" at bounding box center [1004, 428] width 43 height 43
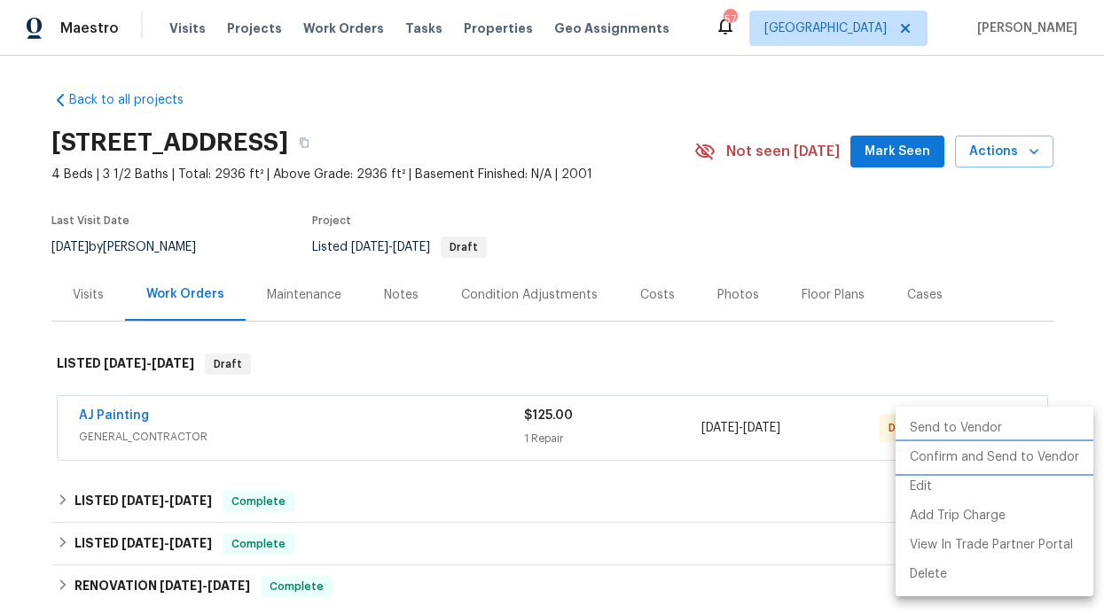
click at [986, 457] on li "Confirm and Send to Vendor" at bounding box center [995, 457] width 198 height 29
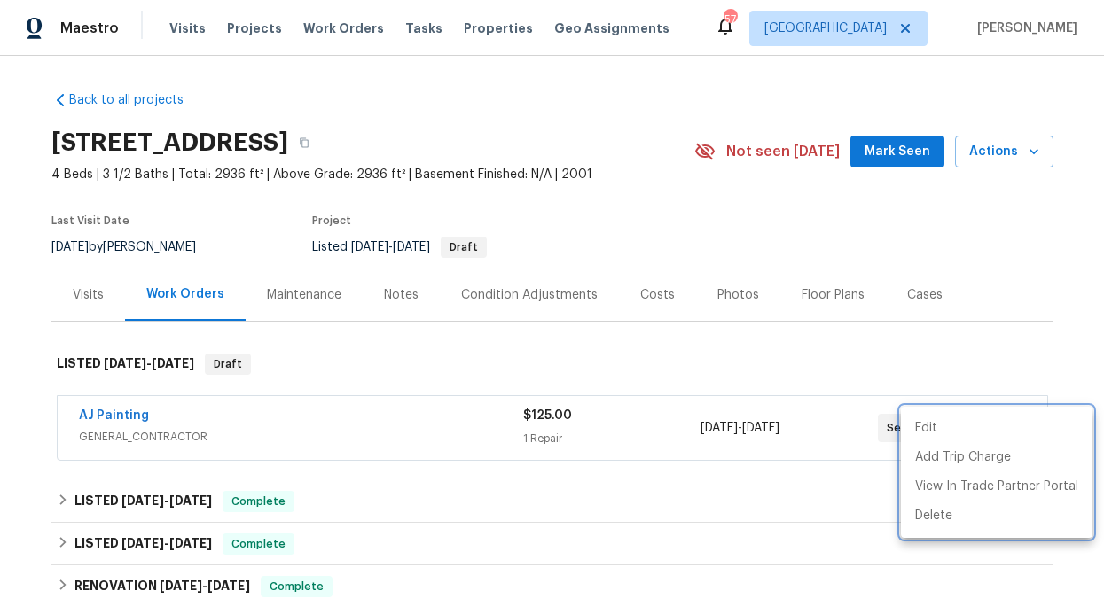
click at [372, 285] on div at bounding box center [552, 307] width 1104 height 614
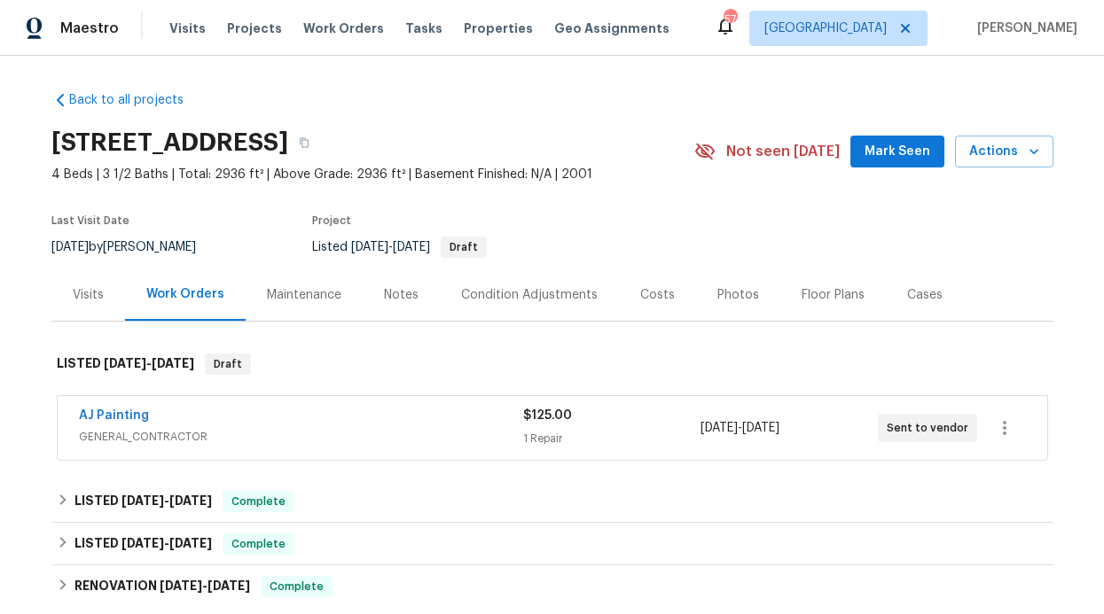
click at [384, 293] on div "Notes" at bounding box center [401, 295] width 35 height 18
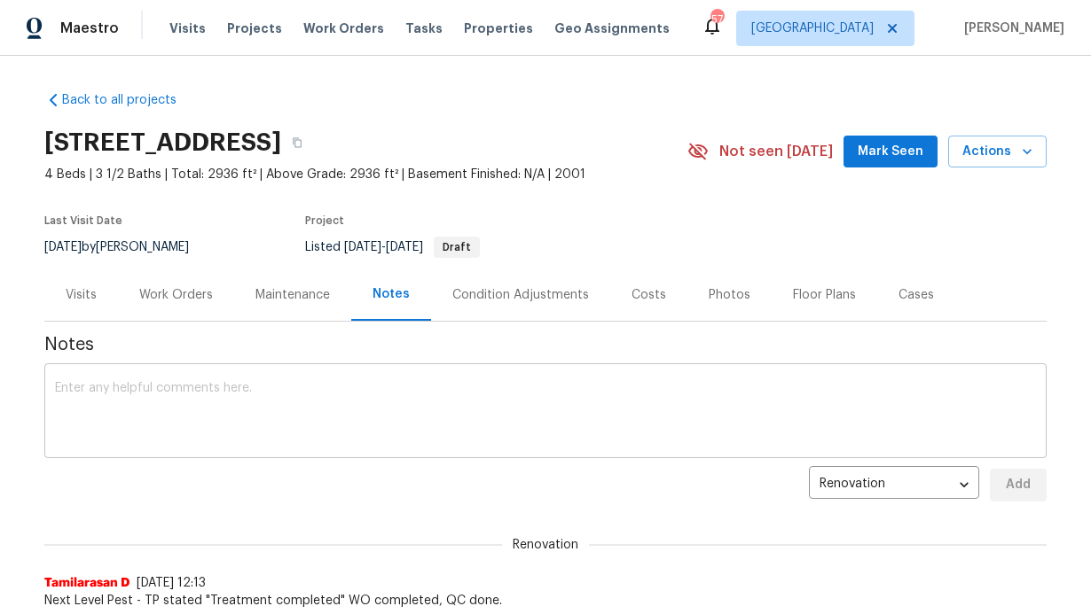
click at [299, 405] on textarea at bounding box center [545, 413] width 981 height 62
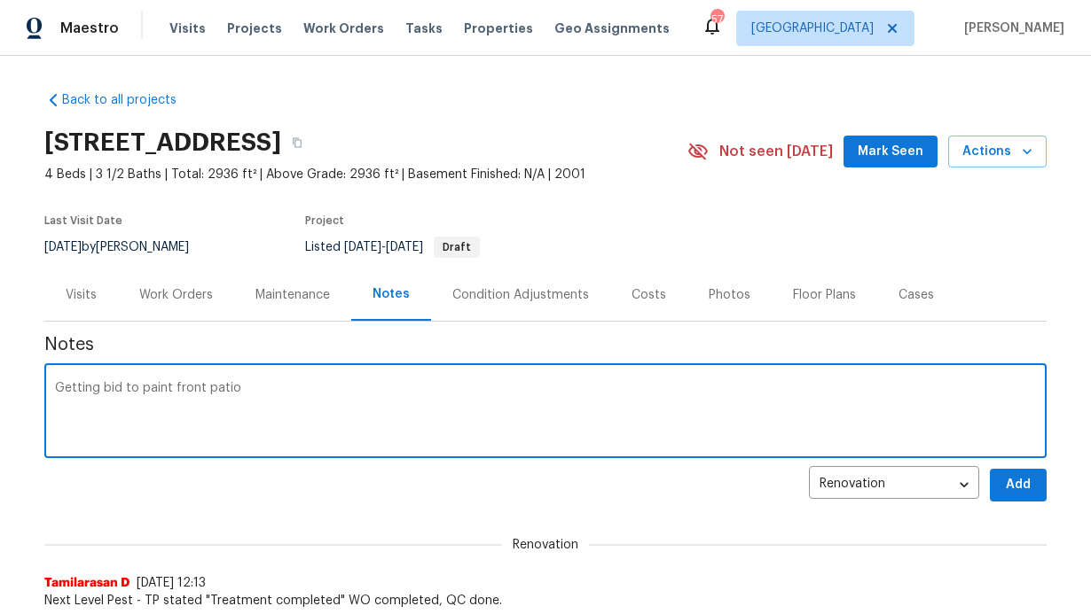
type textarea "Getting bid to paint front patio"
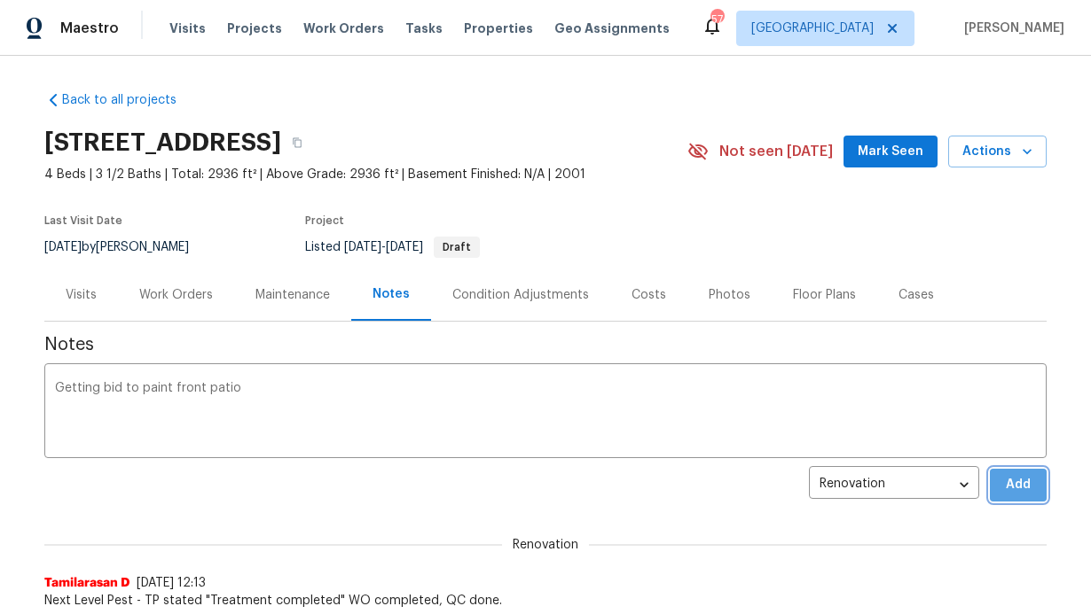
click at [1031, 488] on button "Add" at bounding box center [1018, 485] width 57 height 33
